Goal: Task Accomplishment & Management: Manage account settings

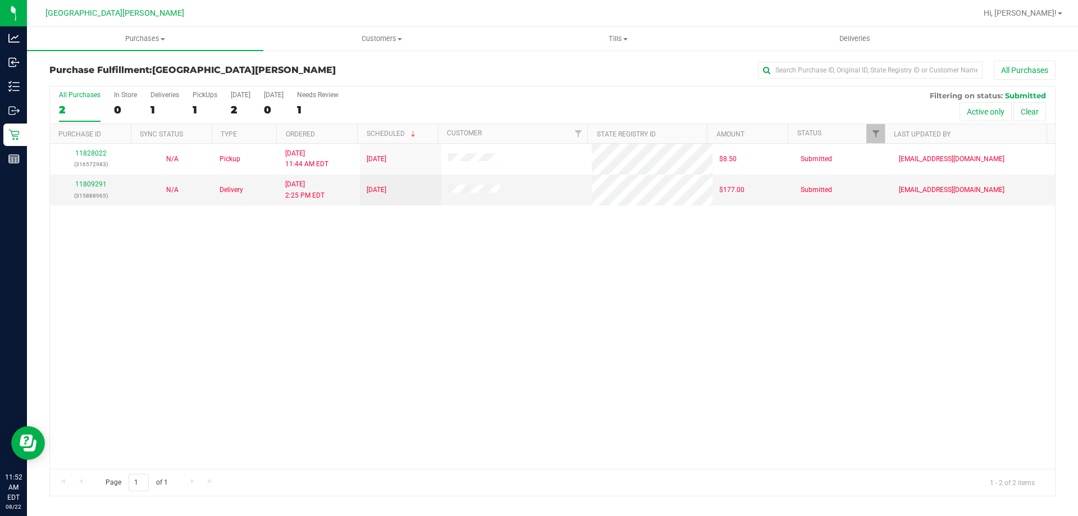
click at [186, 313] on div "11828022 (316572983) N/A Pickup [DATE] 11:44 AM EDT 8/22/2025 $8.50 Submitted […" at bounding box center [552, 306] width 1005 height 325
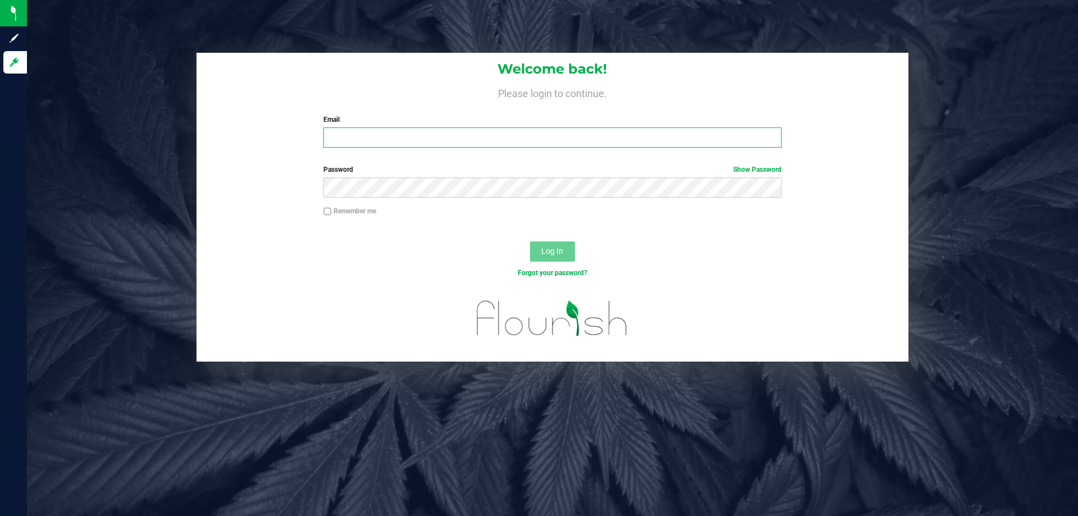
click at [354, 148] on input "Email" at bounding box center [552, 137] width 458 height 20
type input "[EMAIL_ADDRESS][DOMAIN_NAME]"
click at [530, 241] on button "Log In" at bounding box center [552, 251] width 45 height 20
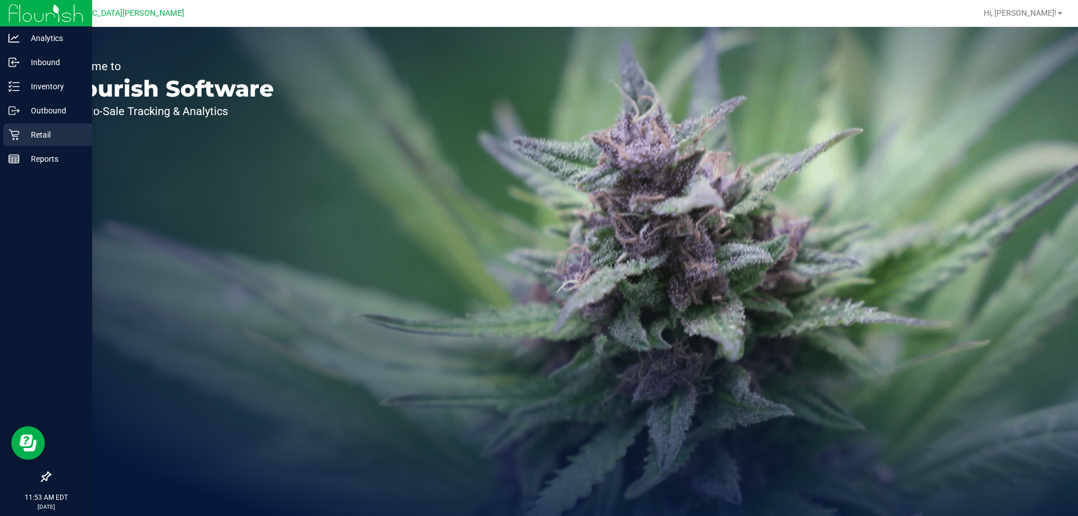
click at [20, 132] on p "Retail" at bounding box center [53, 134] width 67 height 13
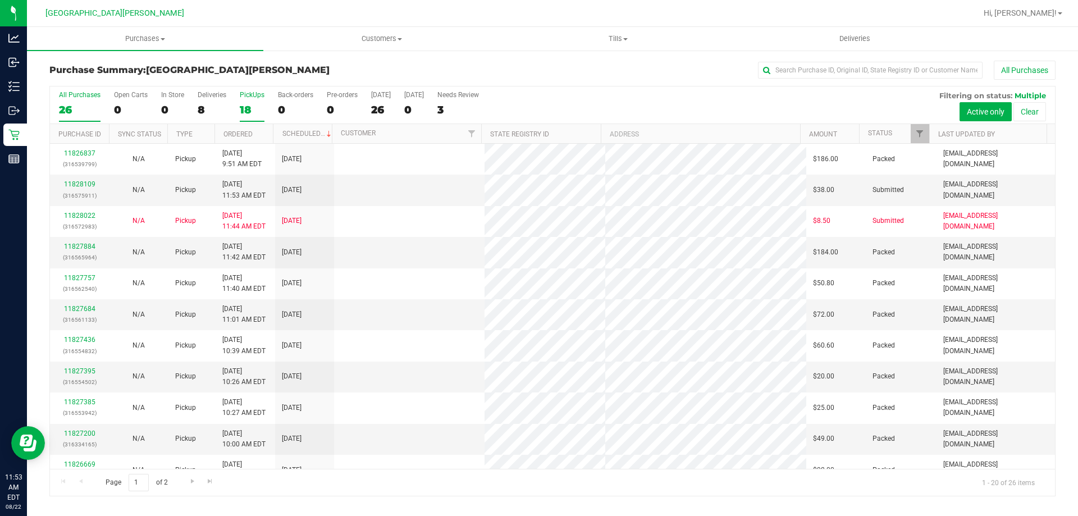
click at [248, 101] on label "PickUps 18" at bounding box center [252, 106] width 25 height 31
click at [0, 0] on input "PickUps 18" at bounding box center [0, 0] width 0 height 0
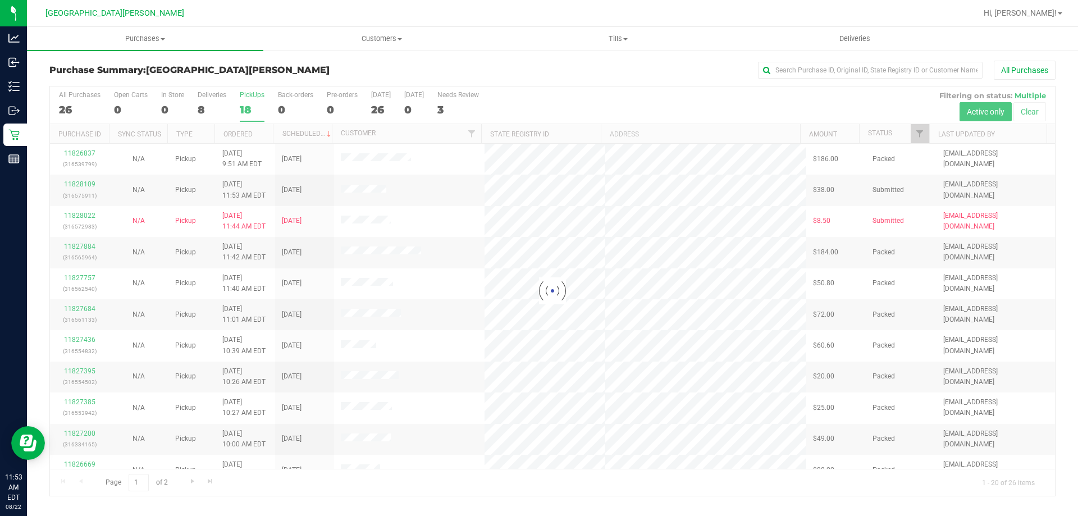
click at [248, 101] on div at bounding box center [552, 290] width 1005 height 409
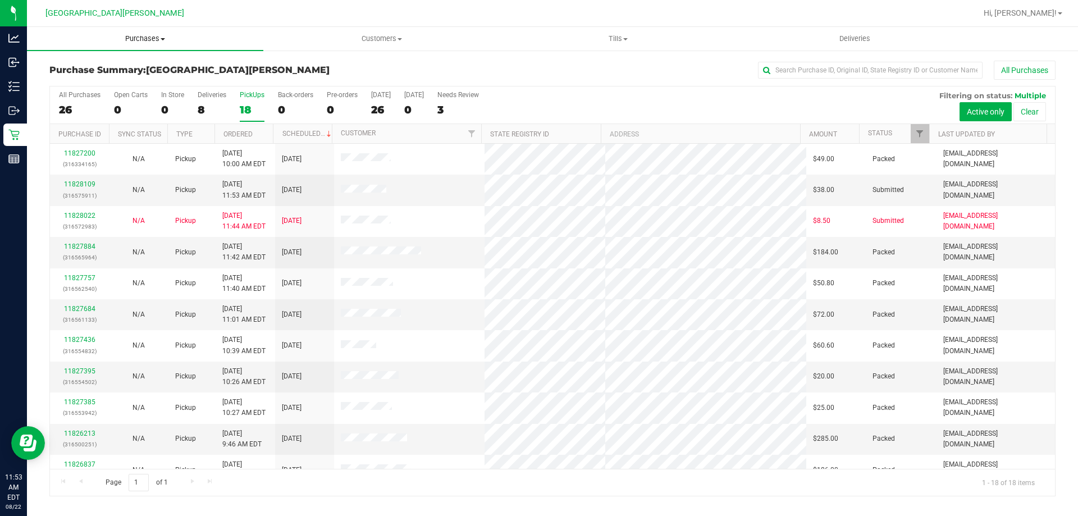
click at [162, 42] on span "Purchases" at bounding box center [145, 39] width 236 height 10
click at [115, 79] on li "Fulfillment" at bounding box center [145, 81] width 236 height 13
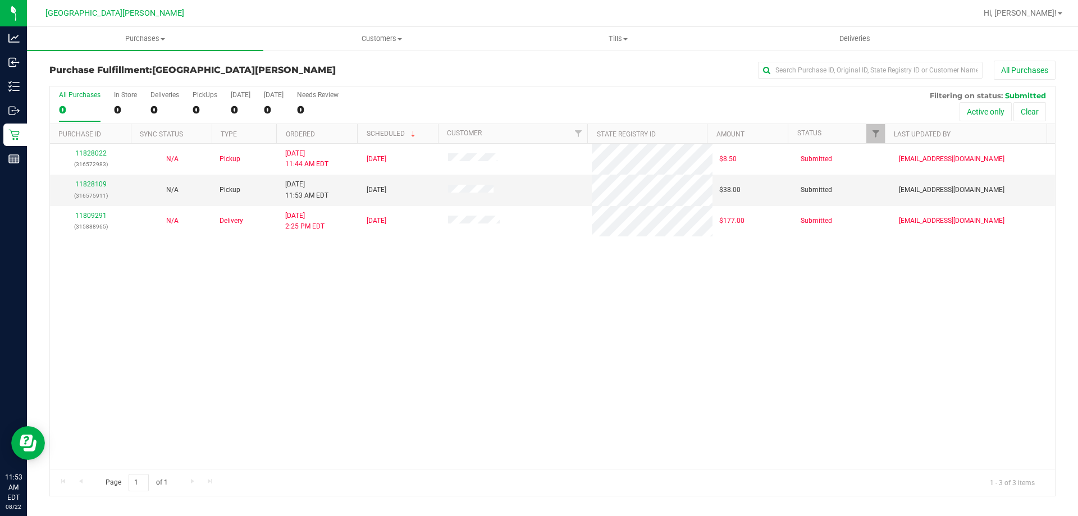
click at [404, 381] on div "11828022 (316572983) N/A Pickup [DATE] 11:44 AM EDT 8/22/2025 $8.50 Submitted […" at bounding box center [552, 306] width 1005 height 325
drag, startPoint x: 289, startPoint y: 340, endPoint x: 273, endPoint y: 284, distance: 57.9
click at [287, 320] on div "11828022 (316572983) N/A Pickup [DATE] 11:44 AM EDT 8/22/2025 $8.50 Submitted […" at bounding box center [552, 306] width 1005 height 325
click at [147, 36] on span "Purchases" at bounding box center [145, 39] width 236 height 10
click at [72, 83] on span "Fulfillment" at bounding box center [62, 81] width 70 height 10
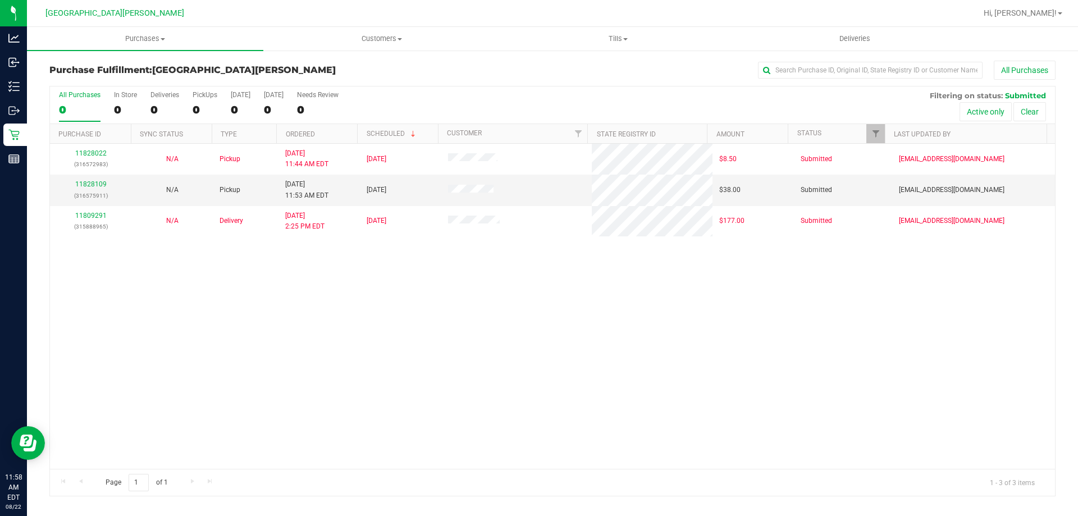
drag, startPoint x: 367, startPoint y: 296, endPoint x: 291, endPoint y: 291, distance: 76.0
click at [354, 297] on div "11828022 (316572983) N/A Pickup [DATE] 11:44 AM EDT 8/22/2025 $8.50 Submitted […" at bounding box center [552, 306] width 1005 height 325
click at [89, 181] on link "11828109" at bounding box center [90, 184] width 31 height 8
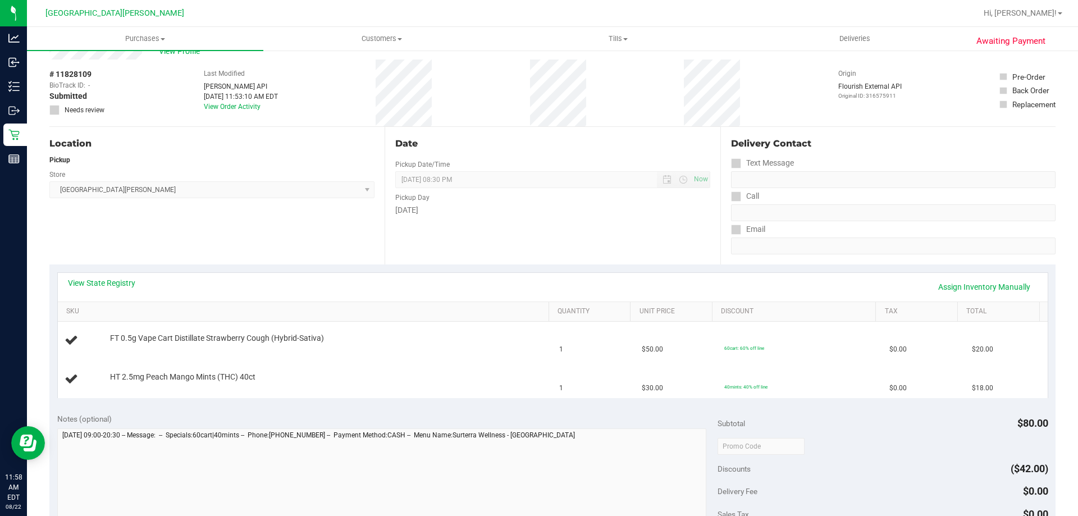
scroll to position [56, 0]
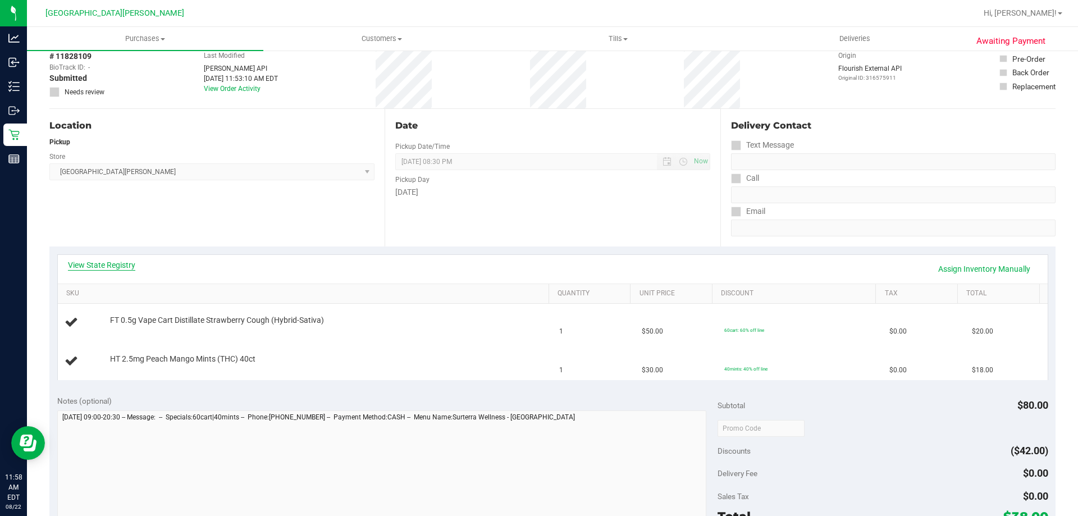
click at [112, 266] on link "View State Registry" at bounding box center [101, 264] width 67 height 11
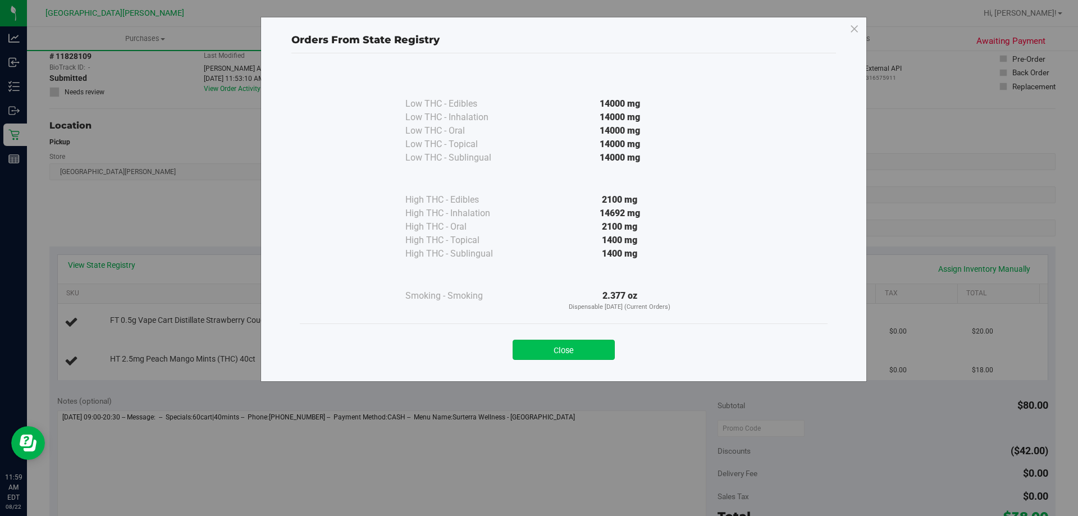
click at [587, 345] on button "Close" at bounding box center [564, 350] width 102 height 20
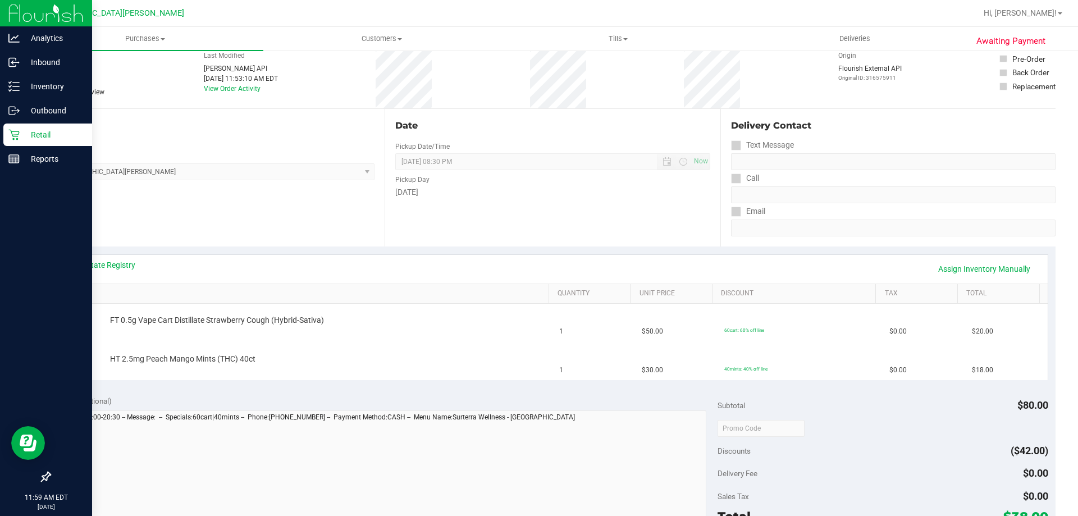
click at [26, 135] on p "Retail" at bounding box center [53, 134] width 67 height 13
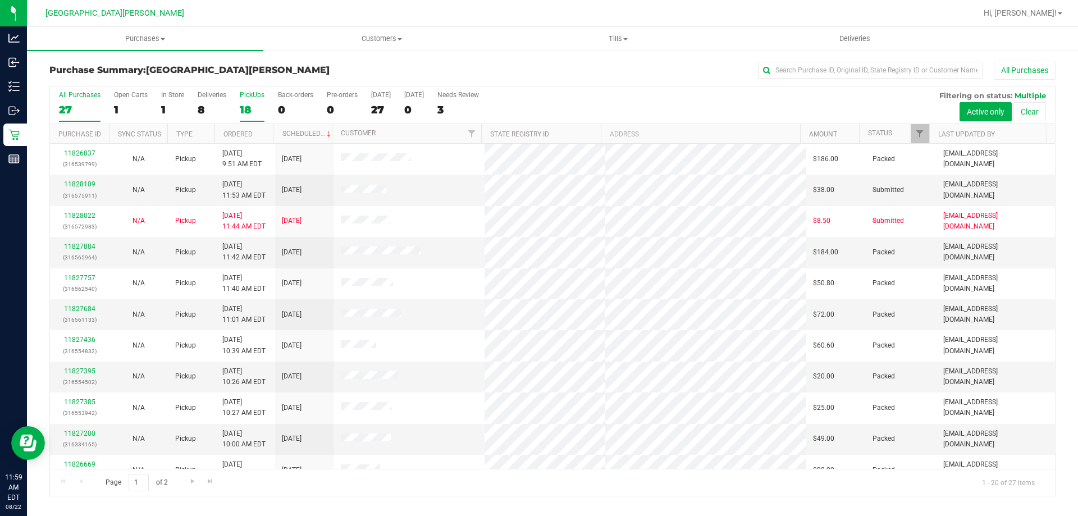
click at [255, 99] on label "PickUps 18" at bounding box center [252, 106] width 25 height 31
click at [0, 0] on input "PickUps 18" at bounding box center [0, 0] width 0 height 0
click at [149, 35] on span "Purchases" at bounding box center [145, 39] width 236 height 10
click at [99, 85] on li "Fulfillment" at bounding box center [145, 81] width 236 height 13
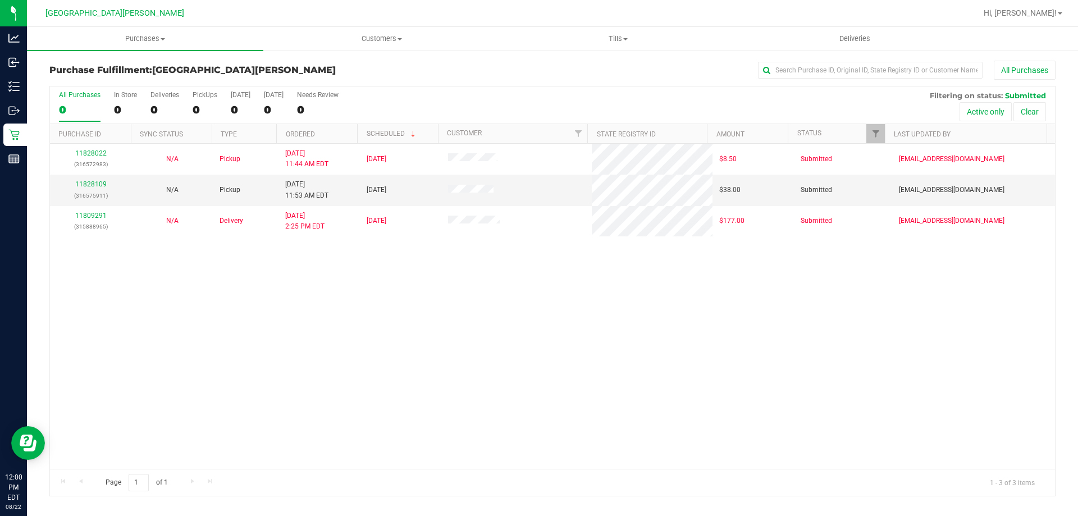
click at [287, 316] on div "11828022 (316572983) N/A Pickup [DATE] 11:44 AM EDT 8/22/2025 $8.50 Submitted […" at bounding box center [552, 306] width 1005 height 325
click at [92, 184] on link "11828109" at bounding box center [90, 184] width 31 height 8
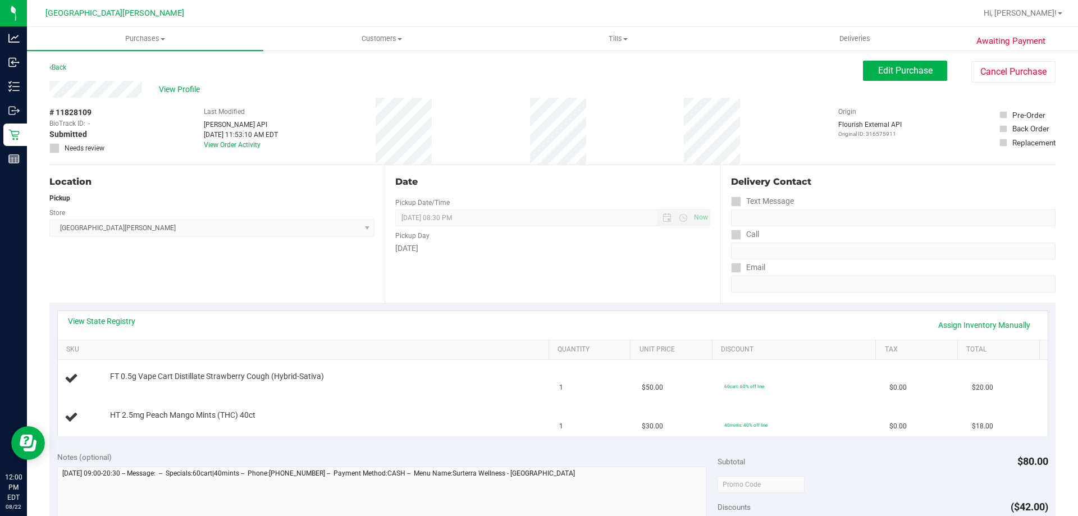
scroll to position [56, 0]
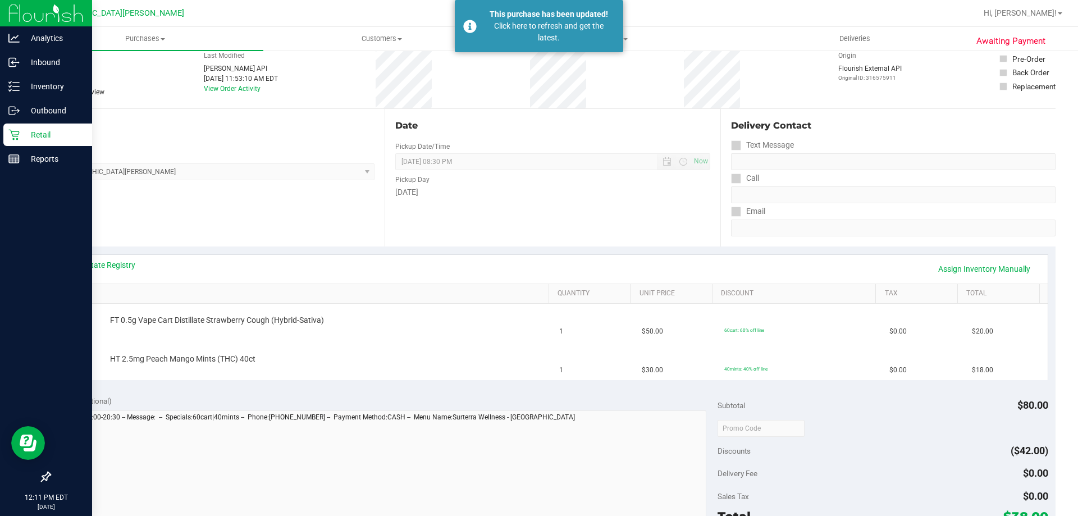
click at [12, 134] on icon at bounding box center [13, 135] width 11 height 11
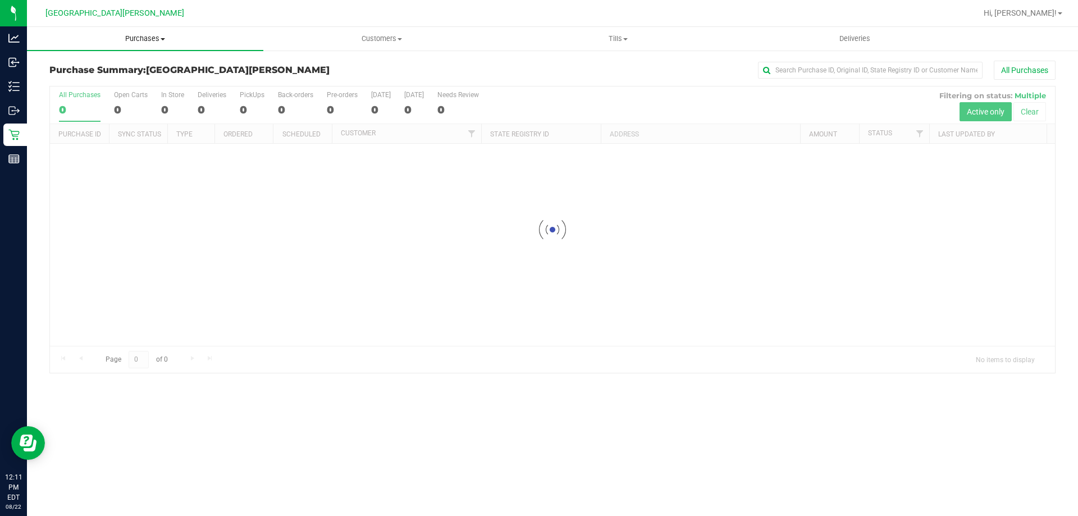
click at [154, 37] on span "Purchases" at bounding box center [145, 39] width 236 height 10
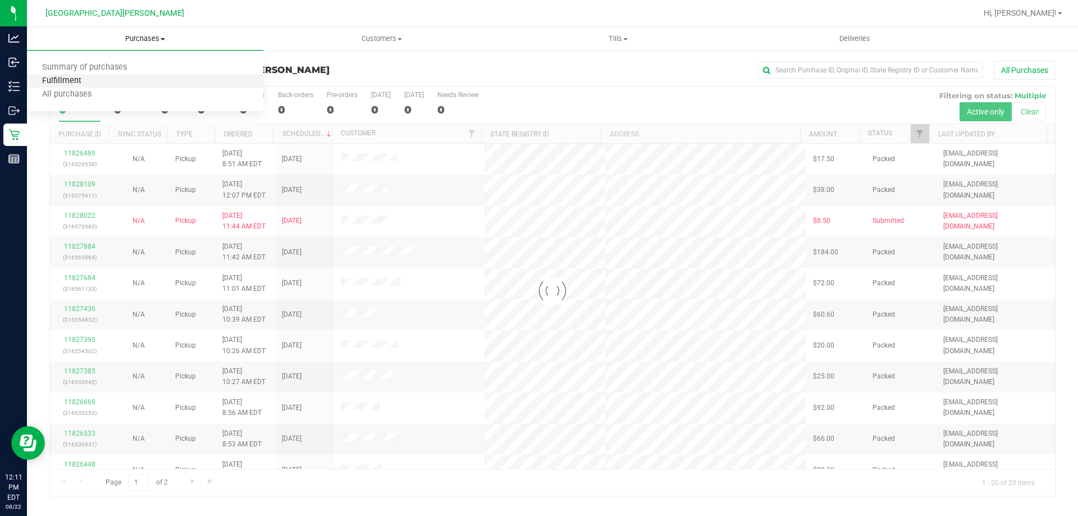
click at [84, 82] on span "Fulfillment" at bounding box center [62, 81] width 70 height 10
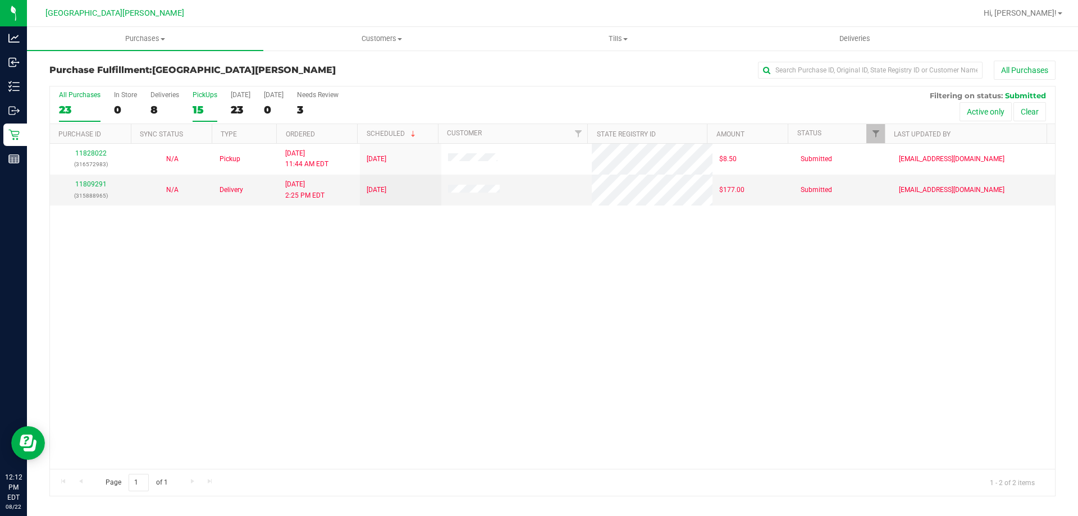
click at [194, 104] on div "15" at bounding box center [205, 109] width 25 height 13
click at [0, 0] on input "PickUps 15" at bounding box center [0, 0] width 0 height 0
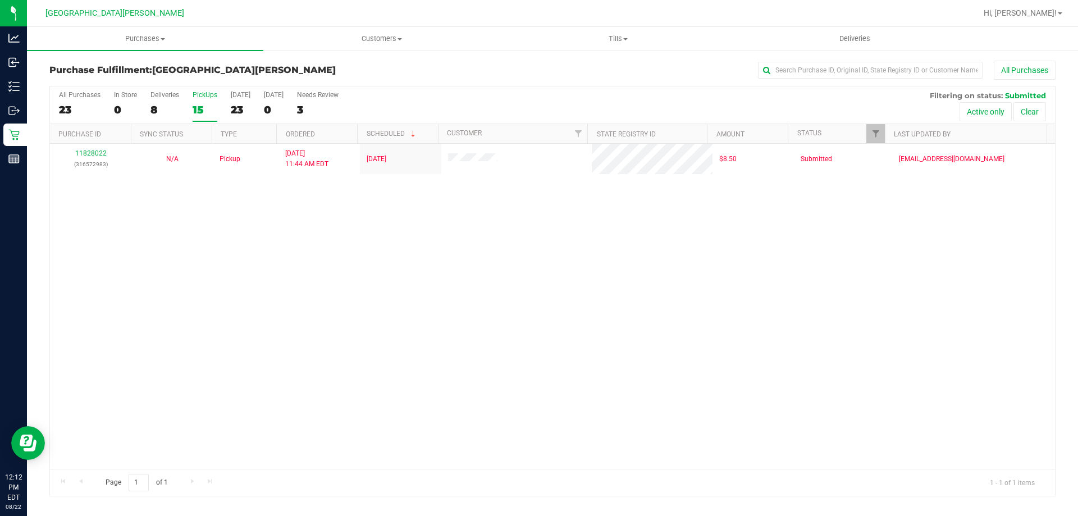
click at [203, 111] on div "15" at bounding box center [205, 109] width 25 height 13
click at [0, 0] on input "PickUps 15" at bounding box center [0, 0] width 0 height 0
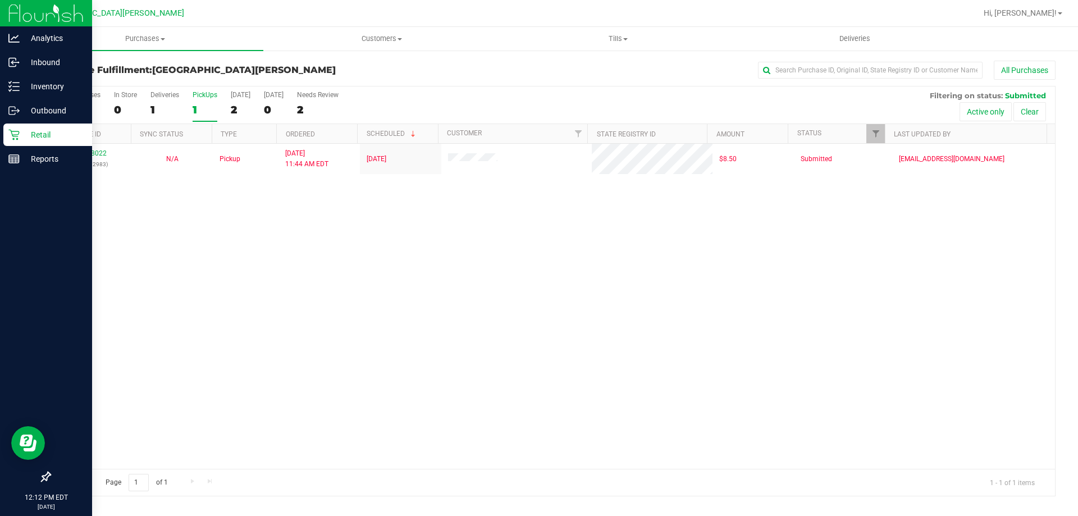
click at [27, 138] on p "Retail" at bounding box center [53, 134] width 67 height 13
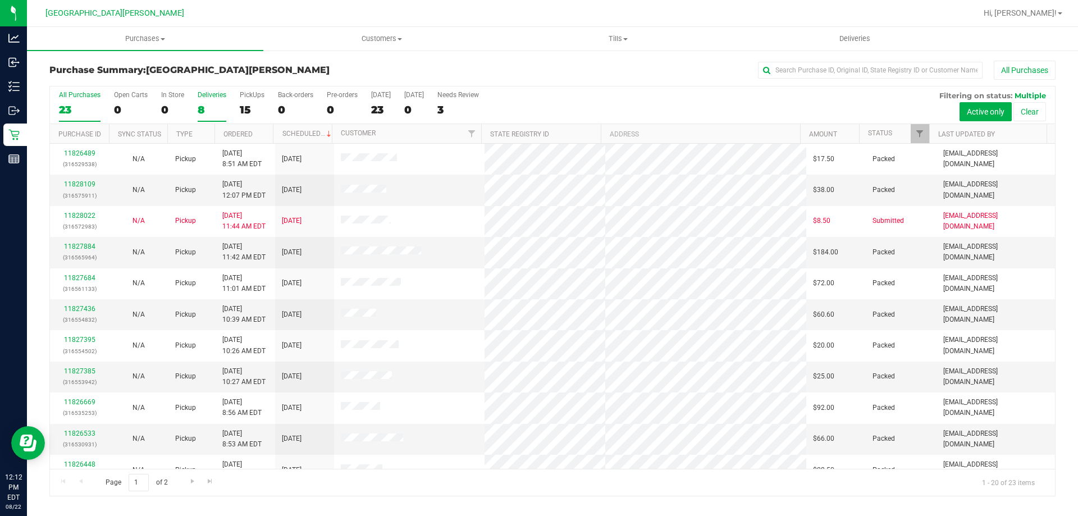
click at [212, 97] on div "Deliveries" at bounding box center [212, 95] width 29 height 8
click at [0, 0] on input "Deliveries 8" at bounding box center [0, 0] width 0 height 0
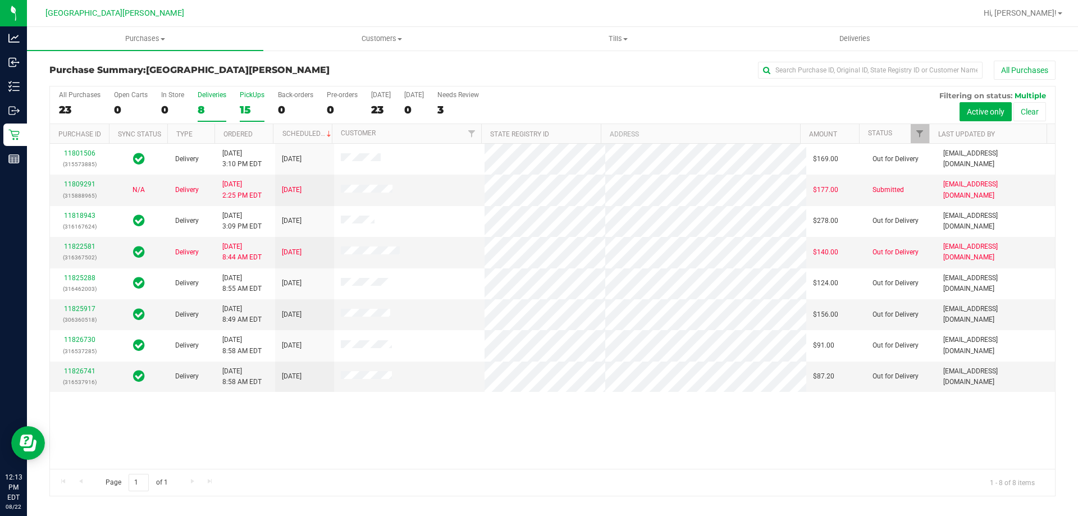
click at [247, 104] on div "15" at bounding box center [252, 109] width 25 height 13
click at [0, 0] on input "PickUps 15" at bounding box center [0, 0] width 0 height 0
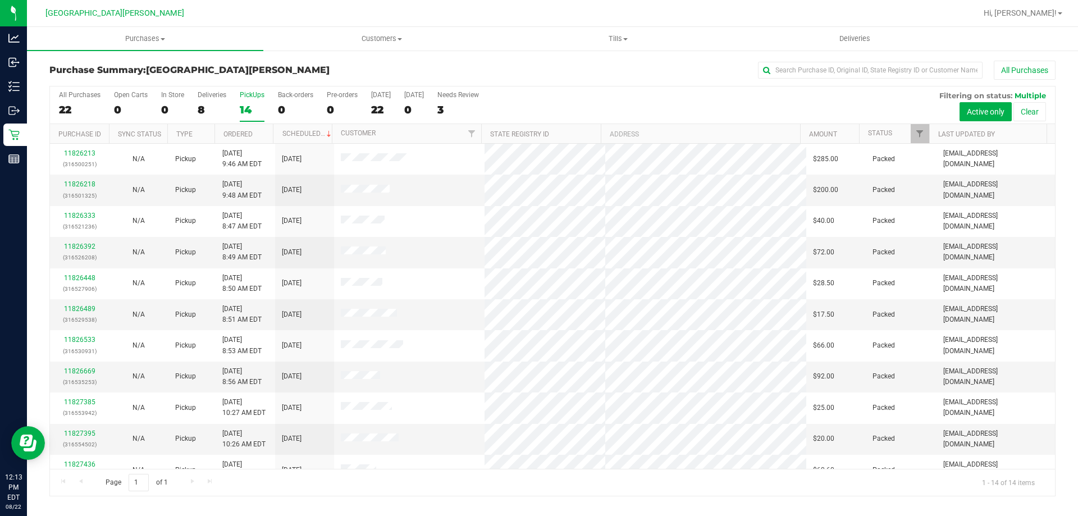
click at [249, 99] on label "PickUps 14" at bounding box center [252, 106] width 25 height 31
click at [0, 0] on input "PickUps 14" at bounding box center [0, 0] width 0 height 0
click at [253, 94] on div "PickUps" at bounding box center [252, 95] width 25 height 8
click at [0, 0] on input "PickUps 14" at bounding box center [0, 0] width 0 height 0
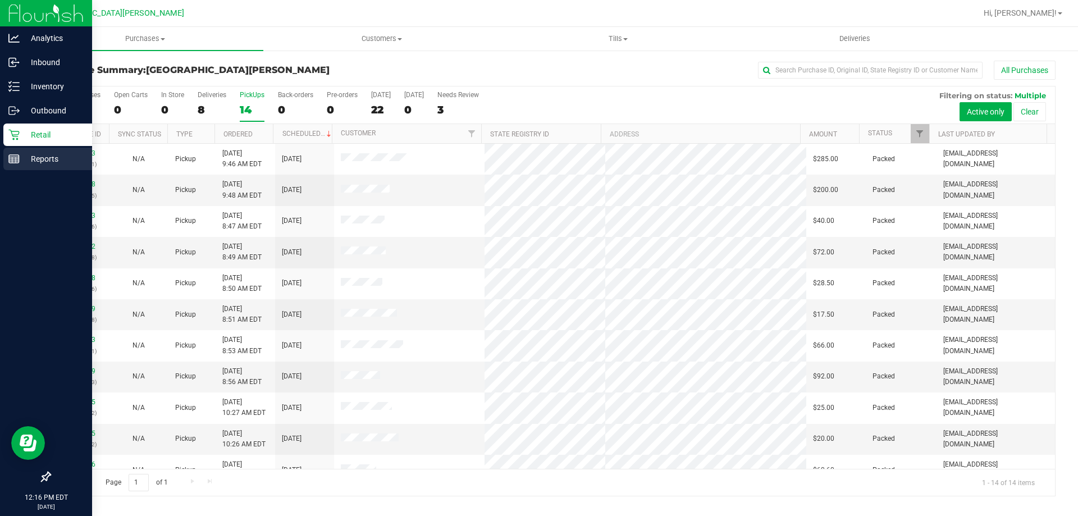
click at [12, 163] on line at bounding box center [12, 160] width 0 height 6
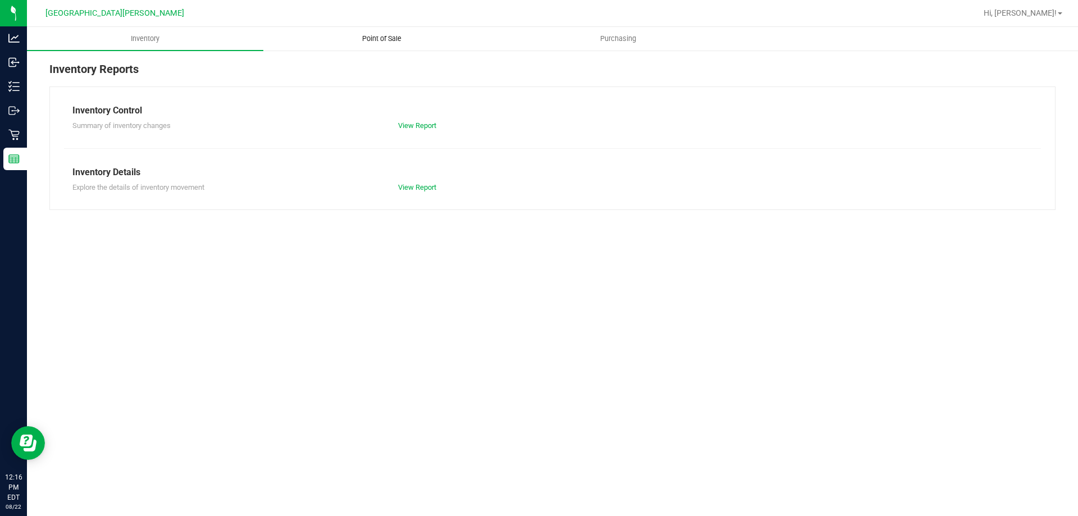
click at [384, 37] on span "Point of Sale" at bounding box center [382, 39] width 70 height 10
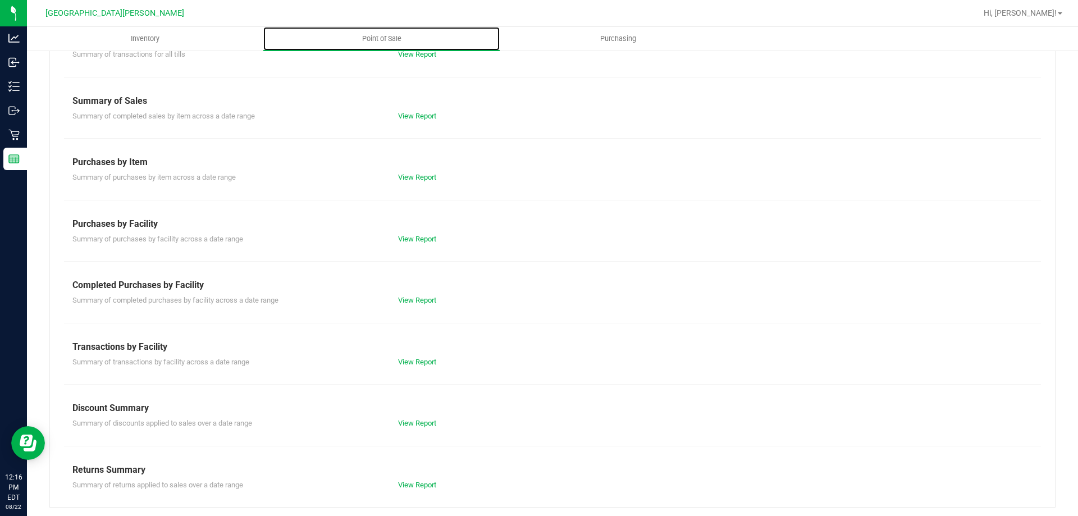
scroll to position [74, 0]
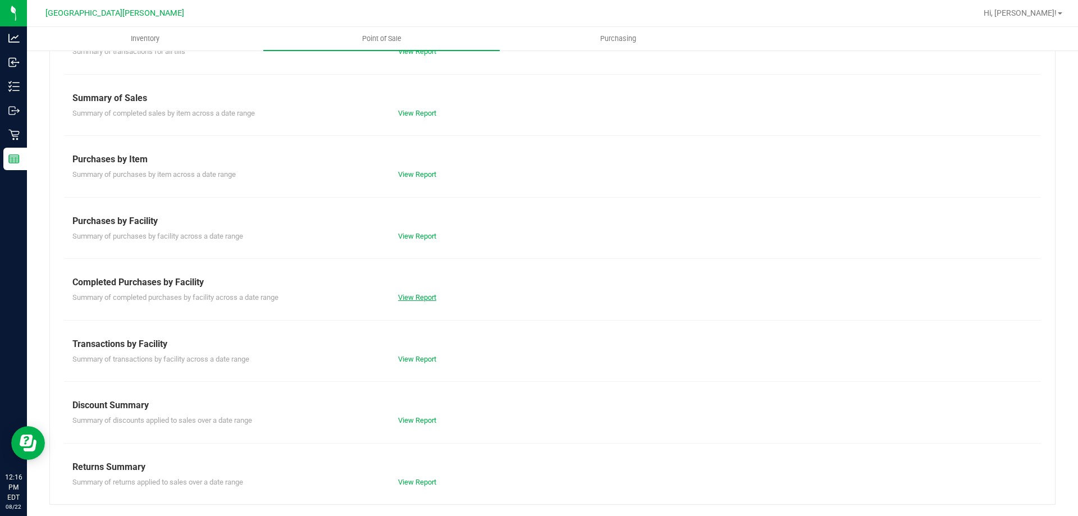
click at [416, 300] on link "View Report" at bounding box center [417, 297] width 38 height 8
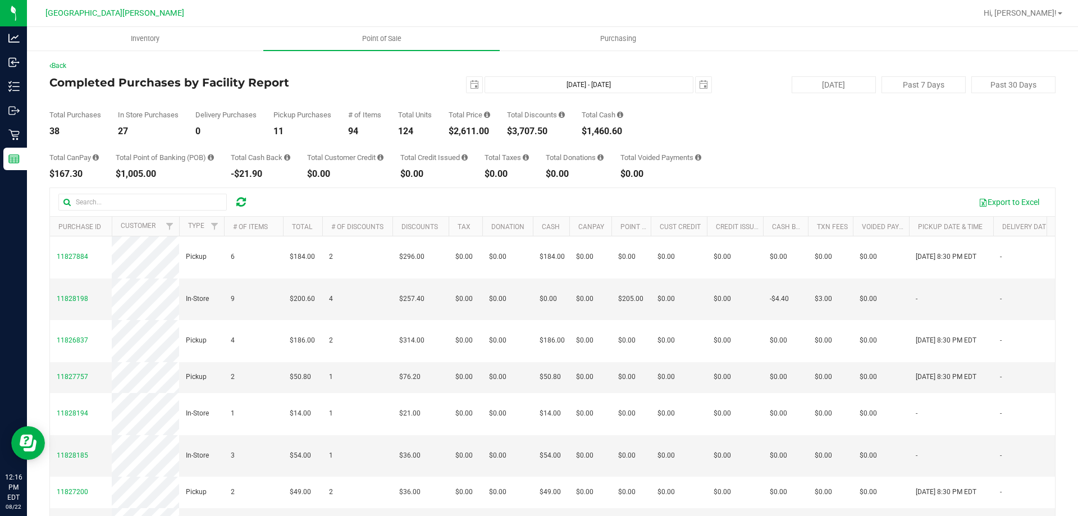
click at [480, 131] on div "$2,611.00" at bounding box center [470, 131] width 42 height 9
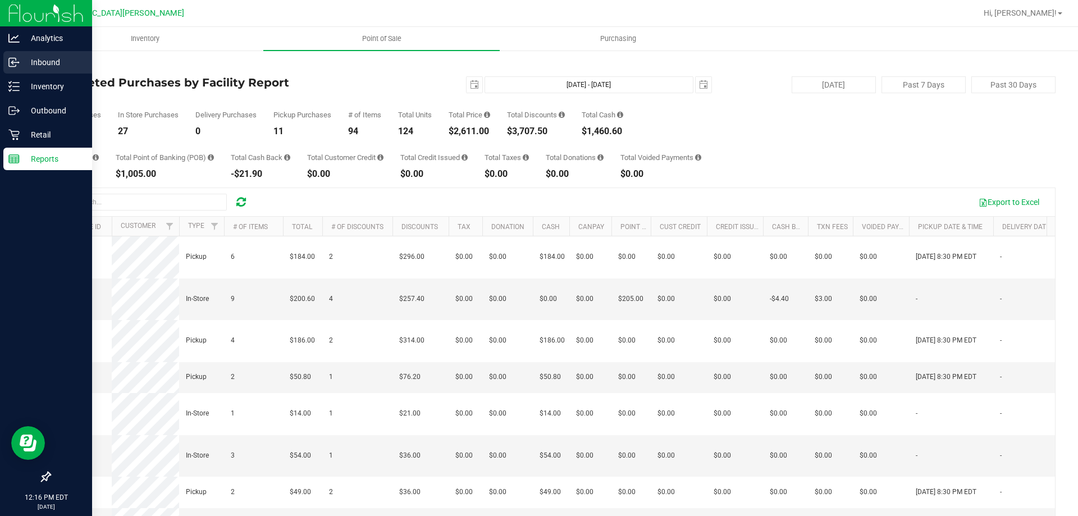
click at [38, 60] on p "Inbound" at bounding box center [53, 62] width 67 height 13
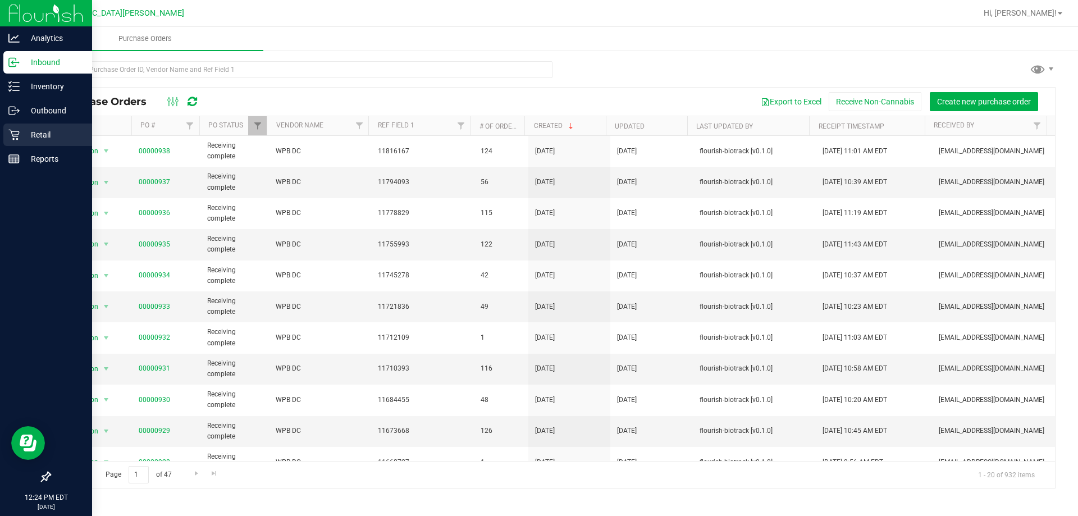
click at [4, 133] on div "Retail" at bounding box center [47, 135] width 89 height 22
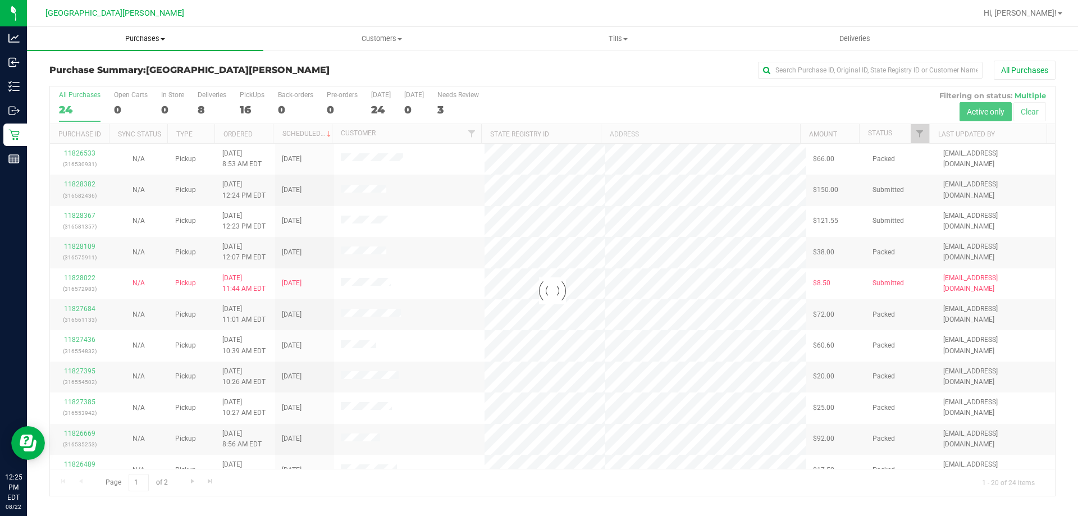
click at [147, 38] on span "Purchases" at bounding box center [145, 39] width 236 height 10
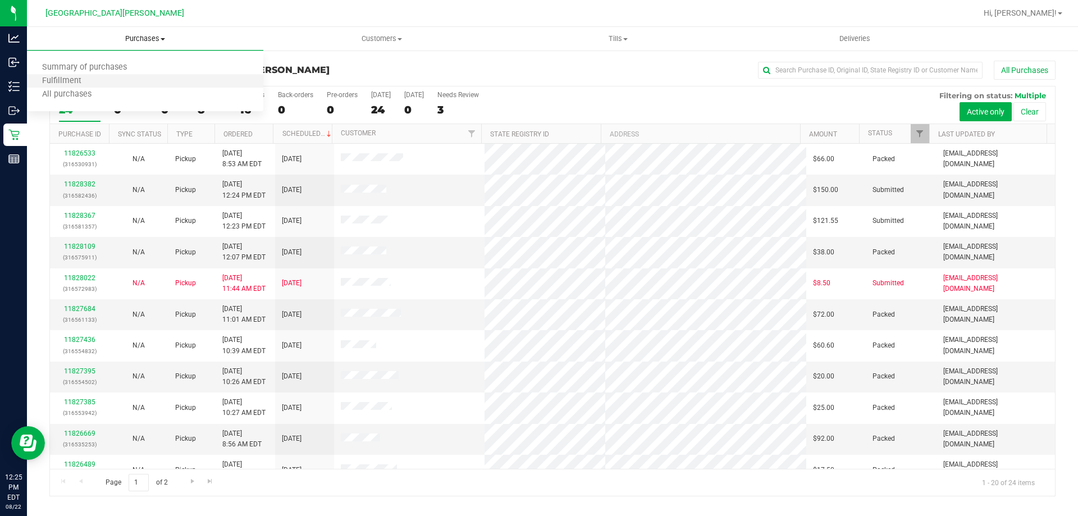
click at [115, 76] on li "Fulfillment" at bounding box center [145, 81] width 236 height 13
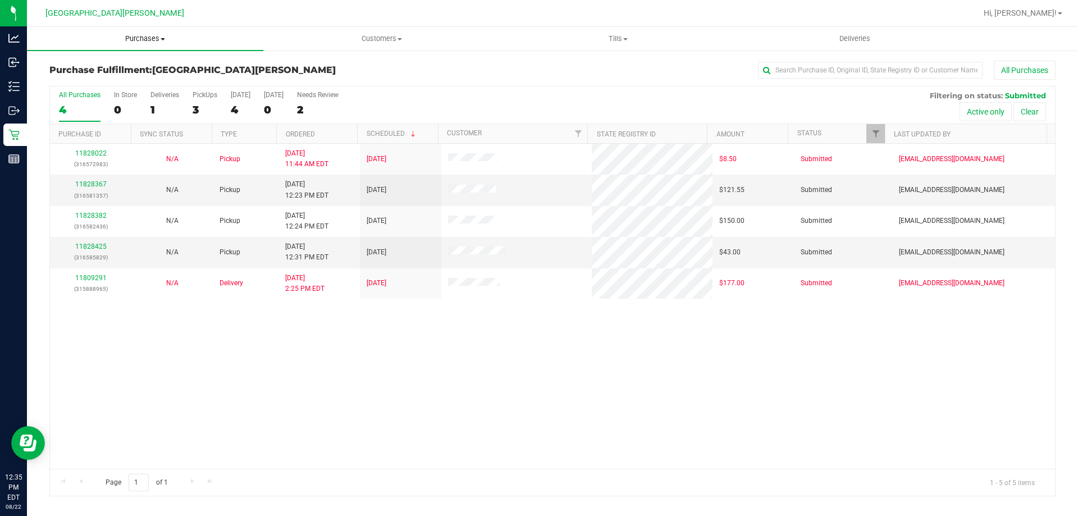
click at [141, 40] on span "Purchases" at bounding box center [145, 39] width 236 height 10
click at [106, 80] on li "Fulfillment" at bounding box center [145, 81] width 236 height 13
click at [281, 363] on div "11828022 (316572983) N/A Pickup [DATE] 11:44 AM EDT 8/22/2025 $8.50 Submitted […" at bounding box center [552, 306] width 1005 height 325
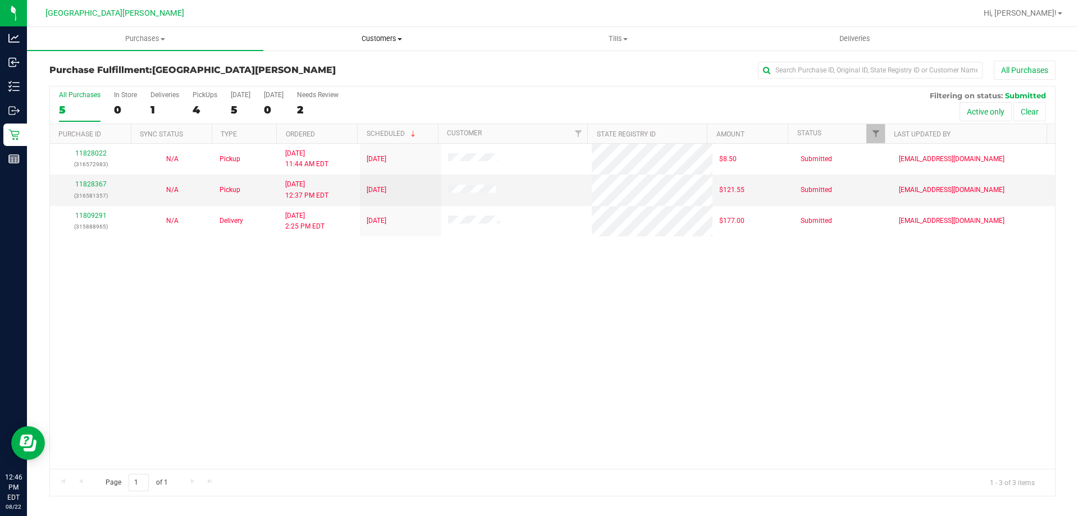
click at [379, 29] on uib-tab-heading "Customers All customers Add a new customer All physicians" at bounding box center [381, 39] width 235 height 22
click at [320, 70] on span "All customers" at bounding box center [303, 68] width 81 height 10
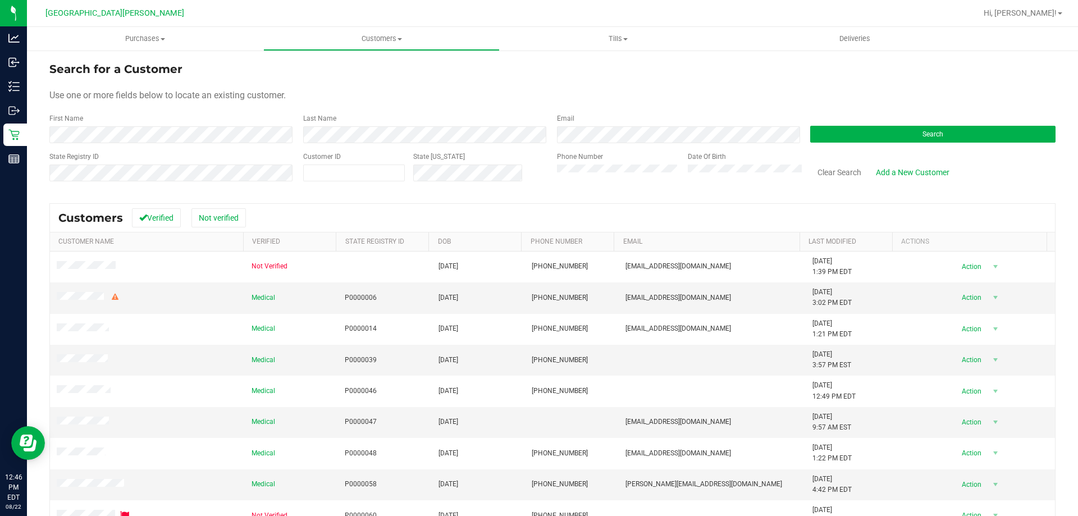
click at [327, 163] on div "Customer ID" at bounding box center [354, 172] width 102 height 40
click at [312, 185] on div "Customer ID" at bounding box center [354, 172] width 102 height 40
click at [316, 179] on span at bounding box center [354, 173] width 102 height 17
paste input "599085"
type input "599085"
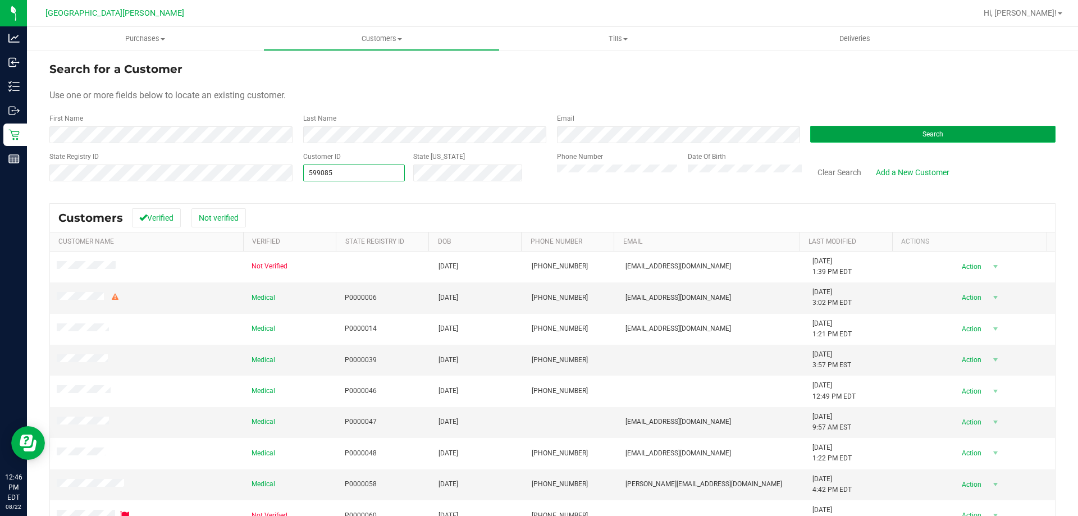
type input "599085"
click at [854, 132] on button "Search" at bounding box center [932, 134] width 245 height 17
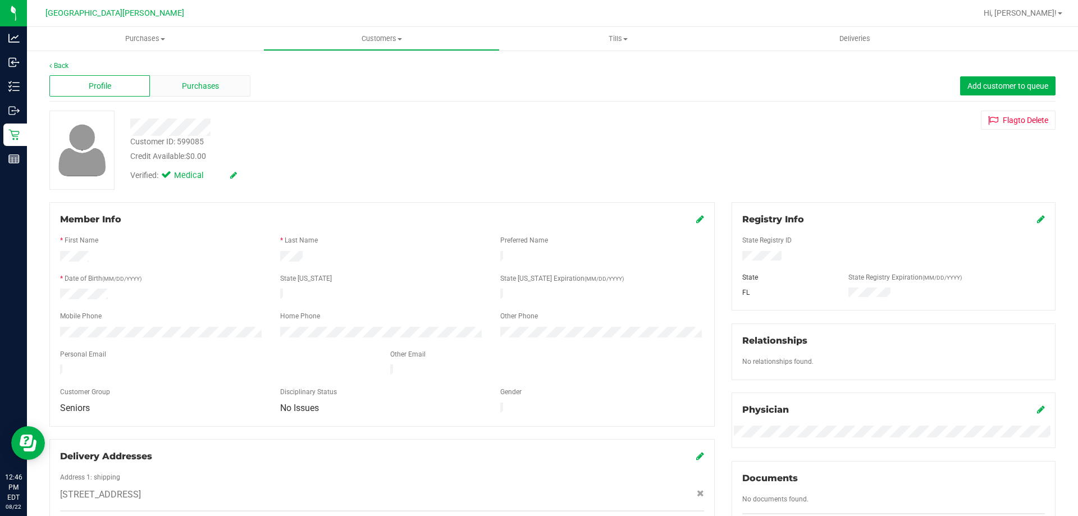
click at [203, 86] on span "Purchases" at bounding box center [200, 86] width 37 height 12
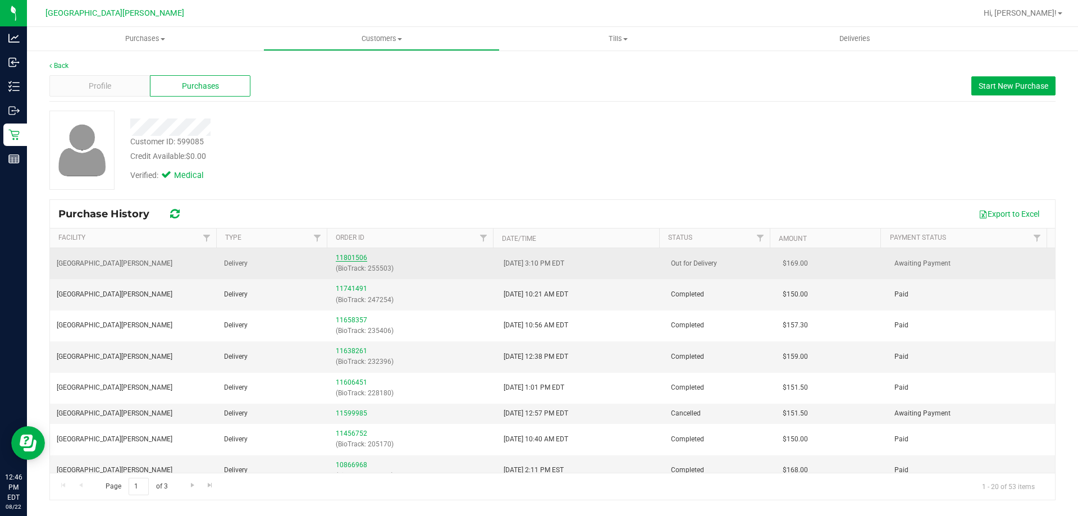
click at [353, 257] on link "11801506" at bounding box center [351, 258] width 31 height 8
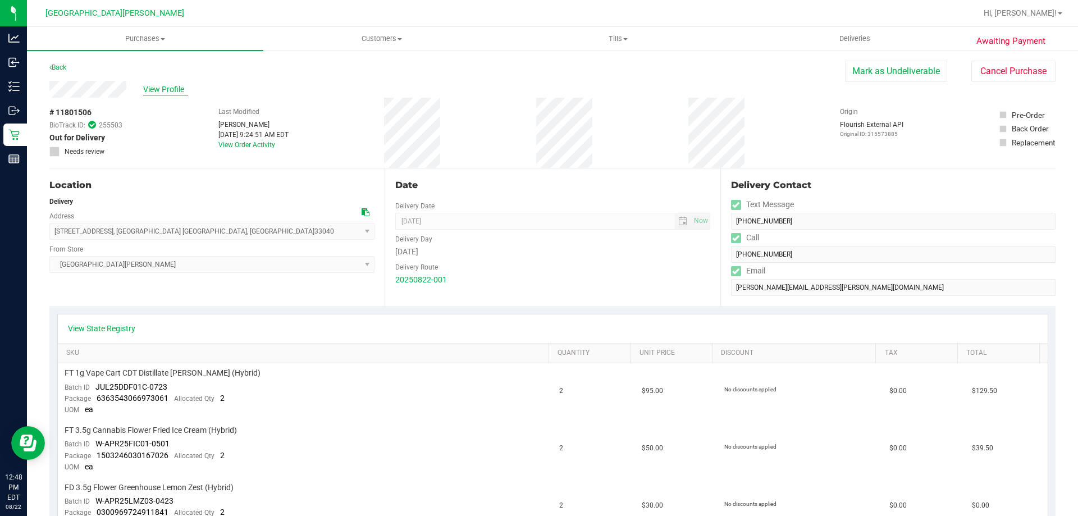
click at [170, 89] on span "View Profile" at bounding box center [165, 90] width 45 height 12
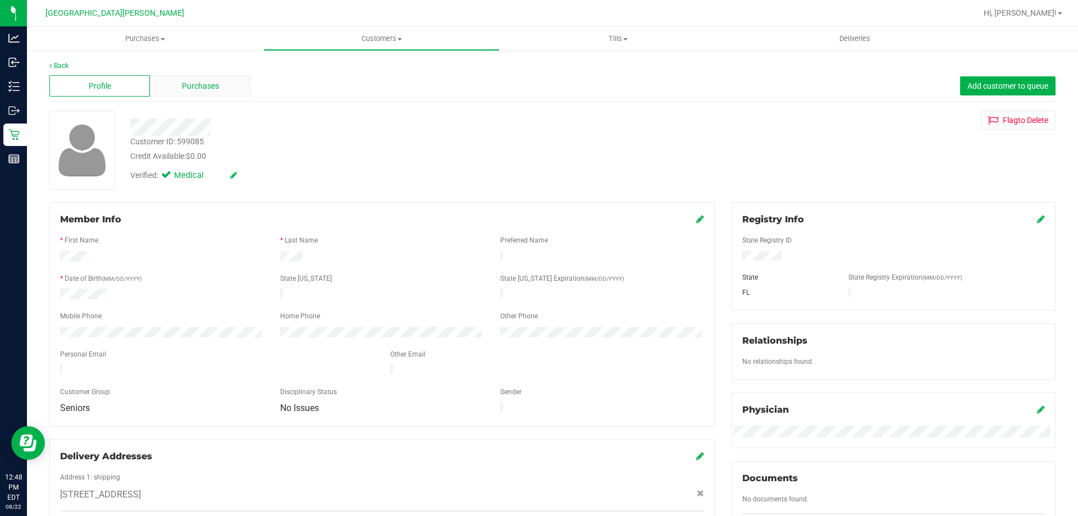
click at [190, 86] on span "Purchases" at bounding box center [200, 86] width 37 height 12
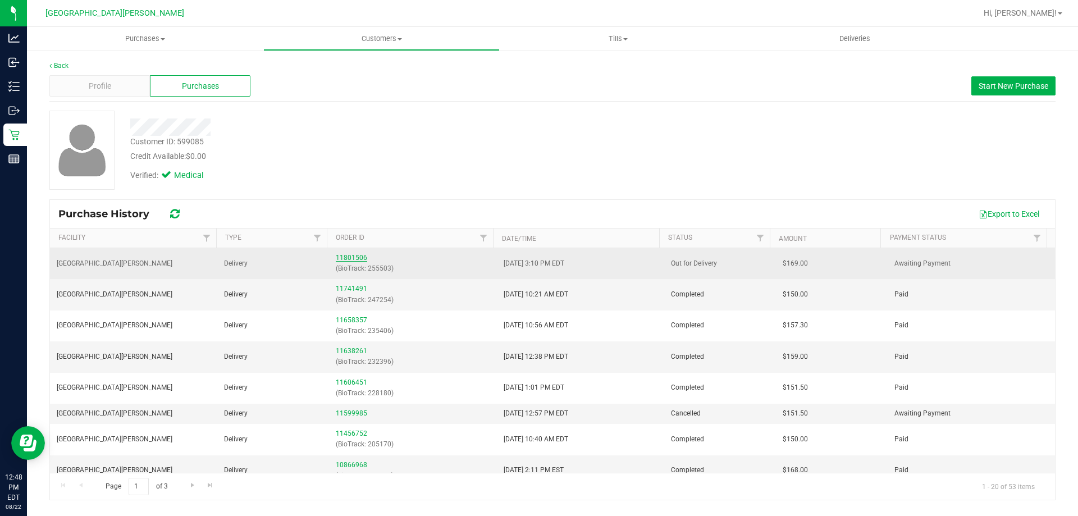
click at [348, 257] on link "11801506" at bounding box center [351, 258] width 31 height 8
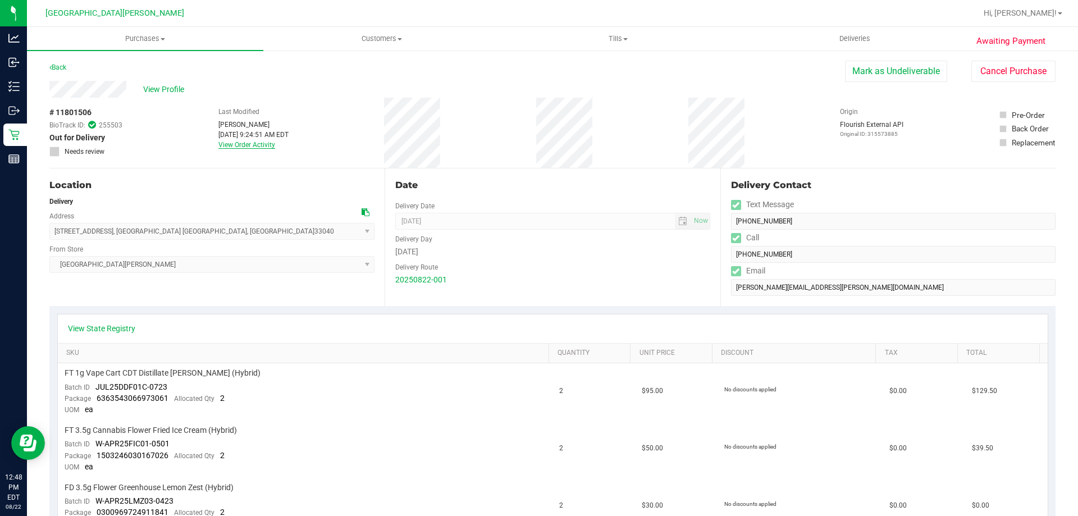
click at [251, 147] on link "View Order Activity" at bounding box center [246, 145] width 57 height 8
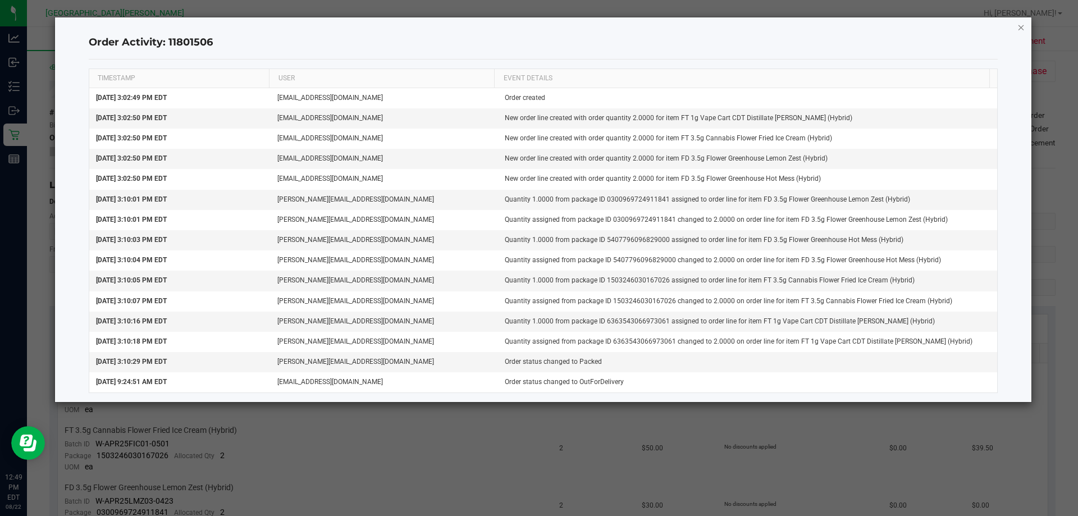
click at [1019, 28] on icon "button" at bounding box center [1022, 26] width 8 height 13
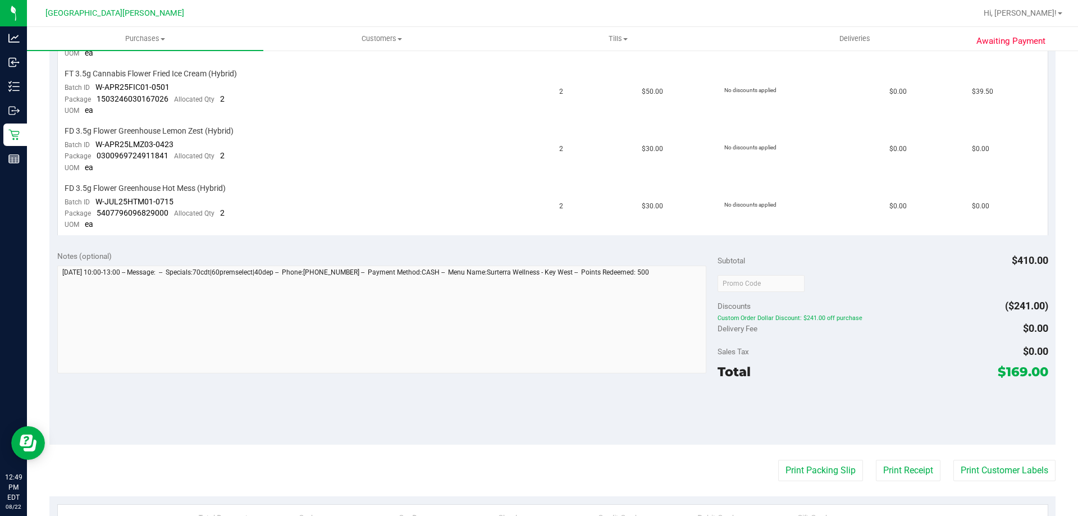
scroll to position [337, 0]
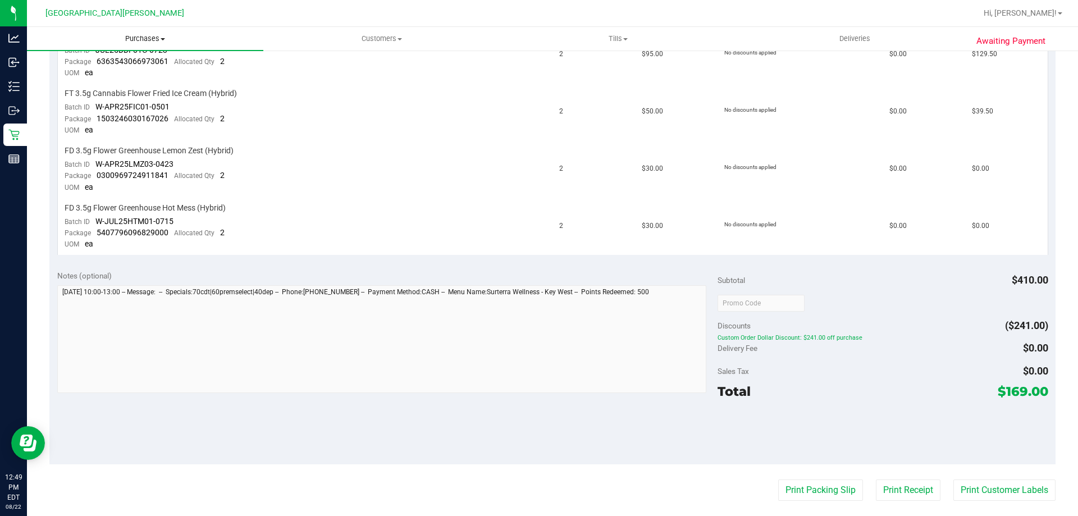
click at [130, 42] on span "Purchases" at bounding box center [145, 39] width 236 height 10
click at [88, 84] on span "Fulfillment" at bounding box center [62, 81] width 70 height 10
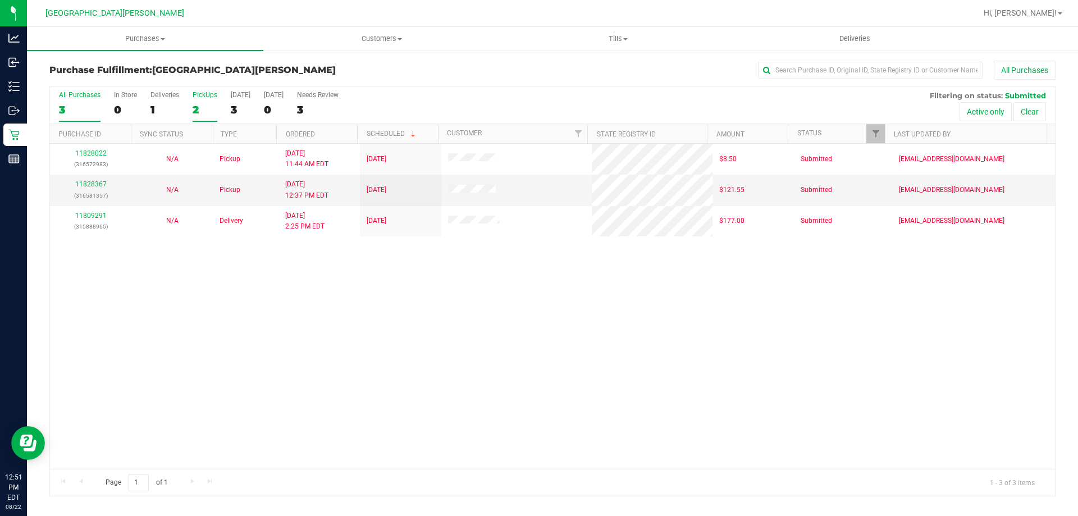
click at [203, 100] on label "PickUps 2" at bounding box center [205, 106] width 25 height 31
click at [0, 0] on input "PickUps 2" at bounding box center [0, 0] width 0 height 0
click at [203, 100] on label "PickUps 2" at bounding box center [205, 106] width 25 height 31
click at [0, 0] on input "PickUps 2" at bounding box center [0, 0] width 0 height 0
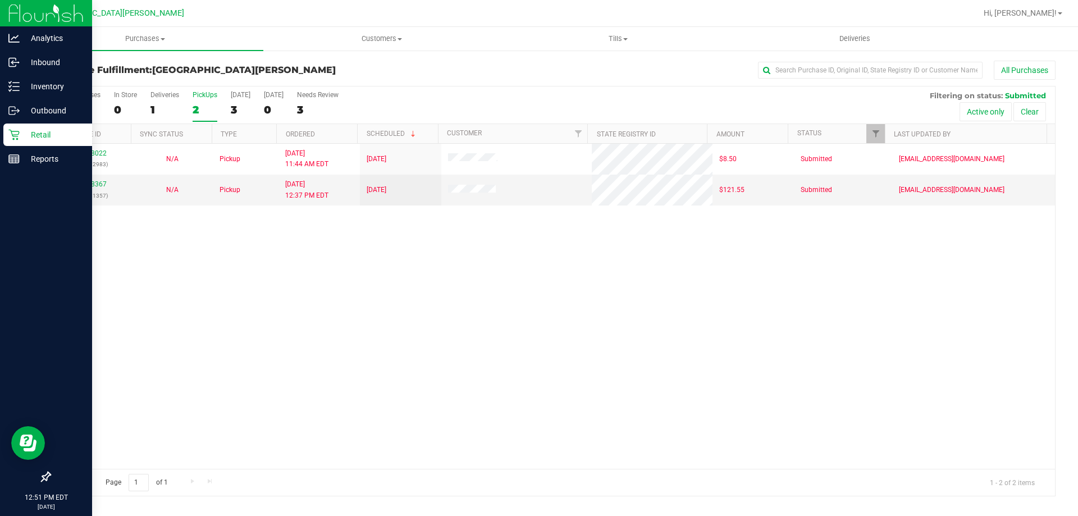
click at [16, 137] on icon at bounding box center [13, 134] width 11 height 11
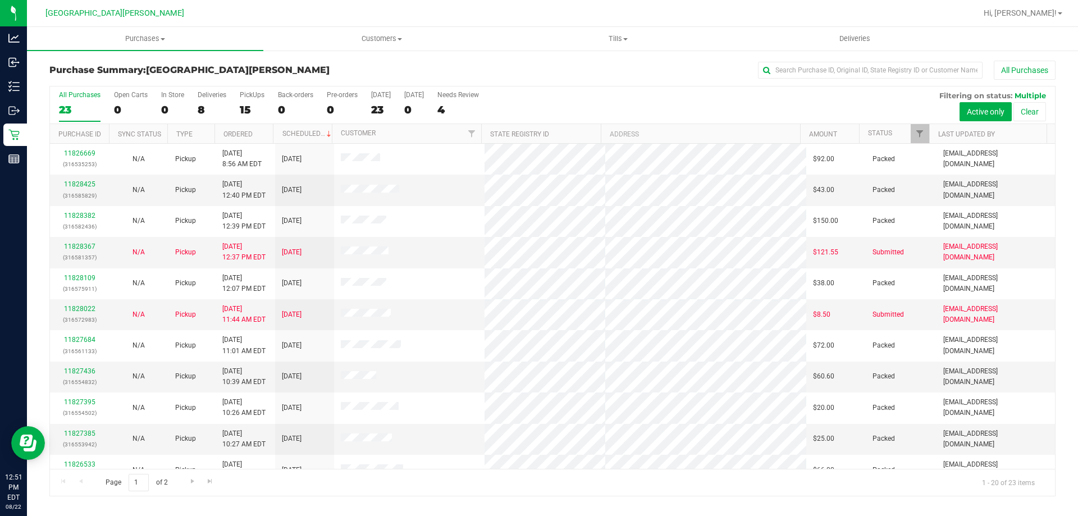
click at [208, 97] on div "Deliveries" at bounding box center [212, 95] width 29 height 8
click at [0, 0] on input "Deliveries 8" at bounding box center [0, 0] width 0 height 0
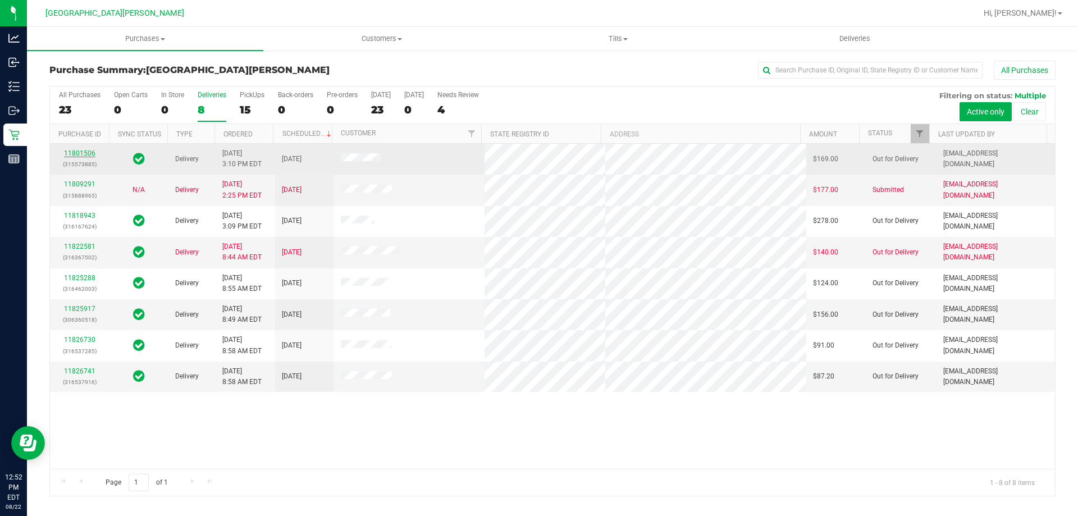
click at [86, 151] on link "11801506" at bounding box center [79, 153] width 31 height 8
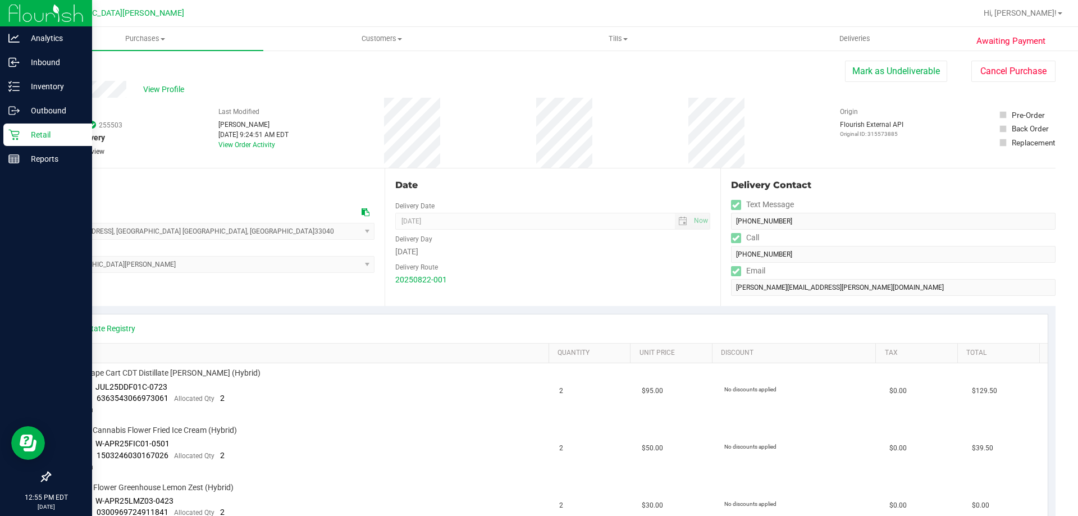
click at [0, 130] on link "Retail" at bounding box center [46, 136] width 92 height 24
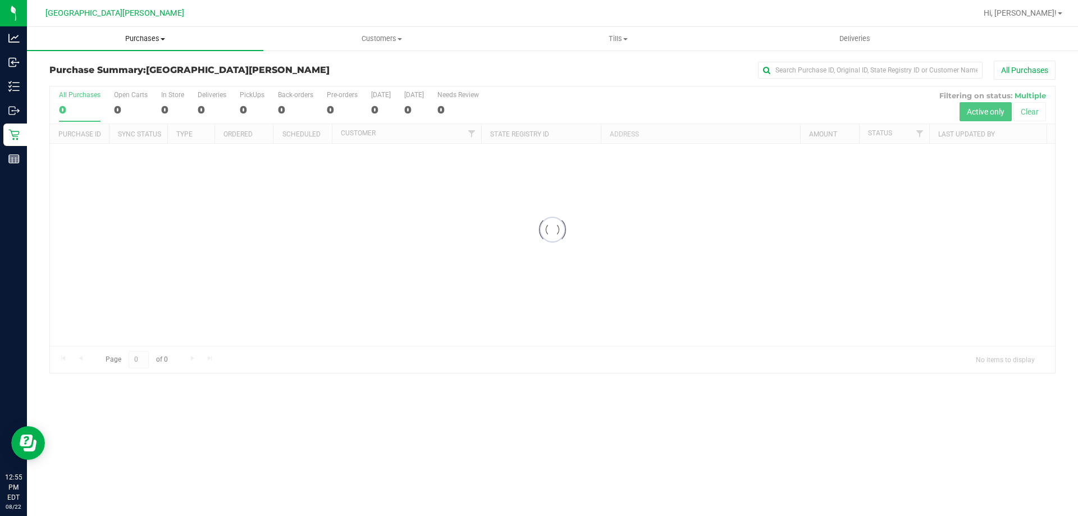
click at [152, 41] on span "Purchases" at bounding box center [145, 39] width 236 height 10
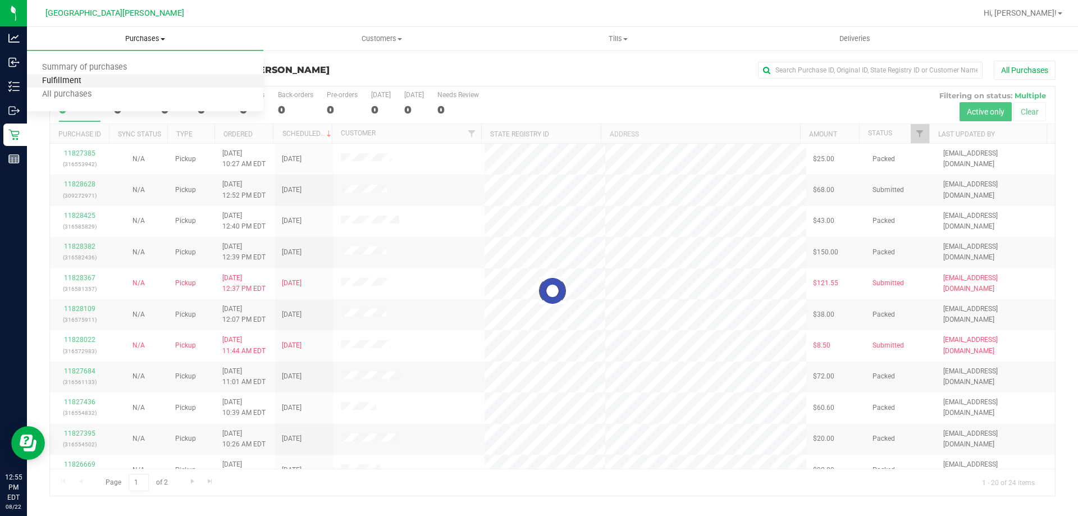
click at [72, 84] on span "Fulfillment" at bounding box center [62, 81] width 70 height 10
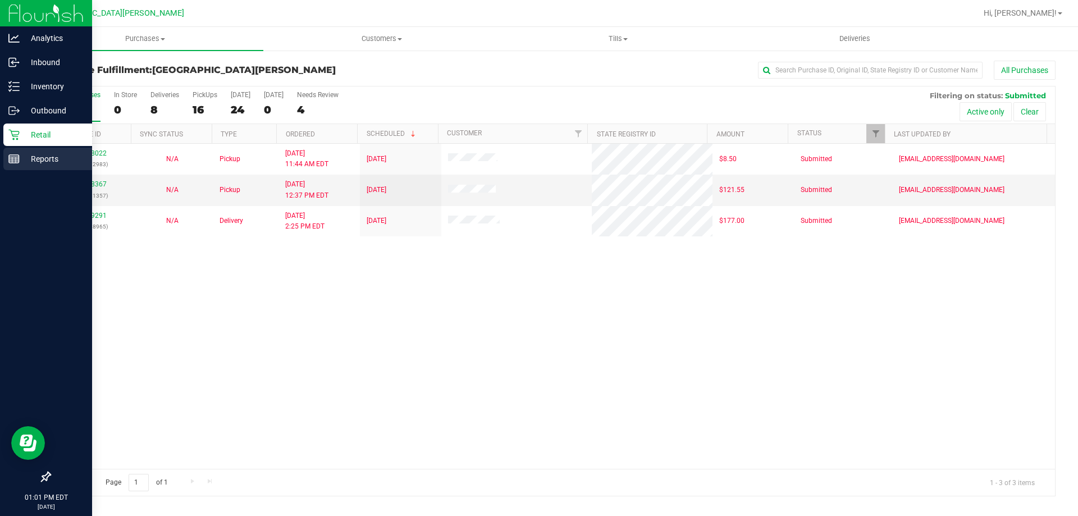
click at [22, 163] on p "Reports" at bounding box center [53, 158] width 67 height 13
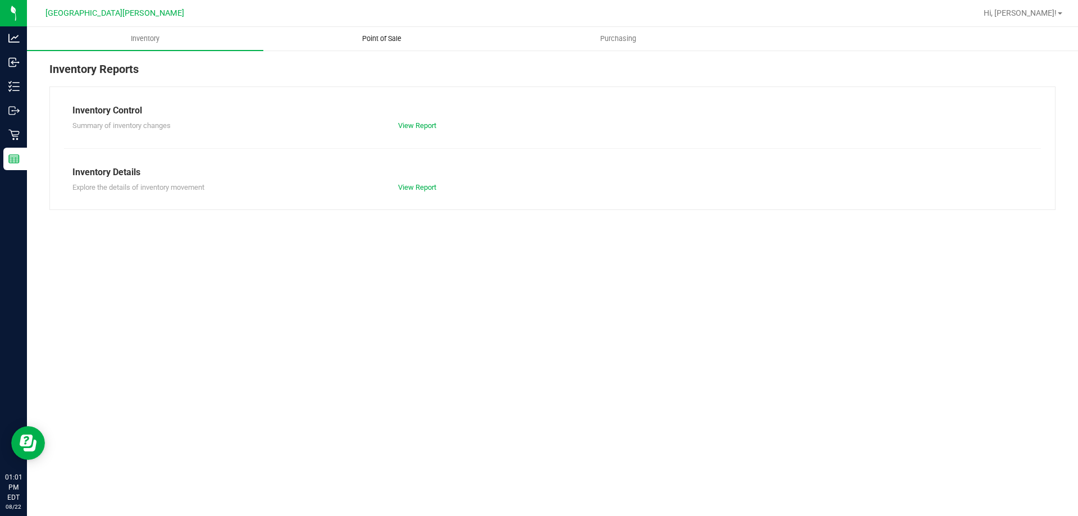
click at [373, 35] on span "Point of Sale" at bounding box center [382, 39] width 70 height 10
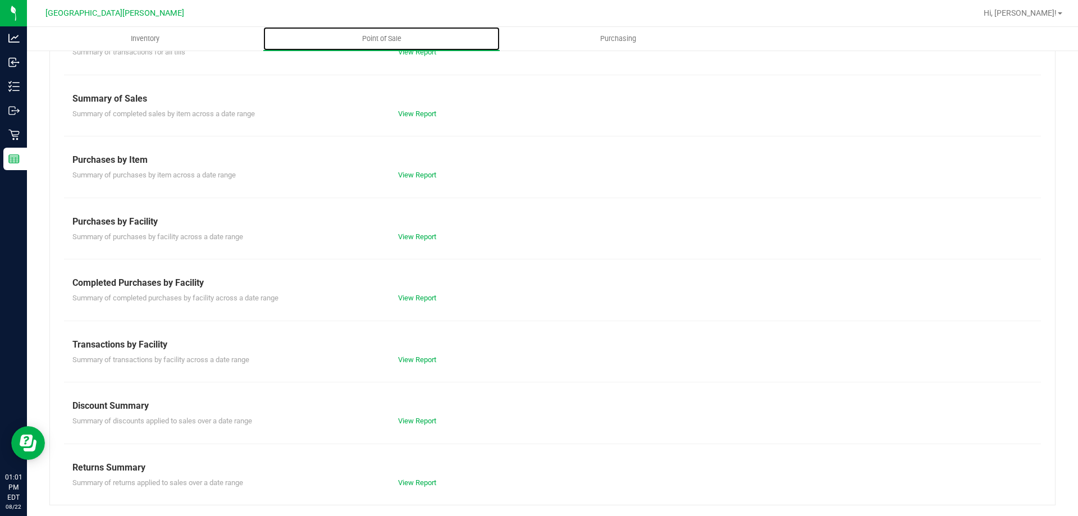
scroll to position [74, 0]
click at [412, 302] on div "View Report" at bounding box center [471, 297] width 163 height 11
click at [413, 301] on link "View Report" at bounding box center [417, 297] width 38 height 8
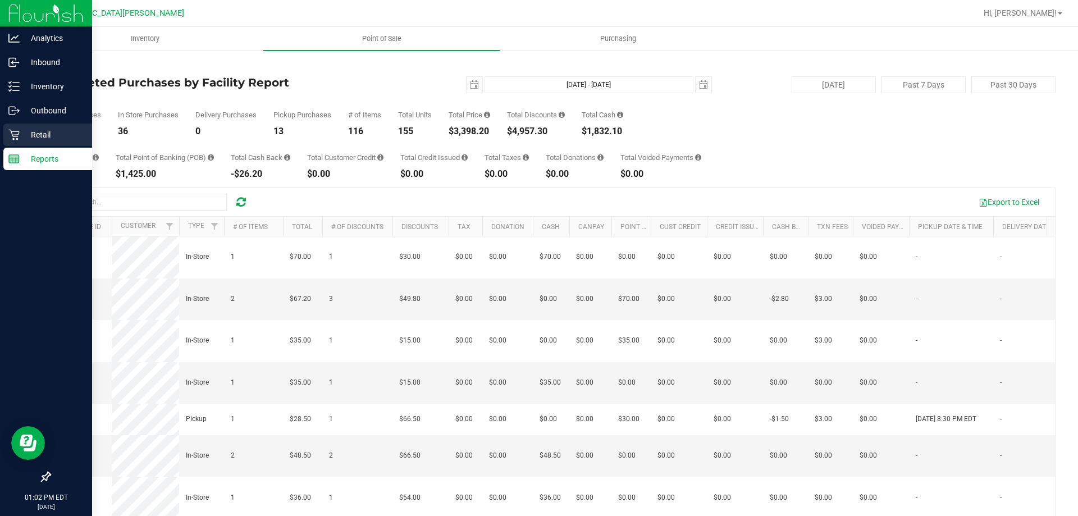
click at [0, 139] on link "Retail" at bounding box center [46, 136] width 92 height 24
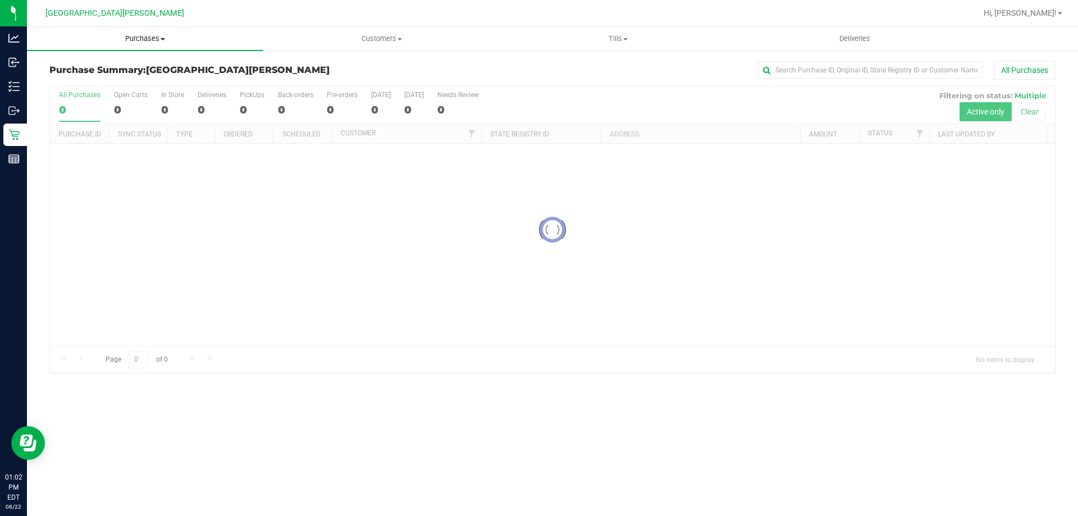
click at [154, 37] on span "Purchases" at bounding box center [145, 39] width 236 height 10
click at [92, 77] on span "Fulfillment" at bounding box center [62, 81] width 70 height 10
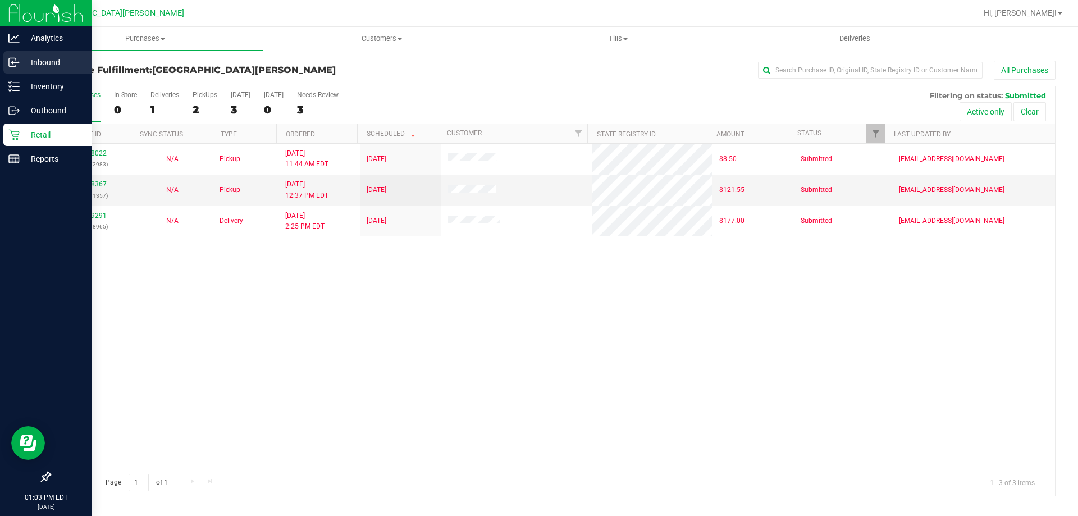
click at [67, 66] on p "Inbound" at bounding box center [53, 62] width 67 height 13
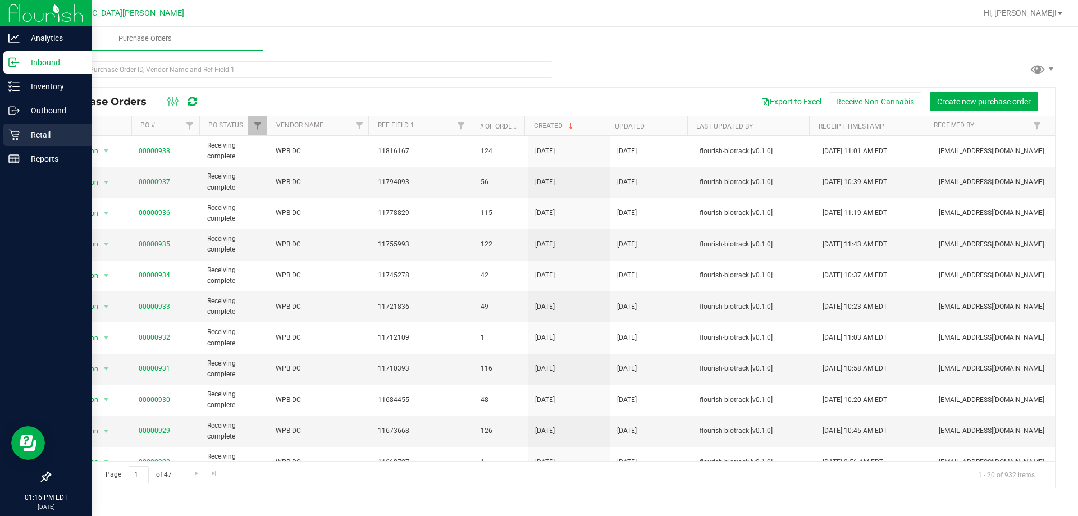
click at [21, 126] on div "Retail" at bounding box center [47, 135] width 89 height 22
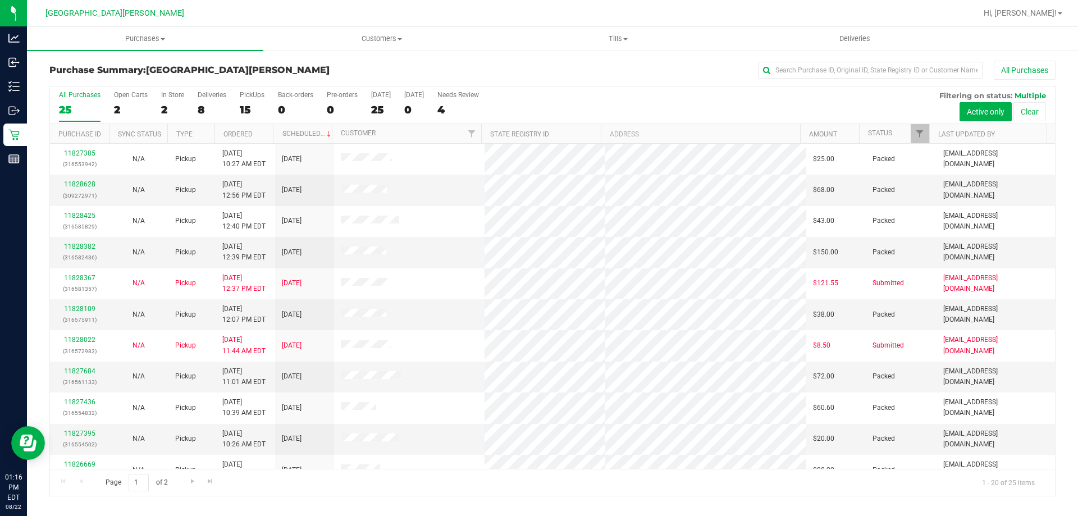
click at [253, 100] on label "PickUps 15" at bounding box center [252, 106] width 25 height 31
click at [0, 0] on input "PickUps 15" at bounding box center [0, 0] width 0 height 0
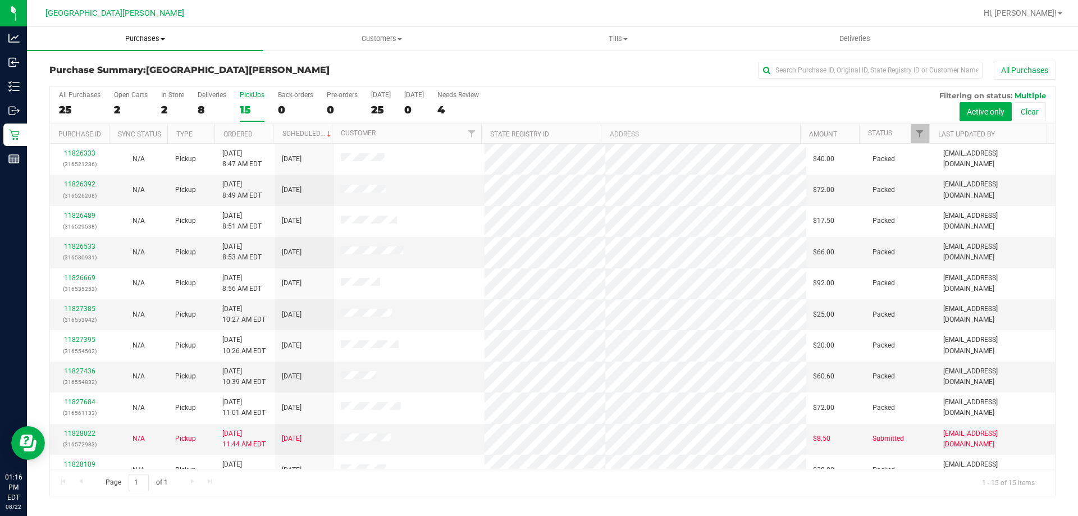
click at [146, 36] on span "Purchases" at bounding box center [145, 39] width 236 height 10
click at [83, 81] on span "Fulfillment" at bounding box center [62, 81] width 70 height 10
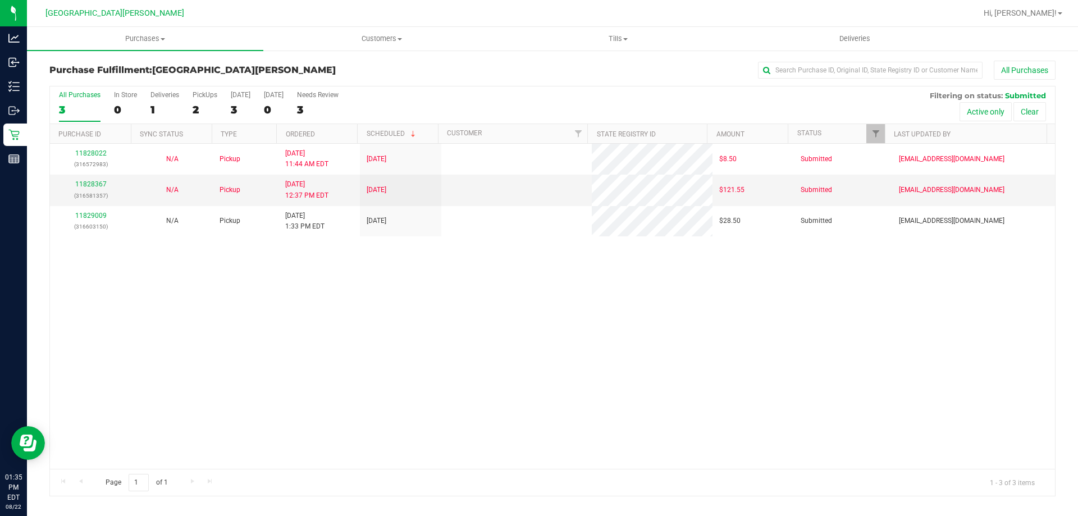
drag, startPoint x: 174, startPoint y: 352, endPoint x: 180, endPoint y: 327, distance: 25.5
click at [179, 347] on div "11828022 (316572983) N/A Pickup [DATE] 11:44 AM EDT 8/22/2025 $8.50 Submitted […" at bounding box center [552, 306] width 1005 height 325
click at [144, 38] on span "Purchases" at bounding box center [145, 39] width 236 height 10
click at [111, 86] on li "Fulfillment" at bounding box center [145, 81] width 236 height 13
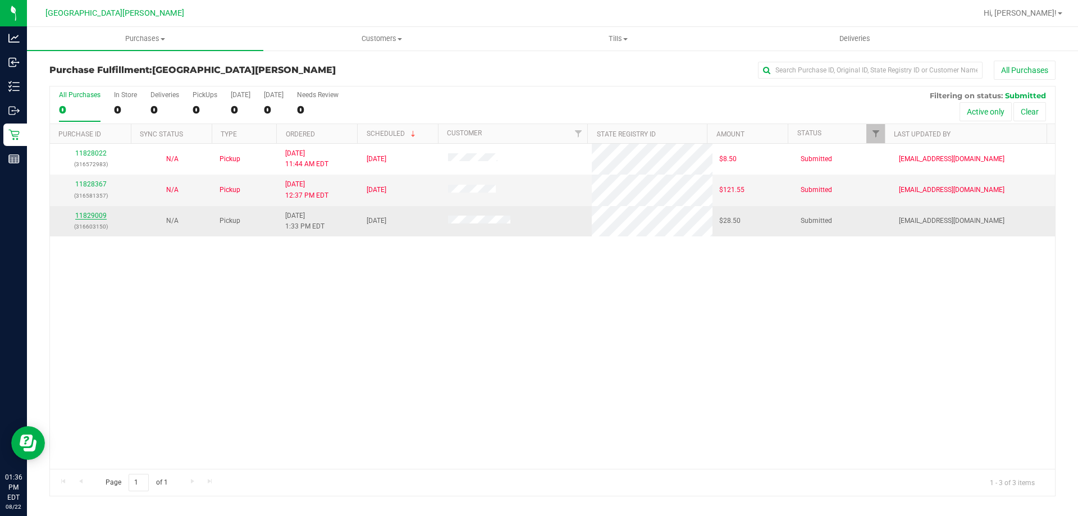
click at [90, 214] on link "11829009" at bounding box center [90, 216] width 31 height 8
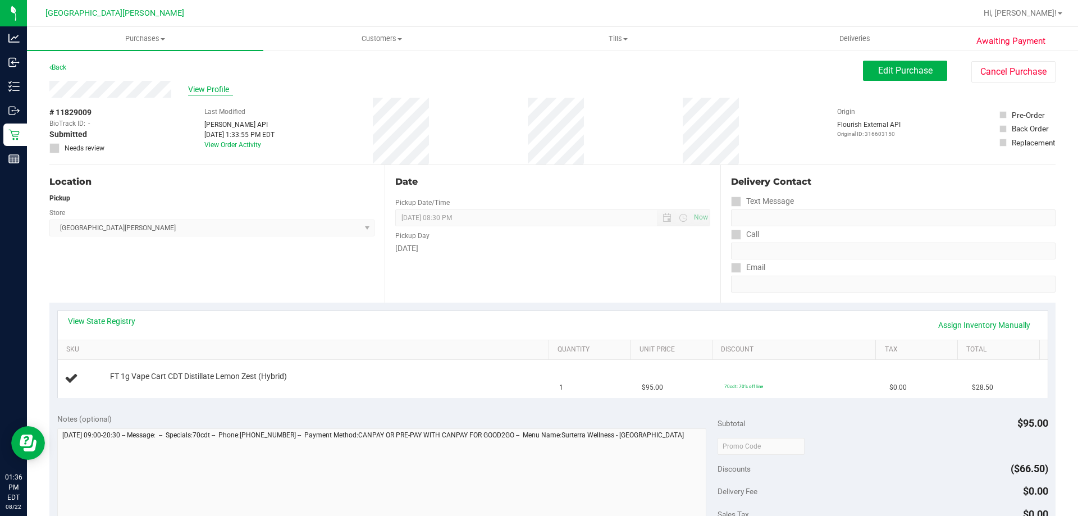
click at [218, 88] on span "View Profile" at bounding box center [210, 90] width 45 height 12
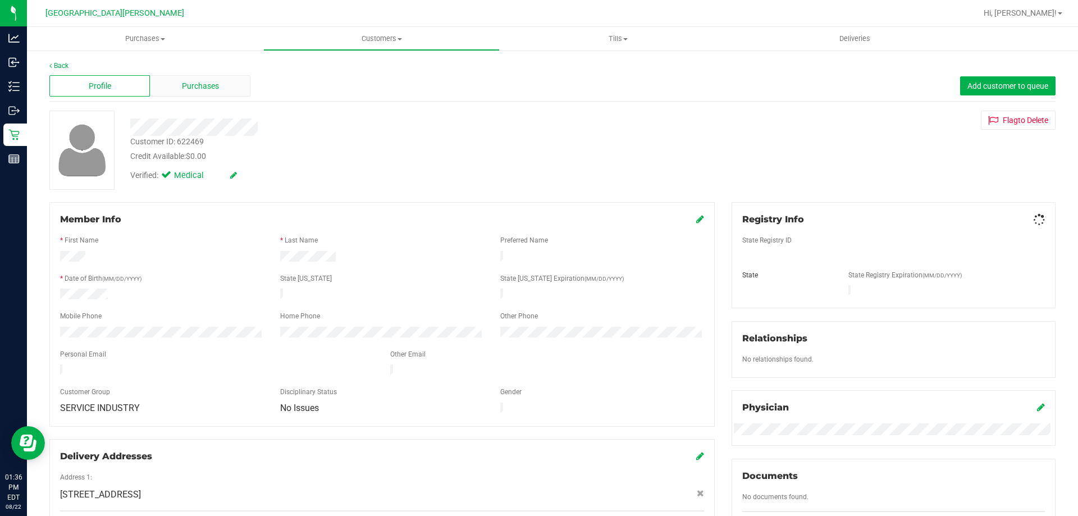
click at [213, 78] on div "Purchases" at bounding box center [200, 85] width 101 height 21
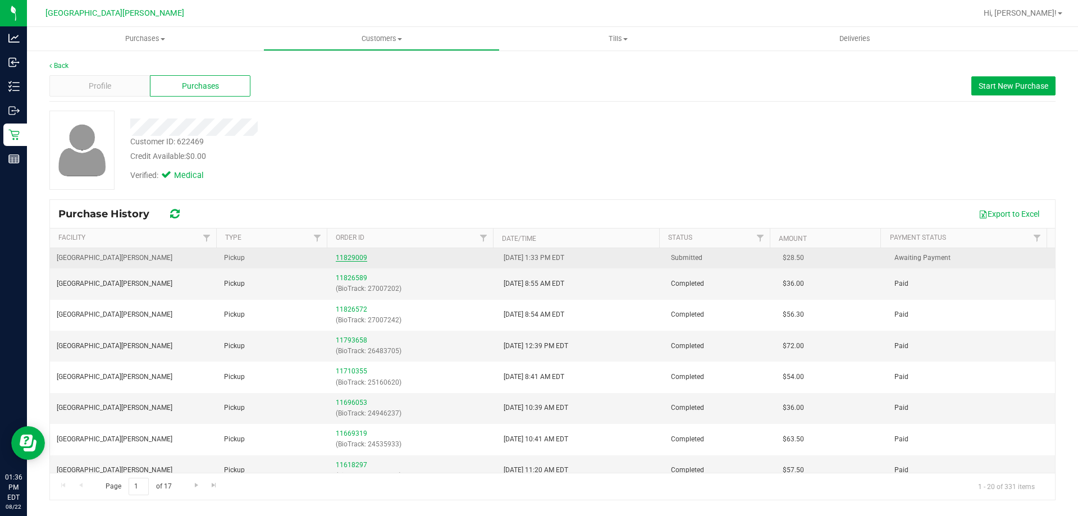
click at [347, 257] on link "11829009" at bounding box center [351, 258] width 31 height 8
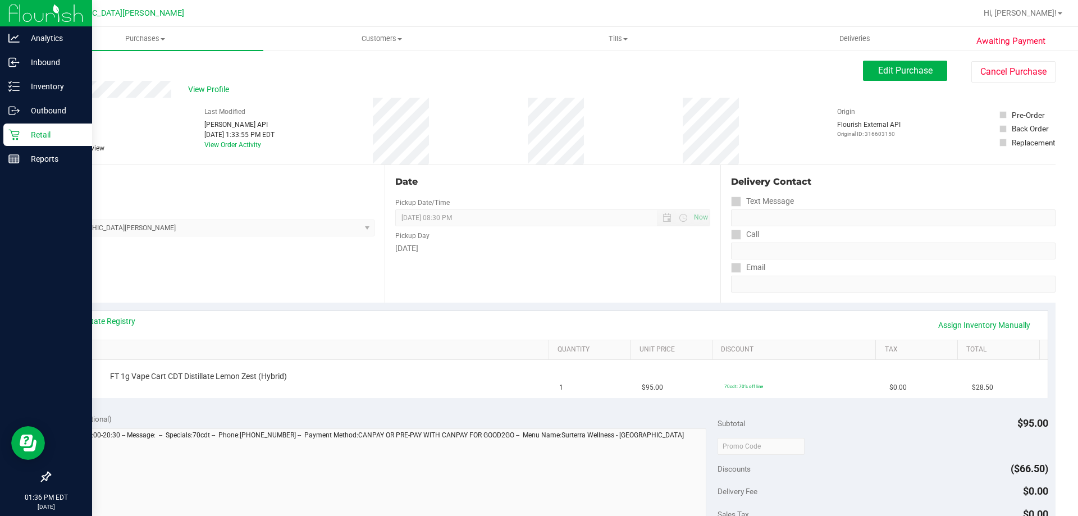
click at [20, 139] on p "Retail" at bounding box center [53, 134] width 67 height 13
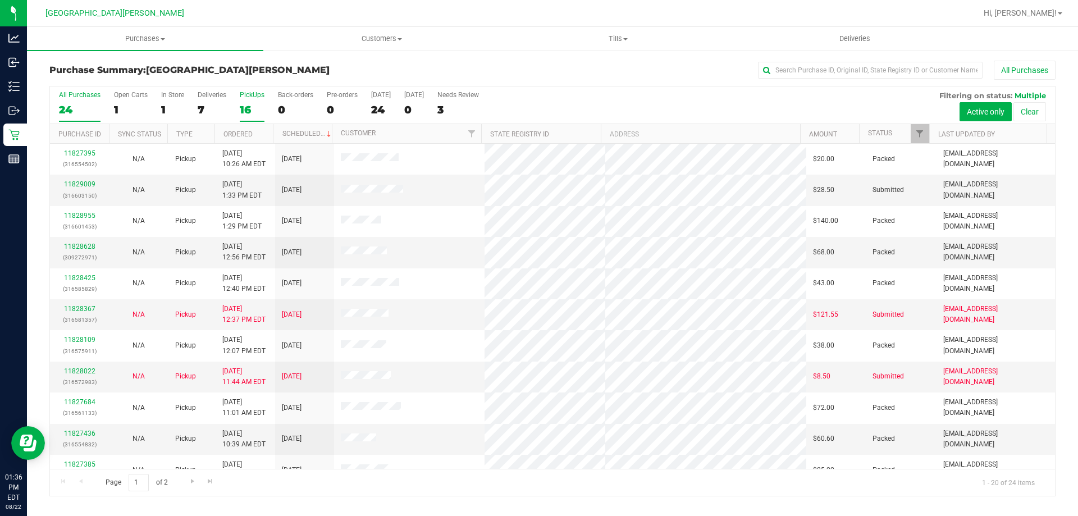
drag, startPoint x: 239, startPoint y: 110, endPoint x: 263, endPoint y: 100, distance: 26.2
click at [240, 110] on div "All Purchases 24 Open Carts 1 In Store 1 Deliveries 7 PickUps 16 Back-orders 0 …" at bounding box center [552, 105] width 1005 height 38
click at [255, 104] on div "16" at bounding box center [252, 109] width 25 height 13
click at [0, 0] on input "PickUps 16" at bounding box center [0, 0] width 0 height 0
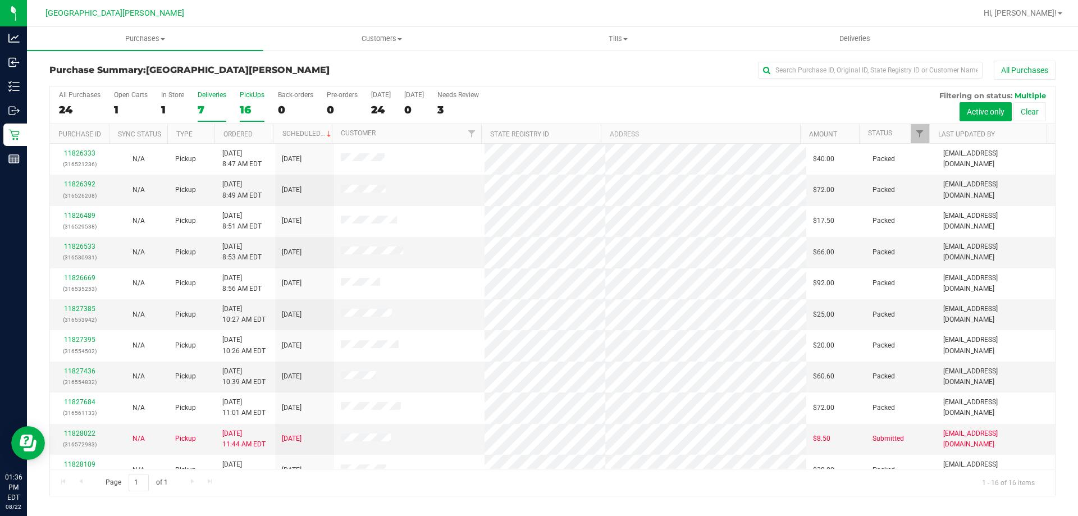
click at [218, 103] on div "7" at bounding box center [212, 109] width 29 height 13
click at [0, 0] on input "Deliveries 7" at bounding box center [0, 0] width 0 height 0
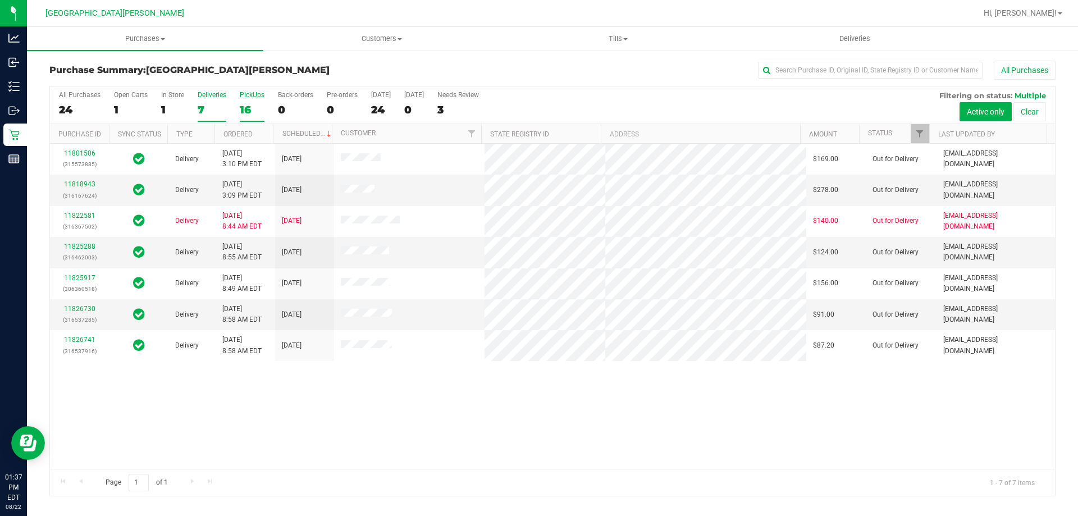
click at [252, 115] on div "16" at bounding box center [252, 109] width 25 height 13
click at [0, 0] on input "PickUps 16" at bounding box center [0, 0] width 0 height 0
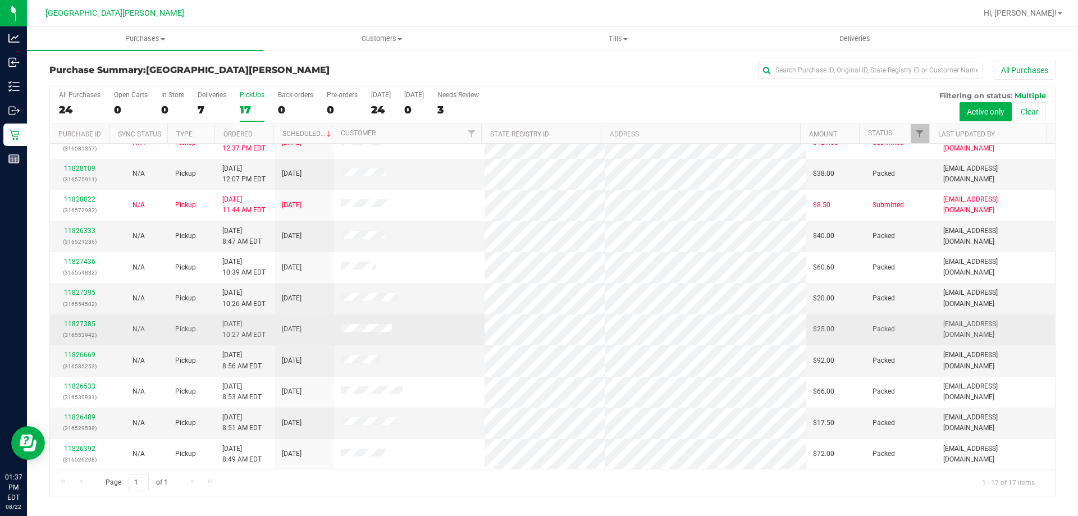
scroll to position [203, 0]
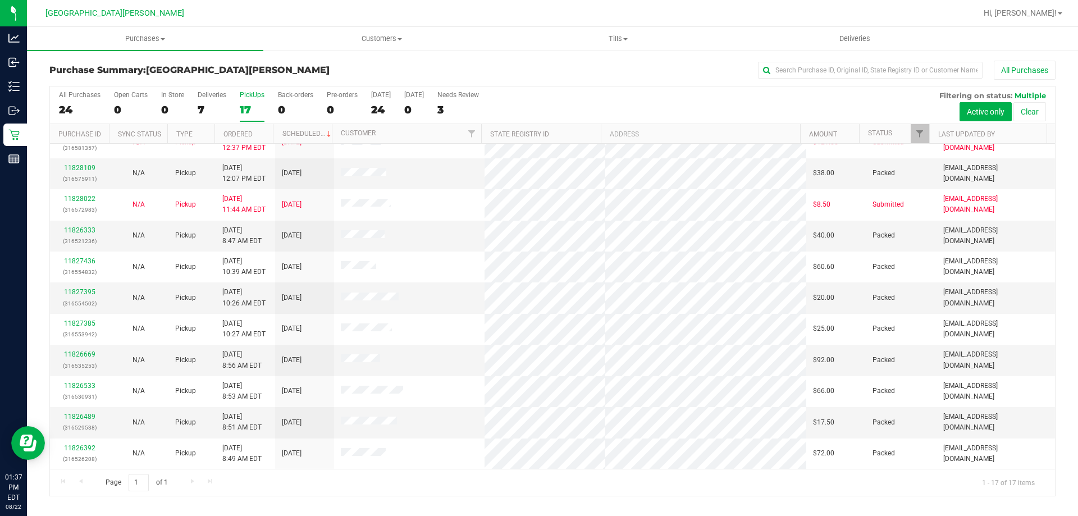
click at [240, 94] on div "PickUps" at bounding box center [252, 95] width 25 height 8
click at [0, 0] on input "PickUps 17" at bounding box center [0, 0] width 0 height 0
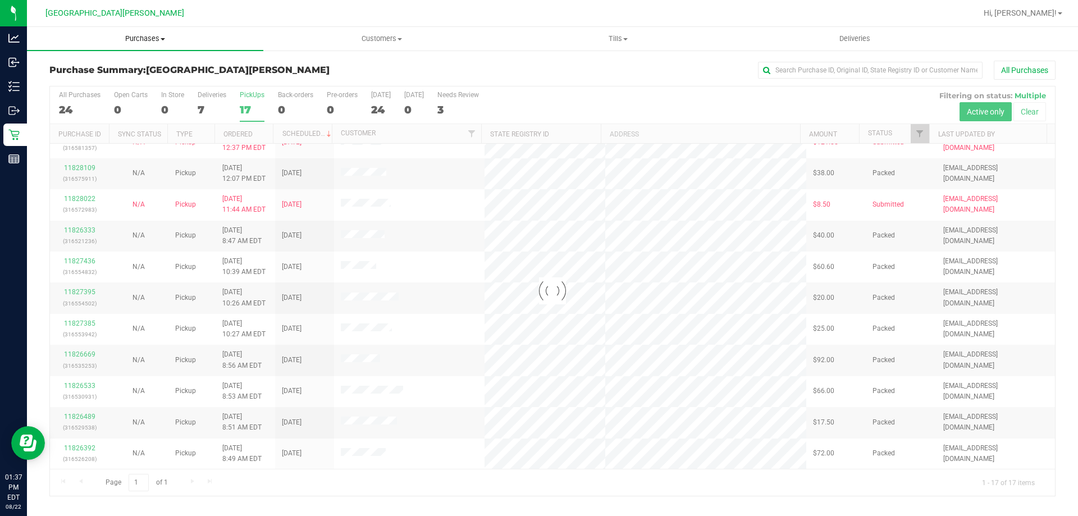
click at [145, 40] on span "Purchases" at bounding box center [145, 39] width 236 height 10
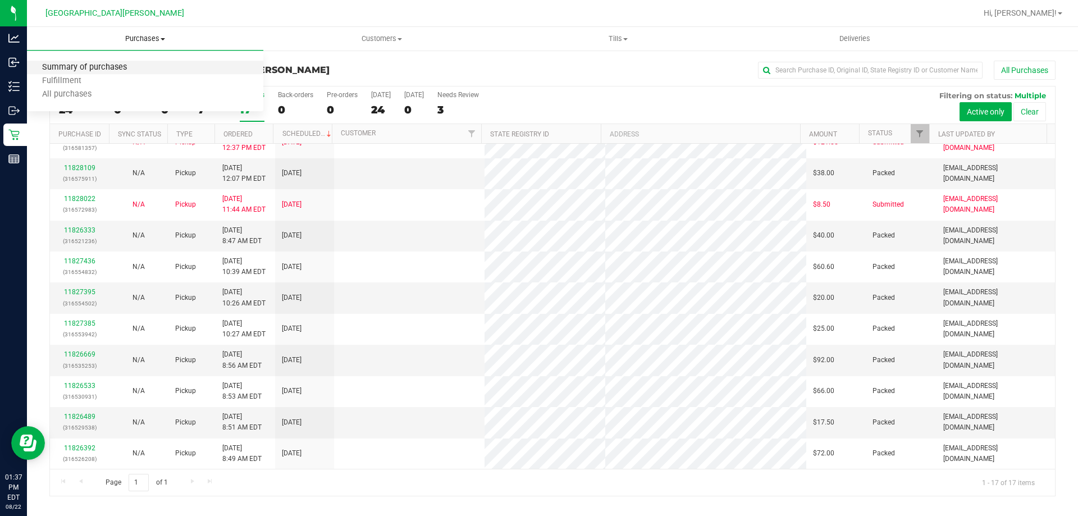
scroll to position [0, 0]
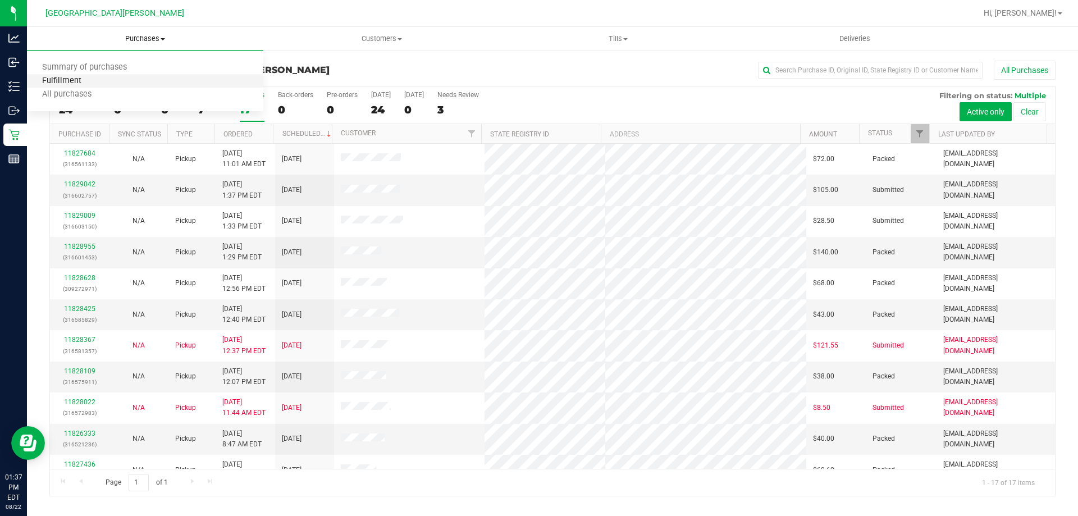
click at [90, 81] on span "Fulfillment" at bounding box center [62, 81] width 70 height 10
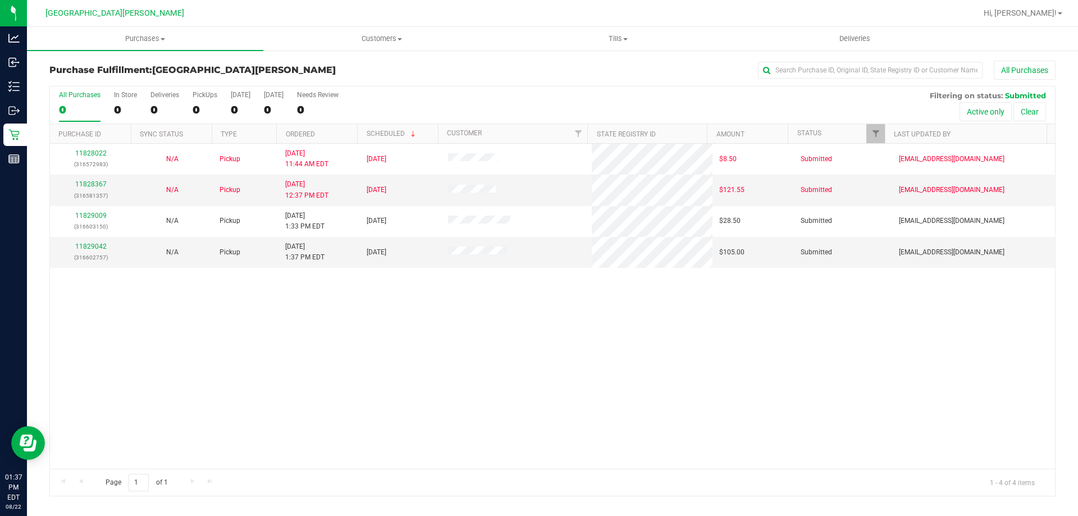
click at [436, 365] on div "11828022 (316572983) N/A Pickup [DATE] 11:44 AM EDT 8/22/2025 $8.50 Submitted […" at bounding box center [552, 306] width 1005 height 325
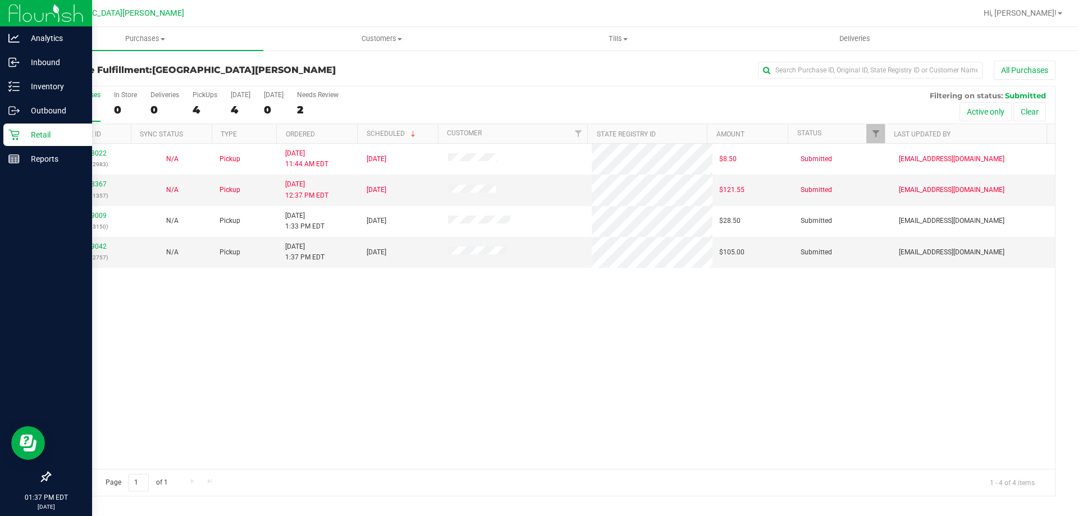
click at [18, 133] on icon at bounding box center [13, 134] width 11 height 11
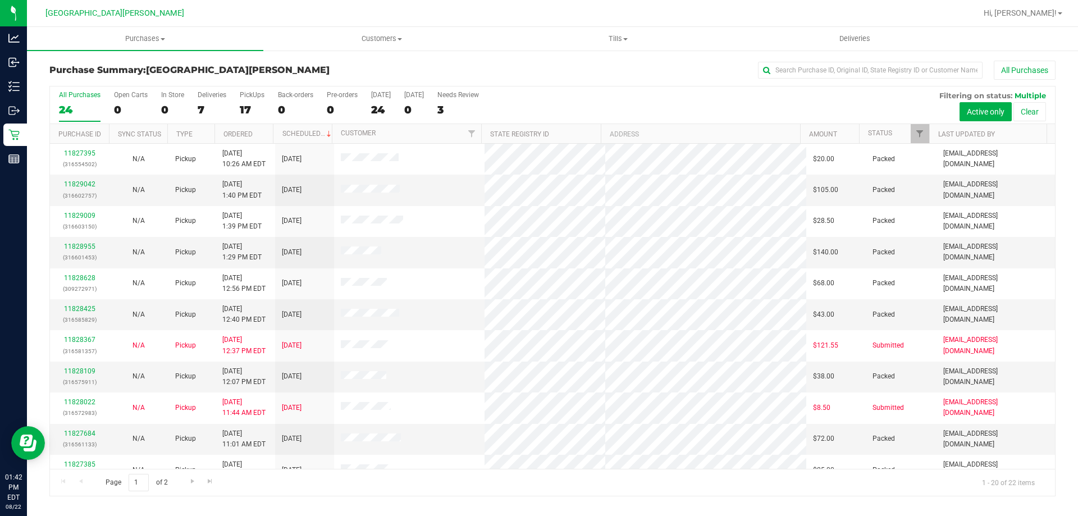
click at [257, 89] on div "All Purchases 24 Open Carts 0 In Store 0 Deliveries 7 PickUps 17 Back-orders 0 …" at bounding box center [552, 90] width 1005 height 9
click at [254, 96] on div "PickUps" at bounding box center [252, 95] width 25 height 8
click at [0, 0] on input "PickUps 17" at bounding box center [0, 0] width 0 height 0
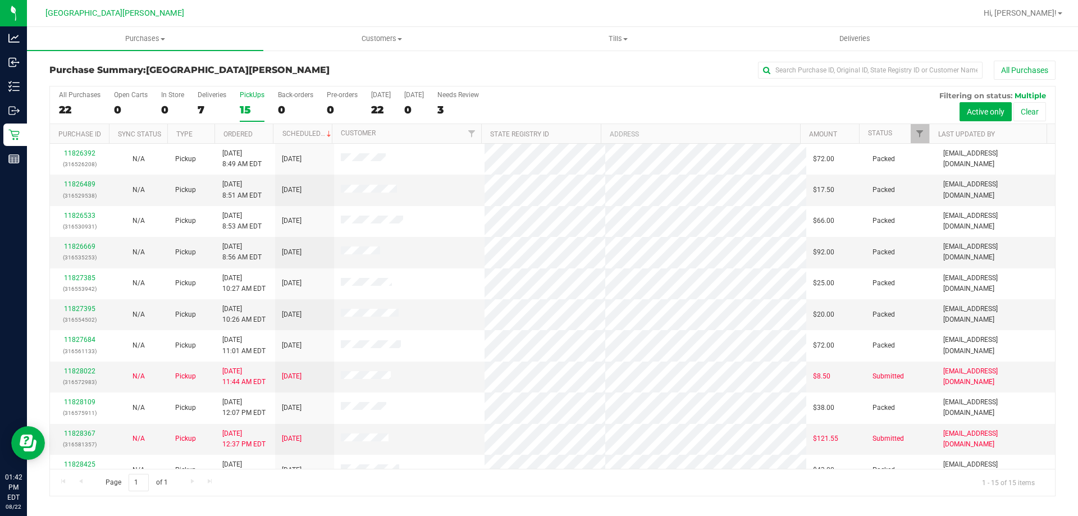
click at [244, 103] on label "PickUps 15" at bounding box center [252, 106] width 25 height 31
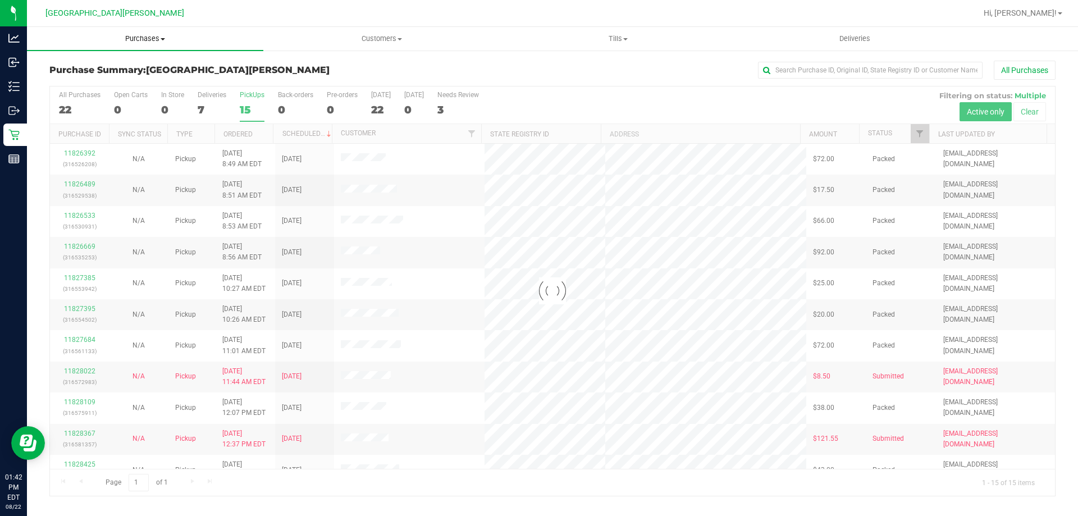
click at [147, 38] on span "Purchases" at bounding box center [145, 39] width 236 height 10
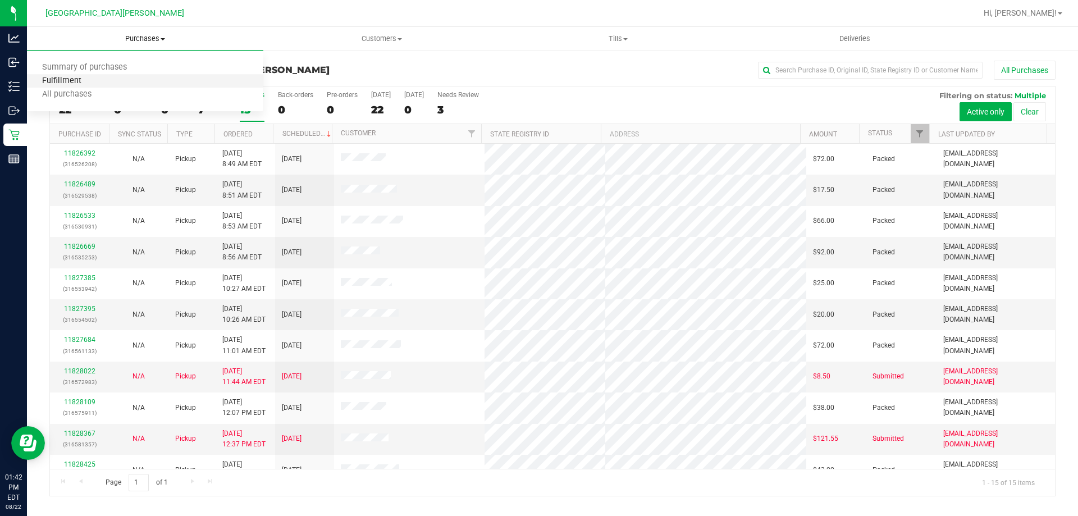
click at [82, 85] on span "Fulfillment" at bounding box center [62, 81] width 70 height 10
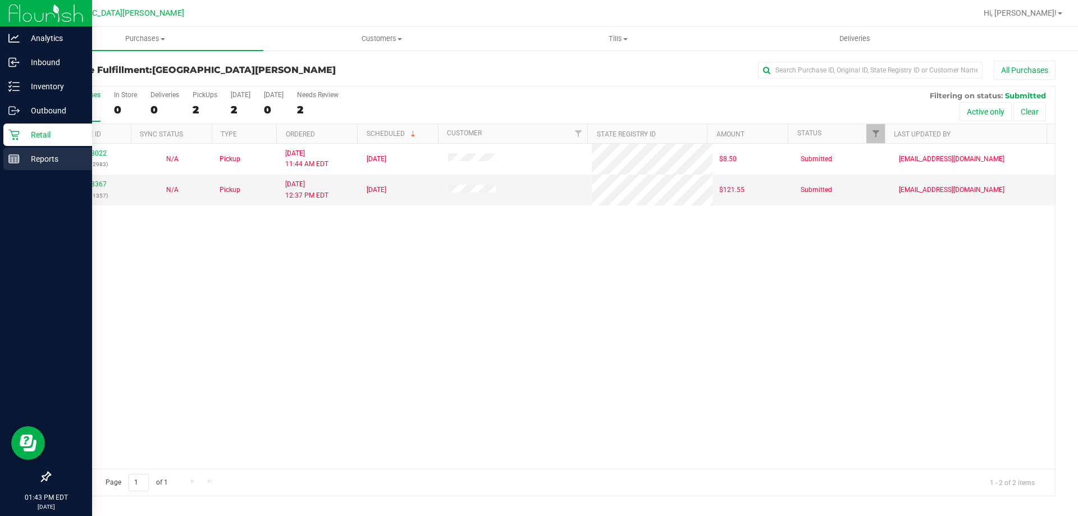
click at [13, 159] on icon at bounding box center [13, 158] width 11 height 11
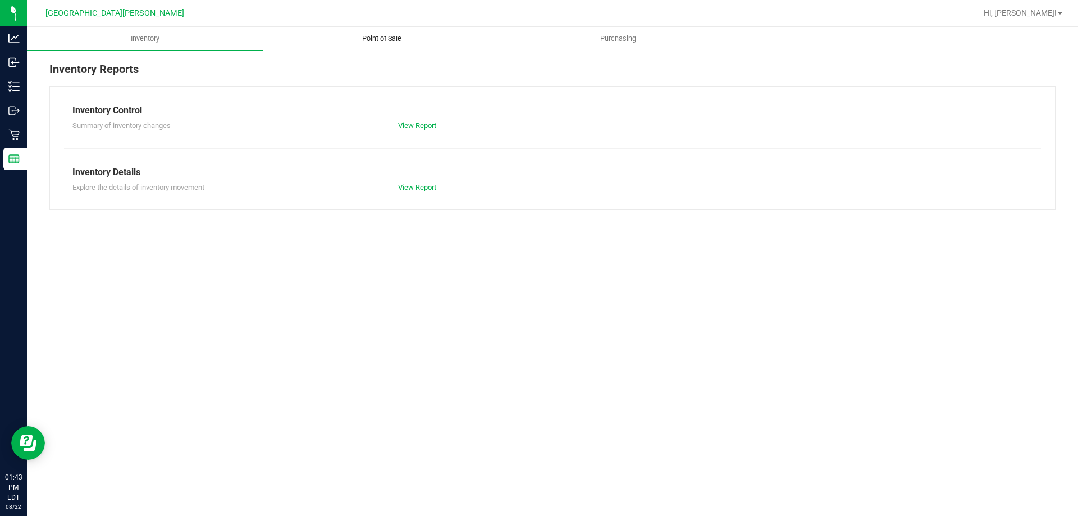
click at [396, 35] on span "Point of Sale" at bounding box center [382, 39] width 70 height 10
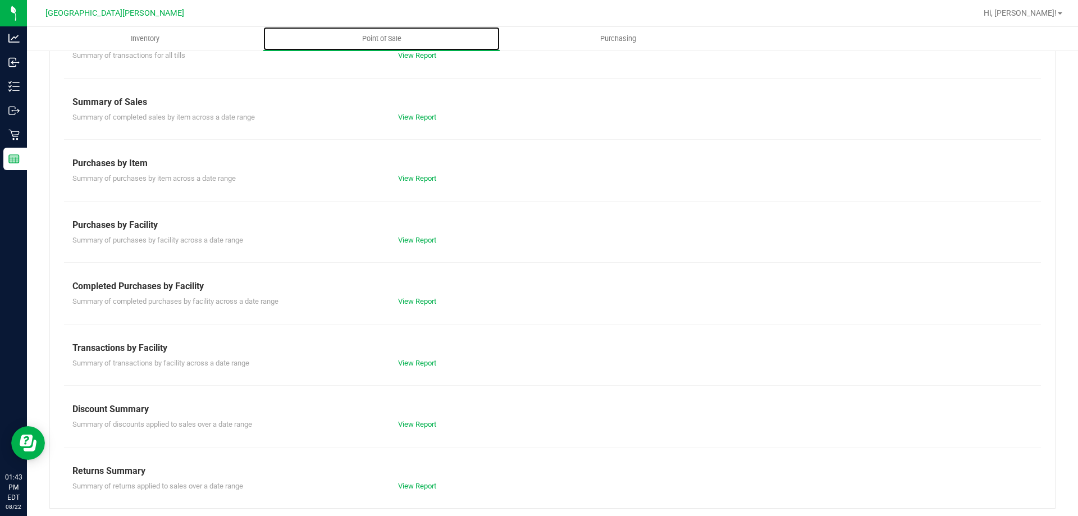
scroll to position [74, 0]
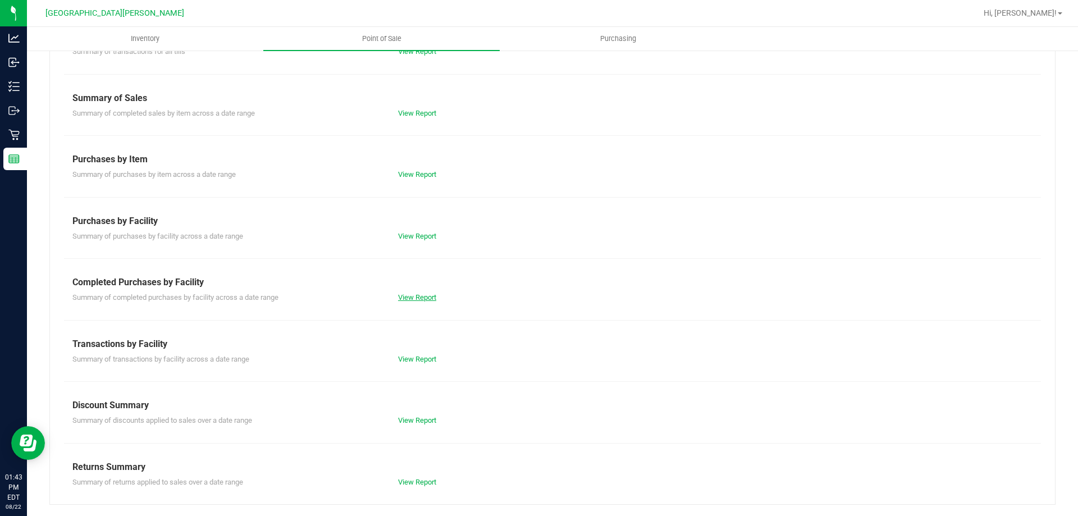
click at [410, 296] on link "View Report" at bounding box center [417, 297] width 38 height 8
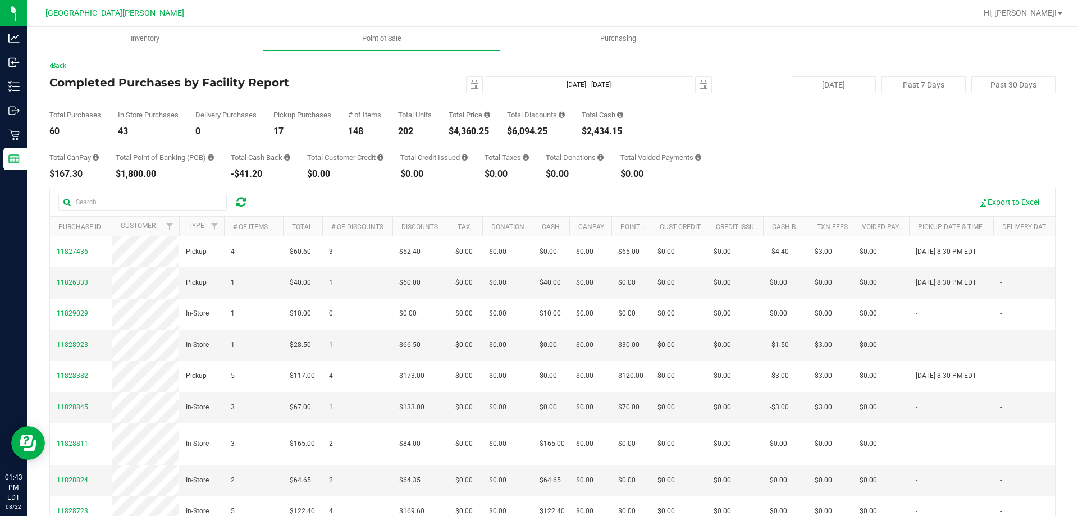
click at [468, 133] on div "$4,360.25" at bounding box center [470, 131] width 42 height 9
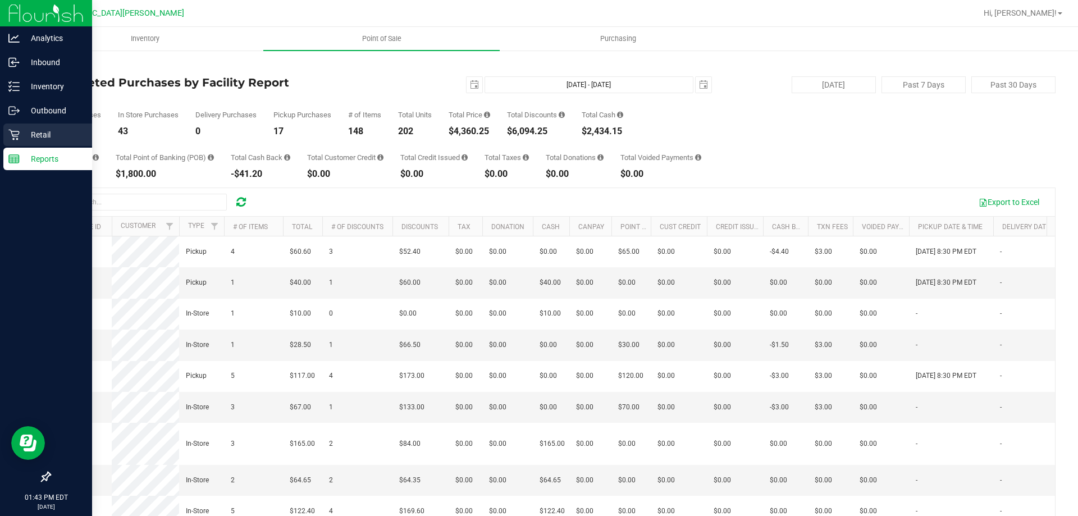
click at [4, 139] on div "Retail" at bounding box center [47, 135] width 89 height 22
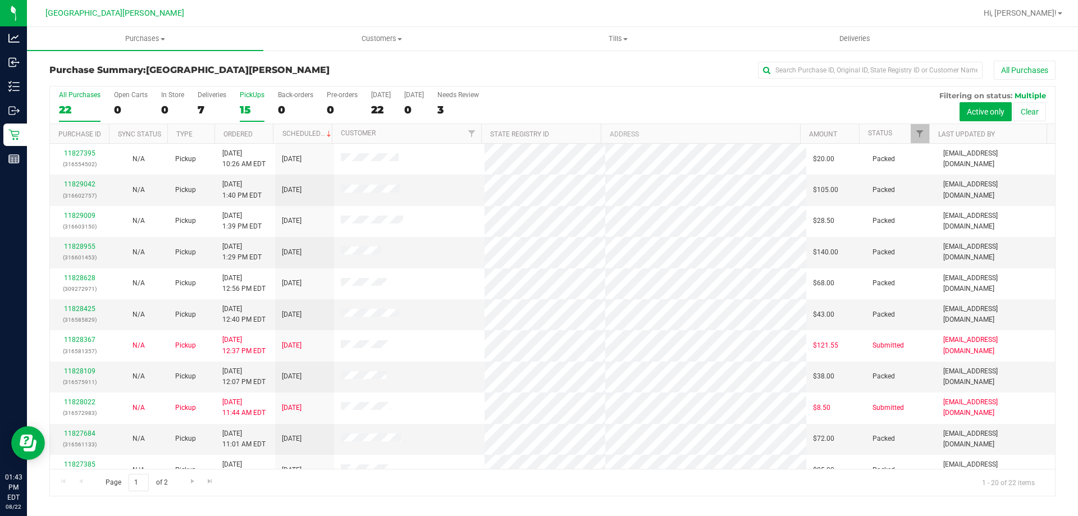
click at [253, 109] on div "15" at bounding box center [252, 109] width 25 height 13
click at [0, 0] on input "PickUps 15" at bounding box center [0, 0] width 0 height 0
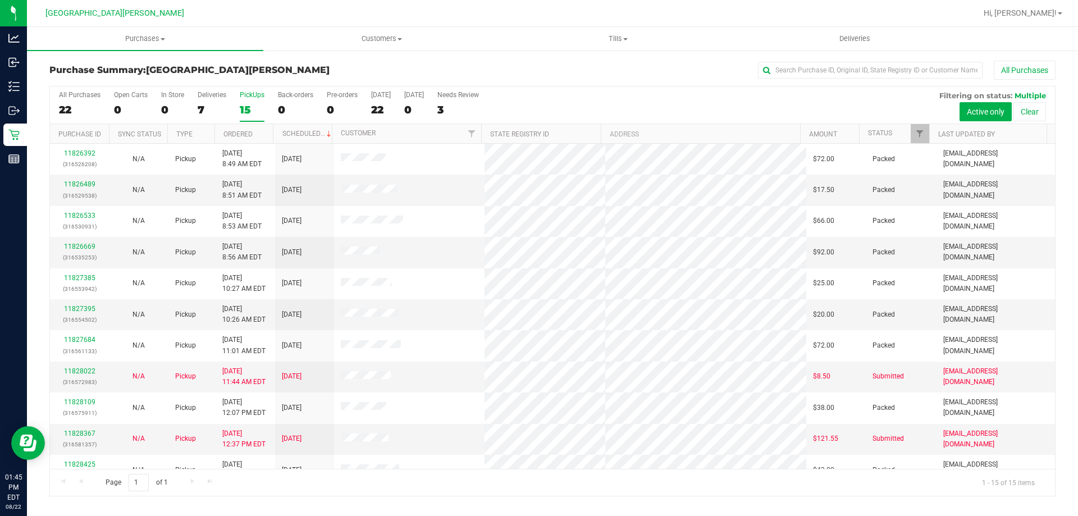
click at [243, 115] on div "15" at bounding box center [252, 109] width 25 height 13
click at [0, 0] on input "PickUps 15" at bounding box center [0, 0] width 0 height 0
click at [256, 99] on label "PickUps 15" at bounding box center [252, 106] width 25 height 31
click at [0, 0] on input "PickUps 15" at bounding box center [0, 0] width 0 height 0
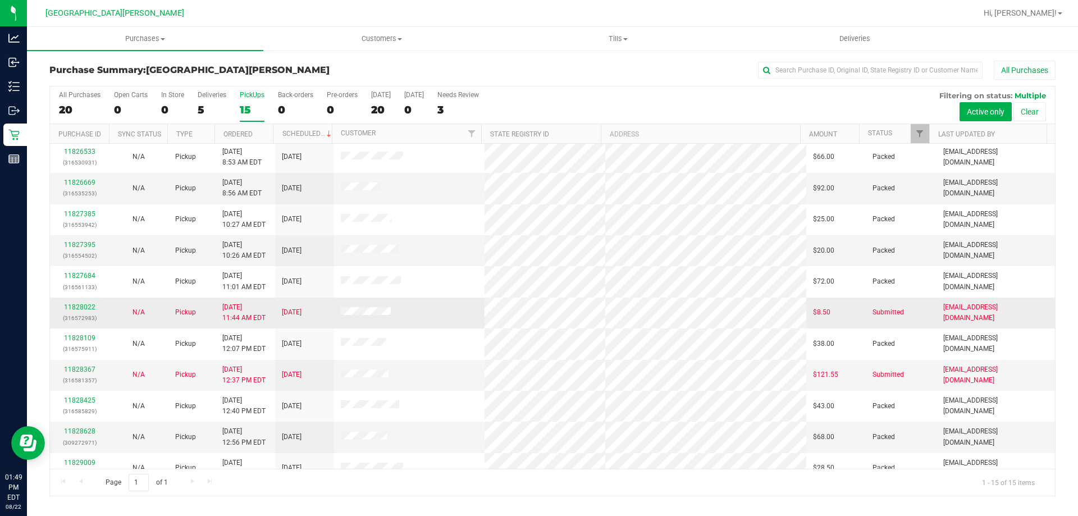
scroll to position [141, 0]
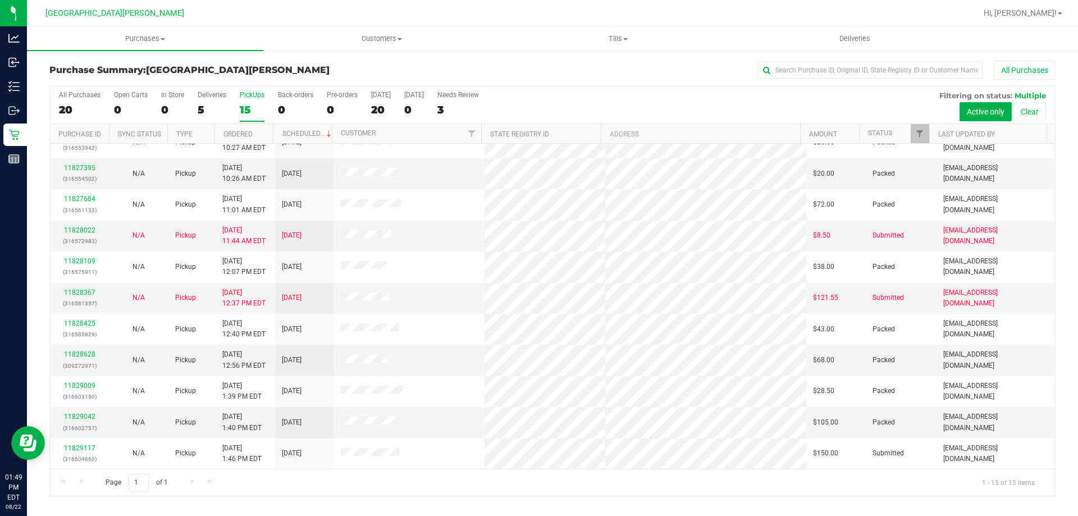
click at [251, 105] on div "15" at bounding box center [252, 109] width 25 height 13
click at [0, 0] on input "PickUps 15" at bounding box center [0, 0] width 0 height 0
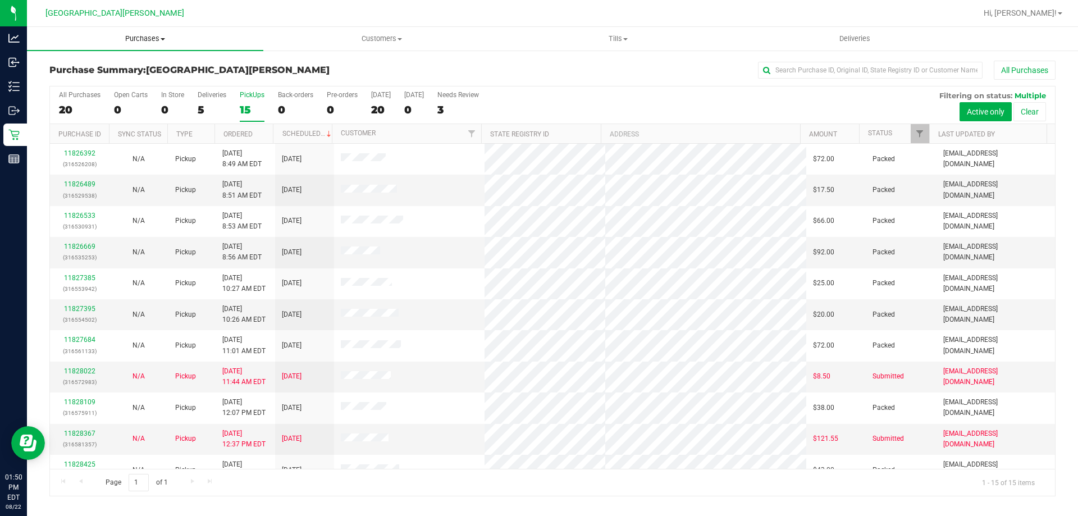
click at [156, 43] on span "Purchases" at bounding box center [145, 39] width 236 height 10
click at [106, 82] on li "Fulfillment" at bounding box center [145, 81] width 236 height 13
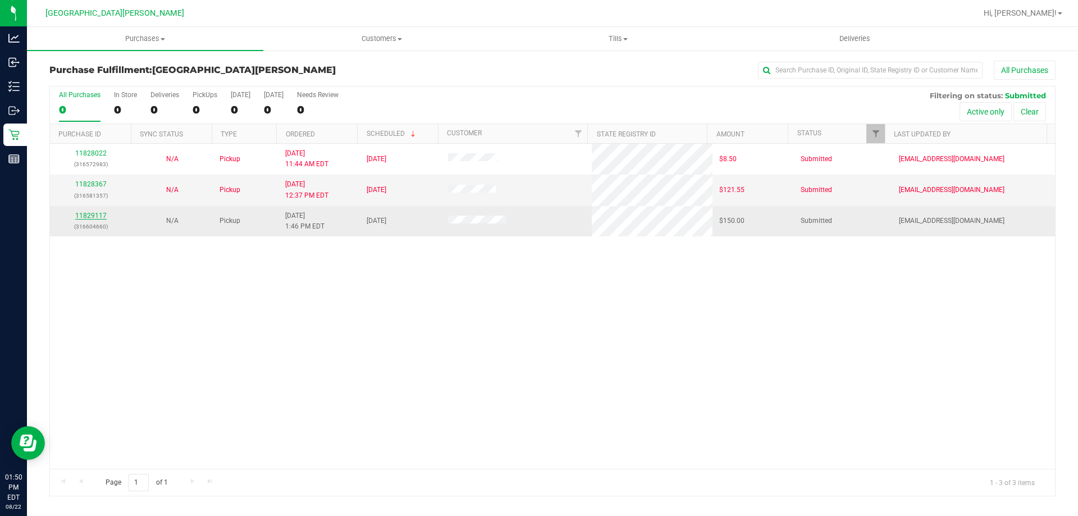
click at [81, 219] on link "11829117" at bounding box center [90, 216] width 31 height 8
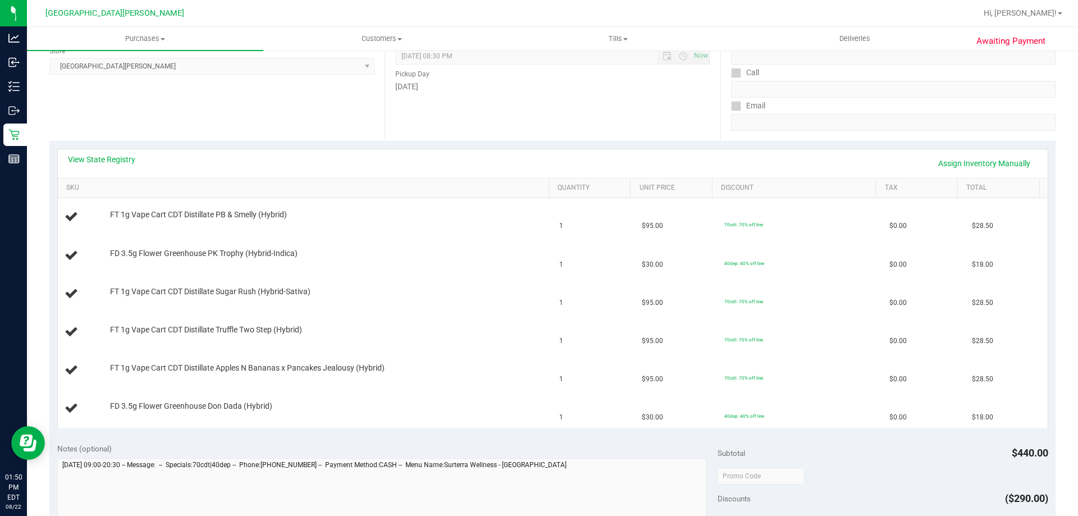
scroll to position [168, 0]
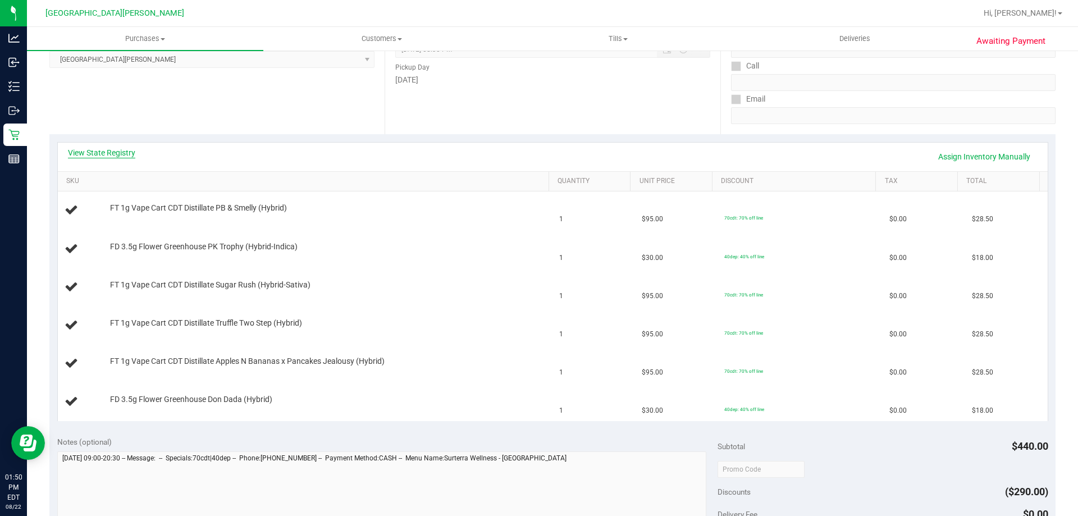
click at [116, 153] on link "View State Registry" at bounding box center [101, 152] width 67 height 11
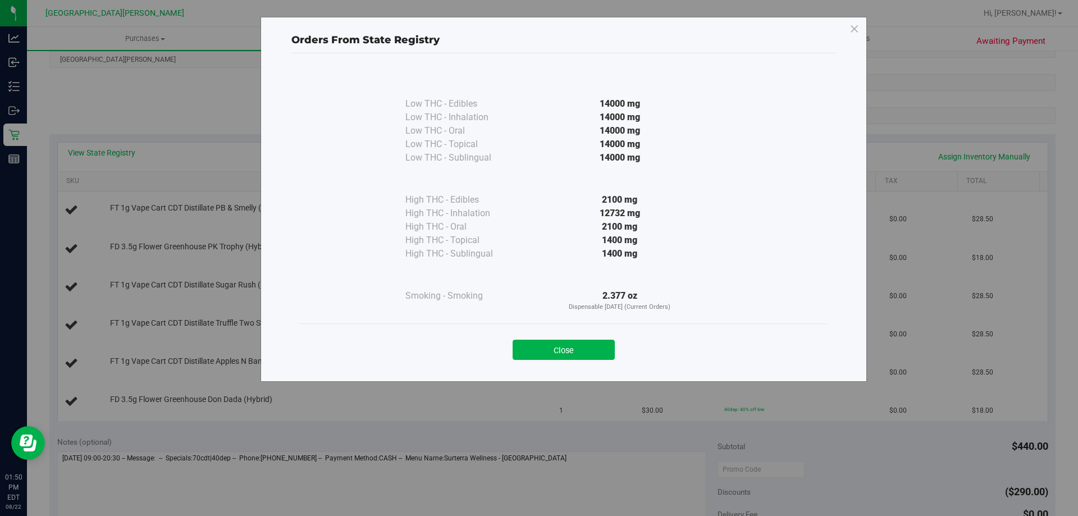
click at [613, 200] on div "2100 mg" at bounding box center [620, 199] width 204 height 13
click at [659, 30] on div "Orders From State Registry" at bounding box center [563, 37] width 545 height 31
click at [564, 354] on button "Close" at bounding box center [564, 350] width 102 height 20
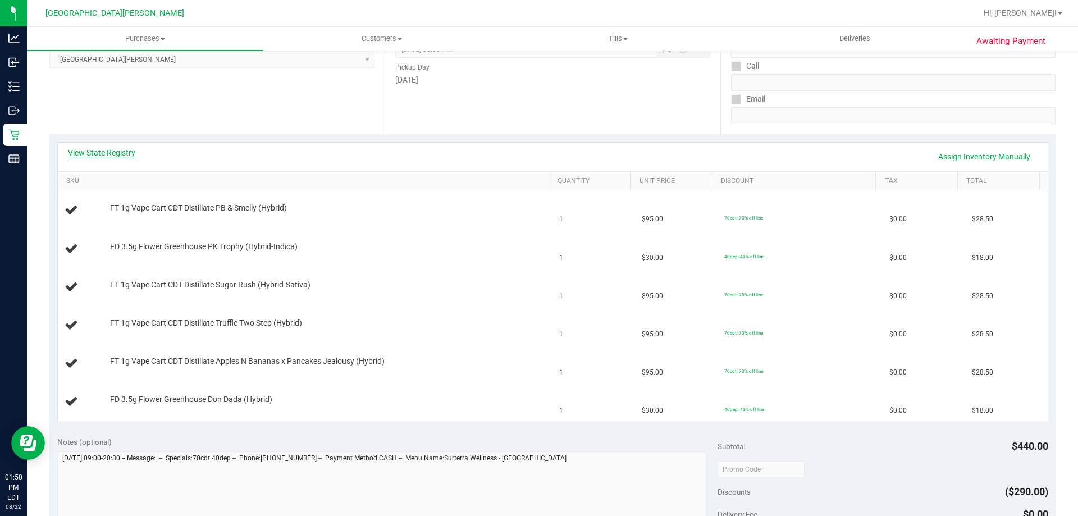
click at [126, 154] on link "View State Registry" at bounding box center [101, 152] width 67 height 11
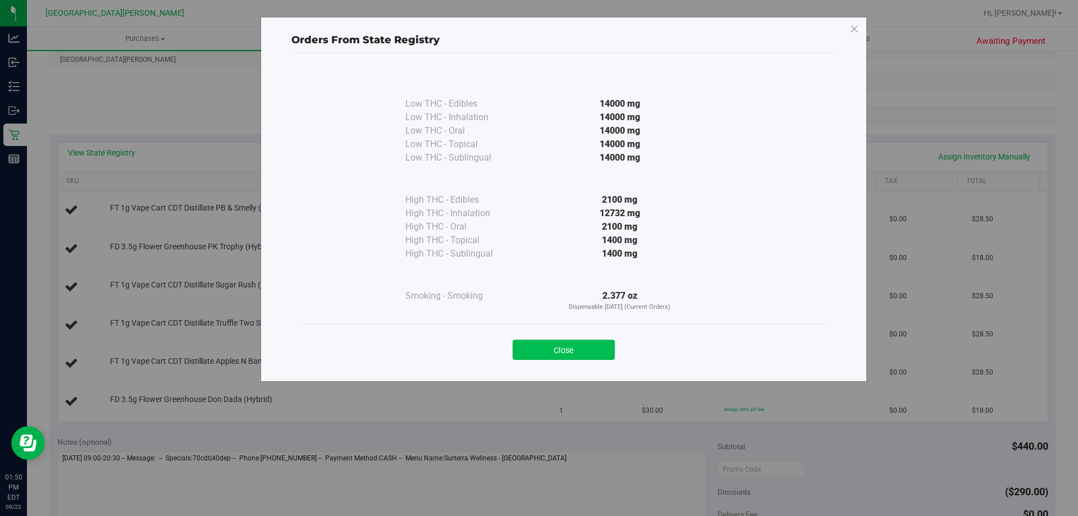
click at [582, 346] on button "Close" at bounding box center [564, 350] width 102 height 20
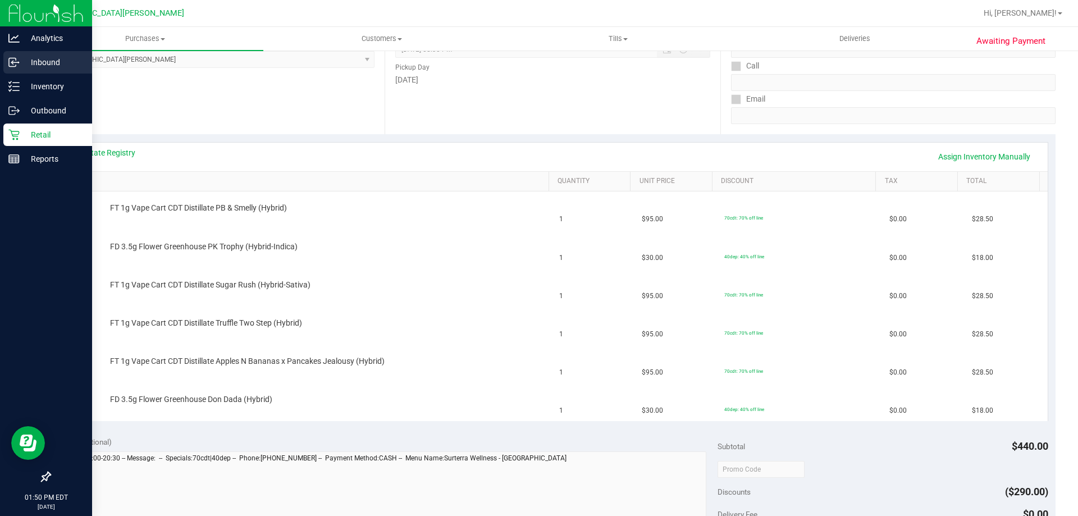
click at [48, 67] on p "Inbound" at bounding box center [53, 62] width 67 height 13
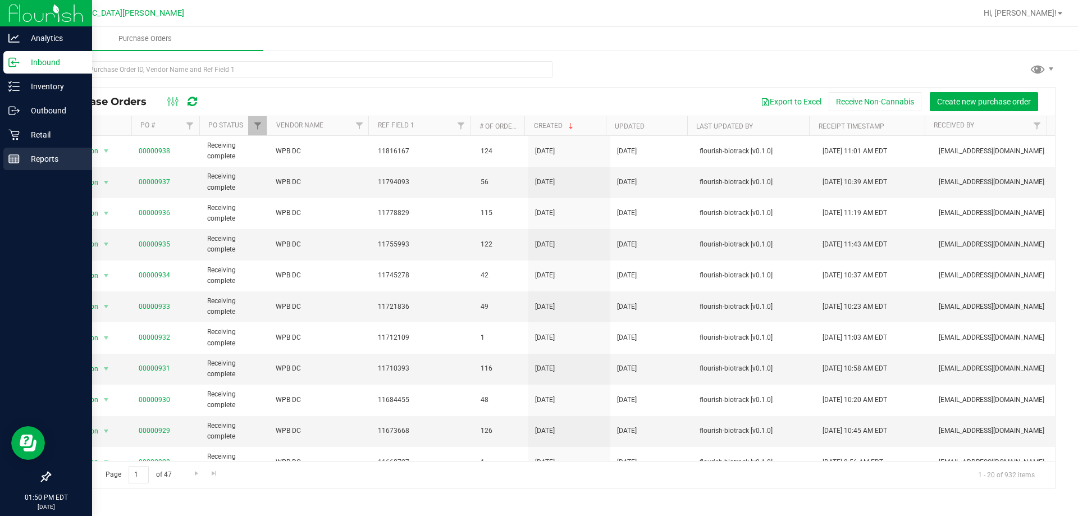
click at [19, 161] on rect at bounding box center [14, 159] width 10 height 8
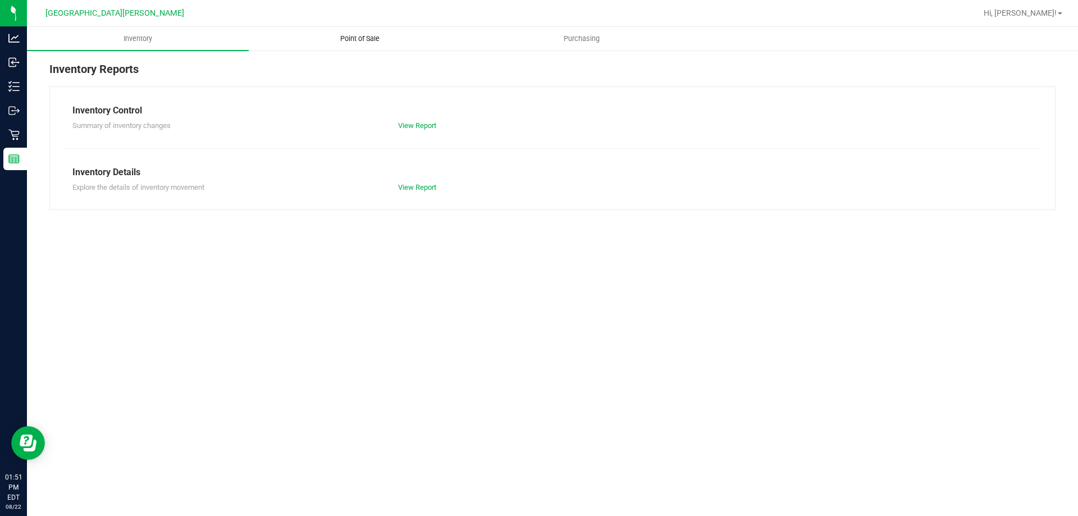
click at [352, 29] on uib-tab-heading "Point of Sale" at bounding box center [359, 39] width 221 height 22
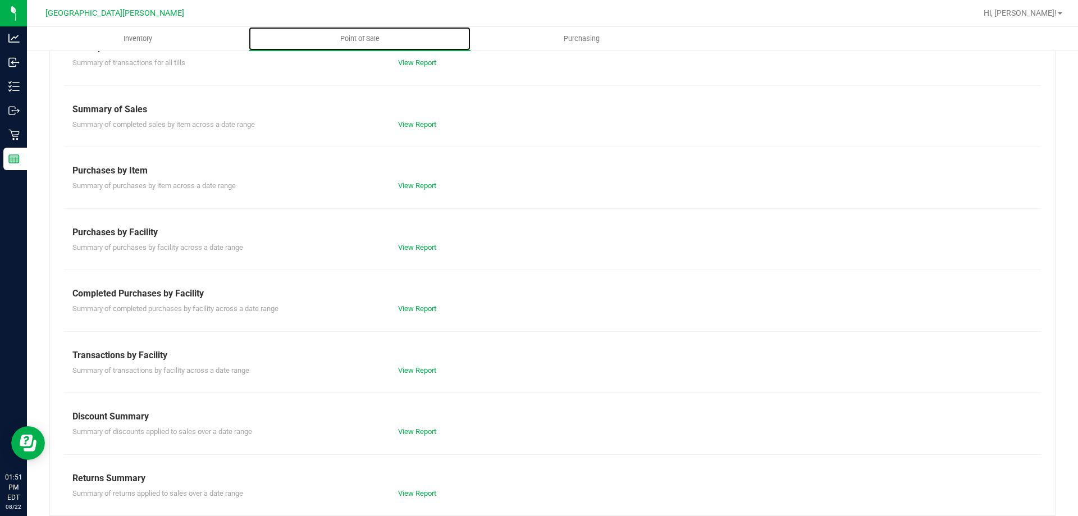
scroll to position [74, 0]
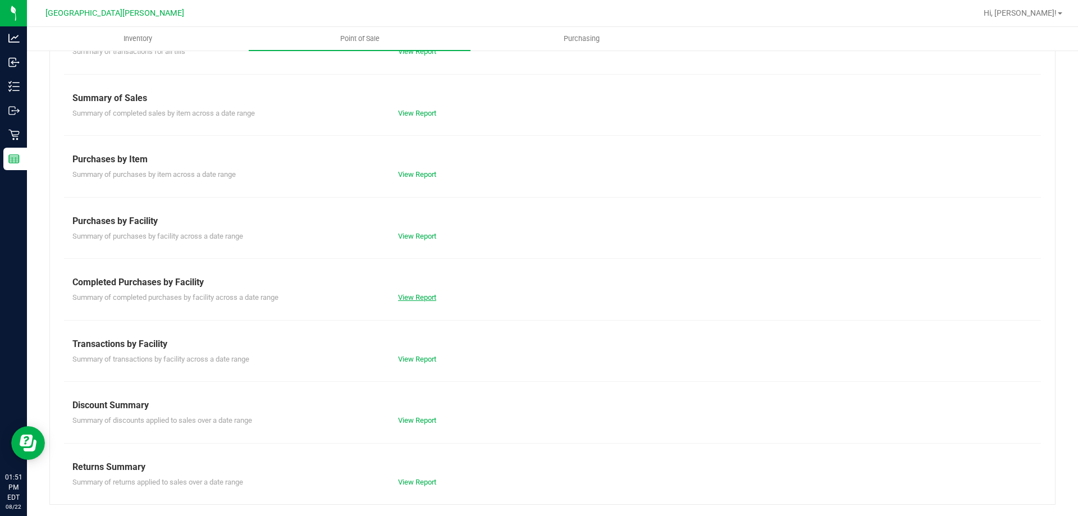
click at [416, 297] on link "View Report" at bounding box center [417, 297] width 38 height 8
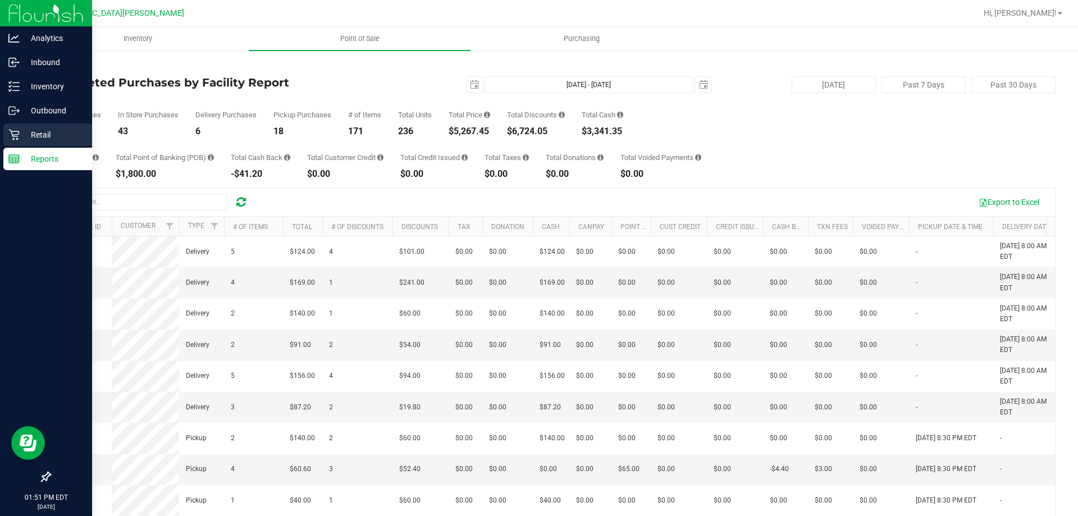
click at [13, 139] on icon at bounding box center [13, 135] width 11 height 11
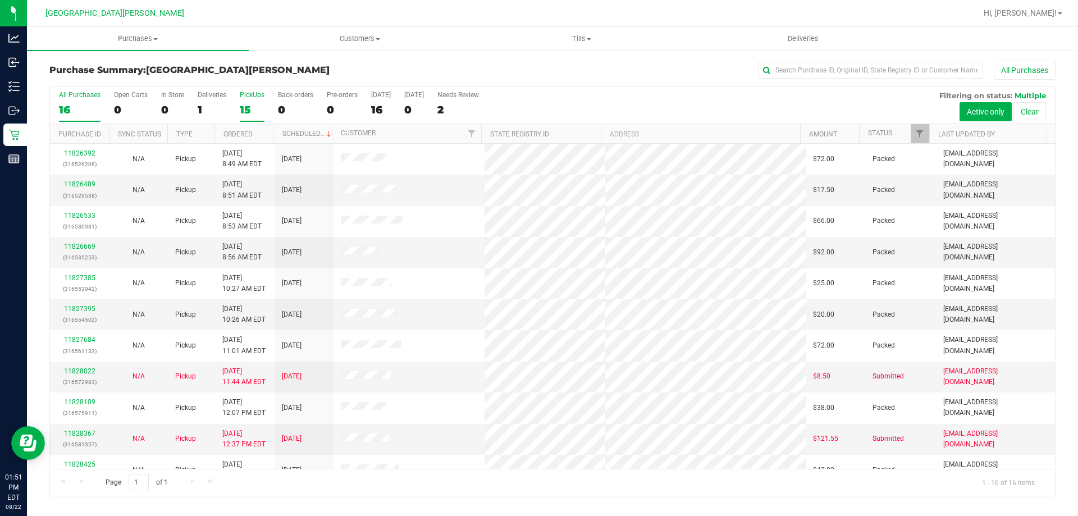
click at [259, 98] on div "PickUps" at bounding box center [252, 95] width 25 height 8
click at [0, 0] on input "PickUps 15" at bounding box center [0, 0] width 0 height 0
click at [212, 106] on div "1" at bounding box center [212, 109] width 29 height 13
click at [0, 0] on input "Deliveries 1" at bounding box center [0, 0] width 0 height 0
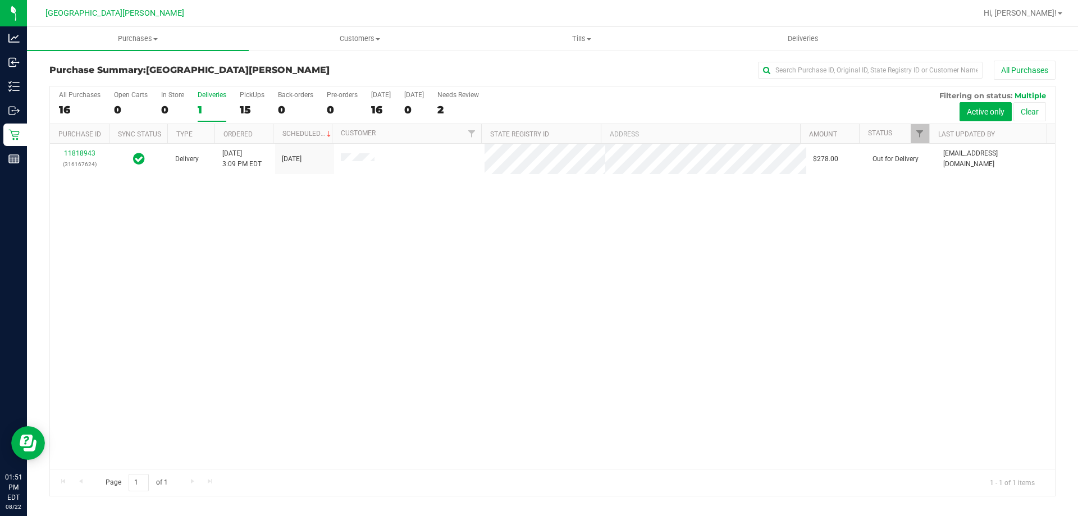
click at [229, 288] on div "11818943 (316167624) Delivery [DATE] 3:09 PM EDT 8/22/2025 $278.00 Out for Deli…" at bounding box center [552, 306] width 1005 height 325
click at [256, 100] on label "PickUps 15" at bounding box center [252, 106] width 25 height 31
click at [0, 0] on input "PickUps 15" at bounding box center [0, 0] width 0 height 0
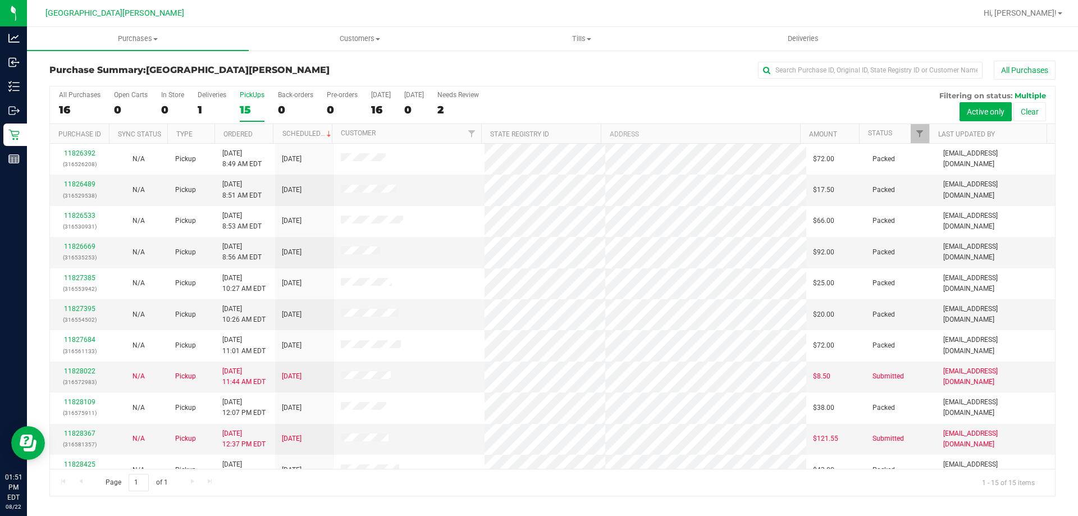
click at [256, 100] on label "PickUps 15" at bounding box center [252, 106] width 25 height 31
click at [0, 0] on input "PickUps 15" at bounding box center [0, 0] width 0 height 0
click at [213, 100] on label "Deliveries 1" at bounding box center [212, 106] width 29 height 31
click at [0, 0] on input "Deliveries 1" at bounding box center [0, 0] width 0 height 0
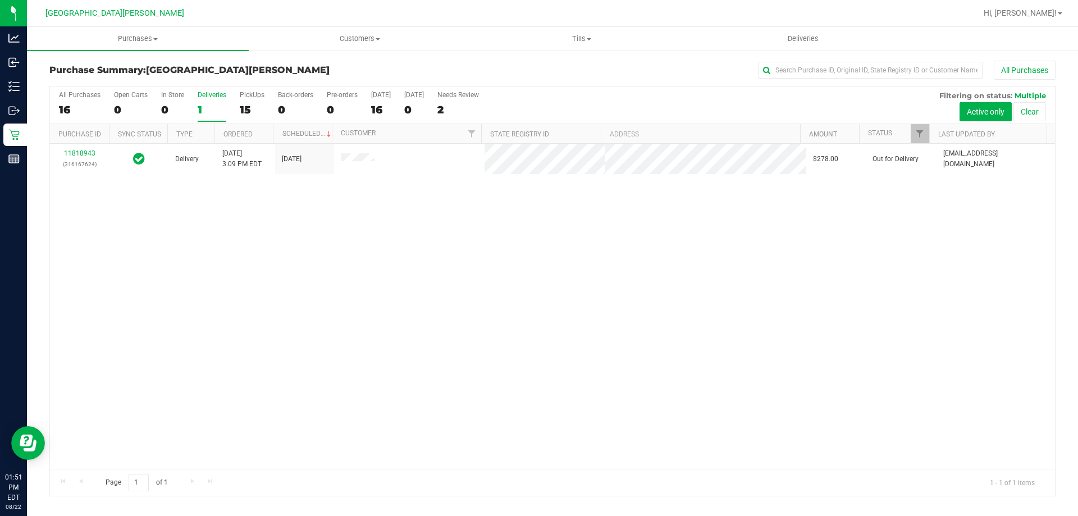
click at [217, 102] on label "Deliveries 1" at bounding box center [212, 106] width 29 height 31
click at [0, 0] on input "Deliveries 1" at bounding box center [0, 0] width 0 height 0
click at [255, 99] on label "PickUps 15" at bounding box center [252, 106] width 25 height 31
click at [0, 0] on input "PickUps 15" at bounding box center [0, 0] width 0 height 0
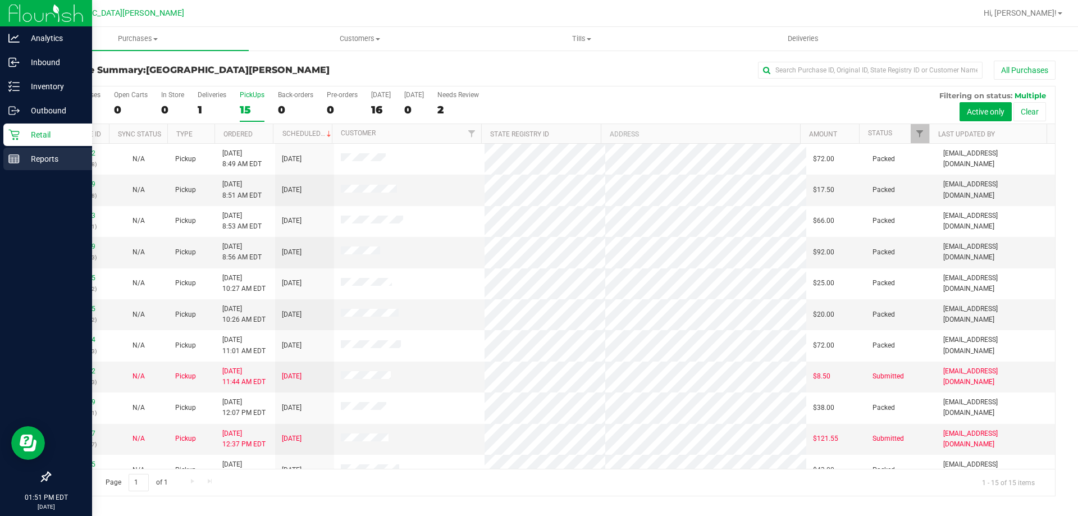
click at [11, 163] on icon at bounding box center [13, 158] width 11 height 11
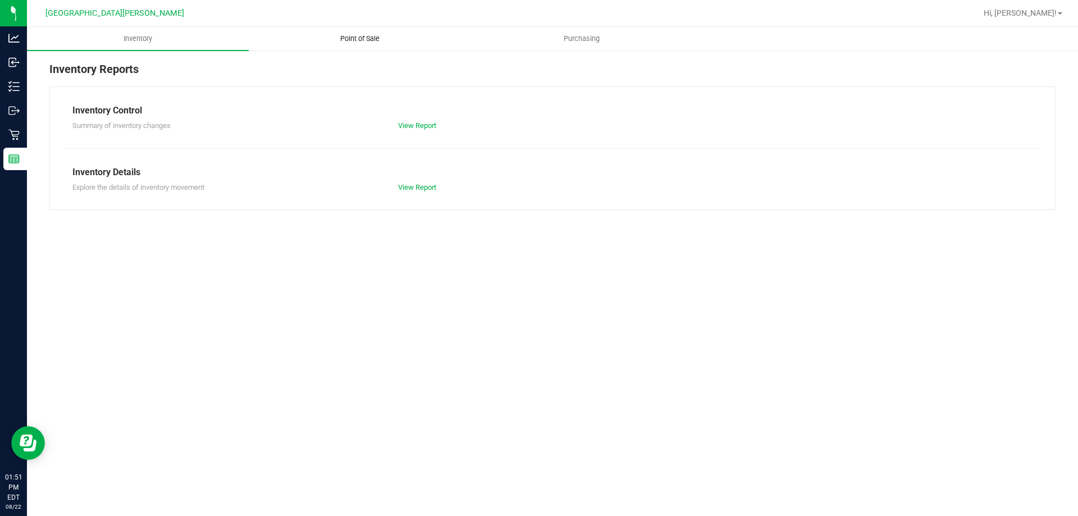
click at [368, 30] on uib-tab-heading "Point of Sale" at bounding box center [359, 39] width 221 height 22
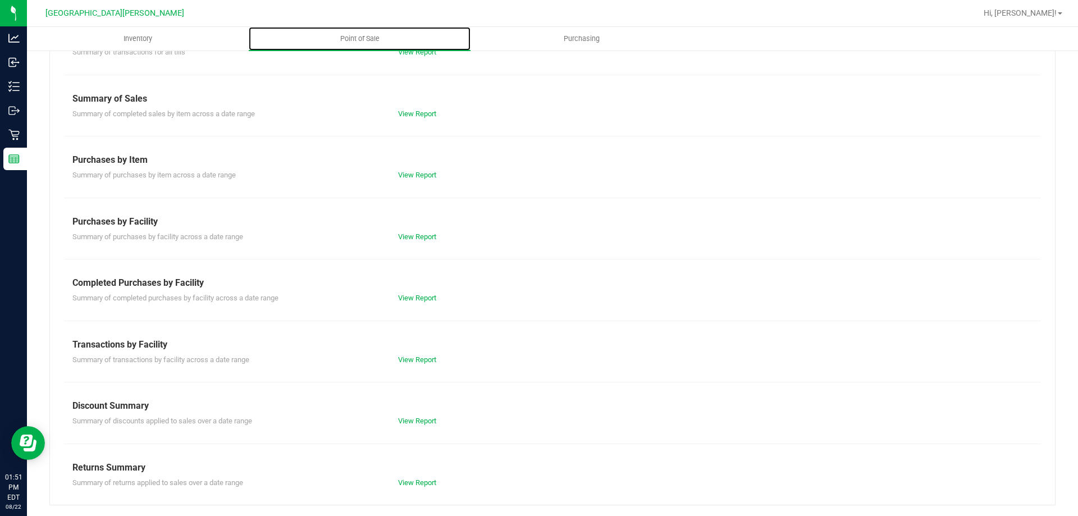
scroll to position [74, 0]
click at [414, 294] on link "View Report" at bounding box center [417, 297] width 38 height 8
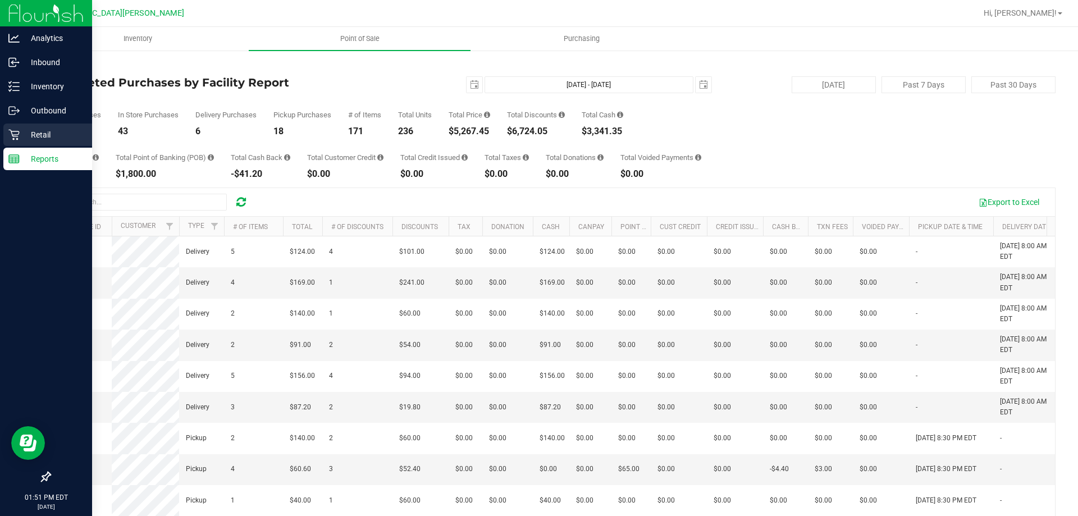
click at [37, 137] on p "Retail" at bounding box center [53, 134] width 67 height 13
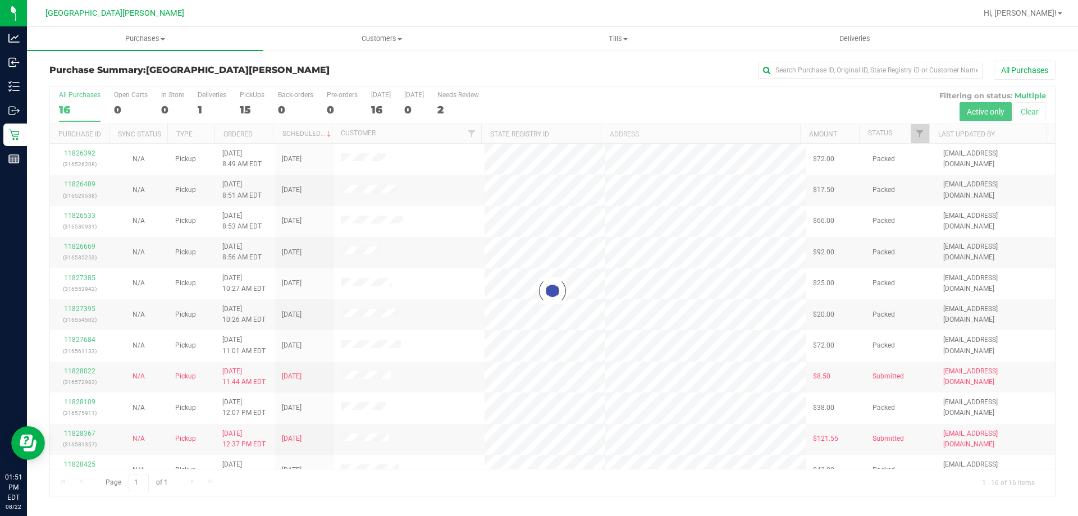
click at [206, 97] on div at bounding box center [552, 290] width 1005 height 409
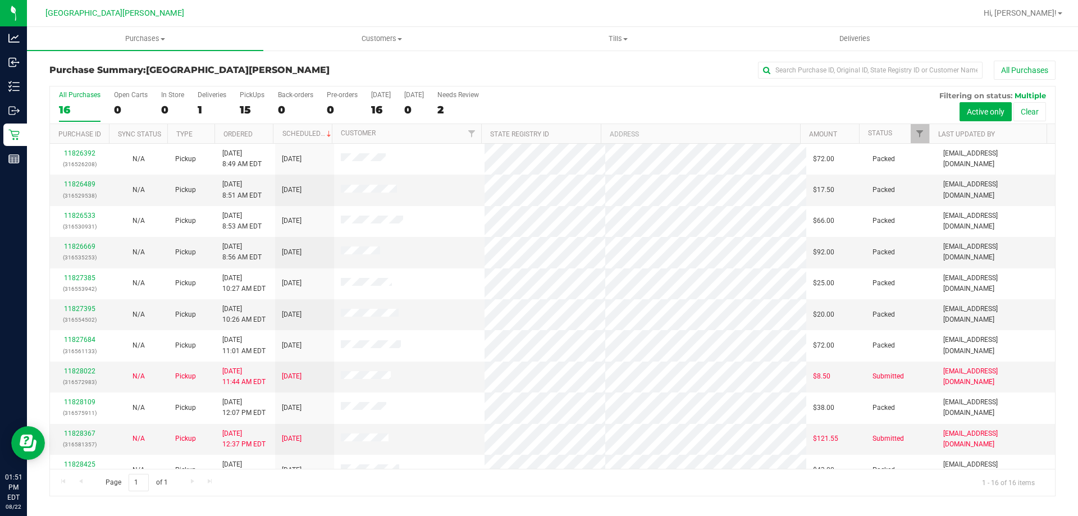
click at [206, 97] on div "Deliveries" at bounding box center [212, 95] width 29 height 8
click at [0, 0] on input "Deliveries 1" at bounding box center [0, 0] width 0 height 0
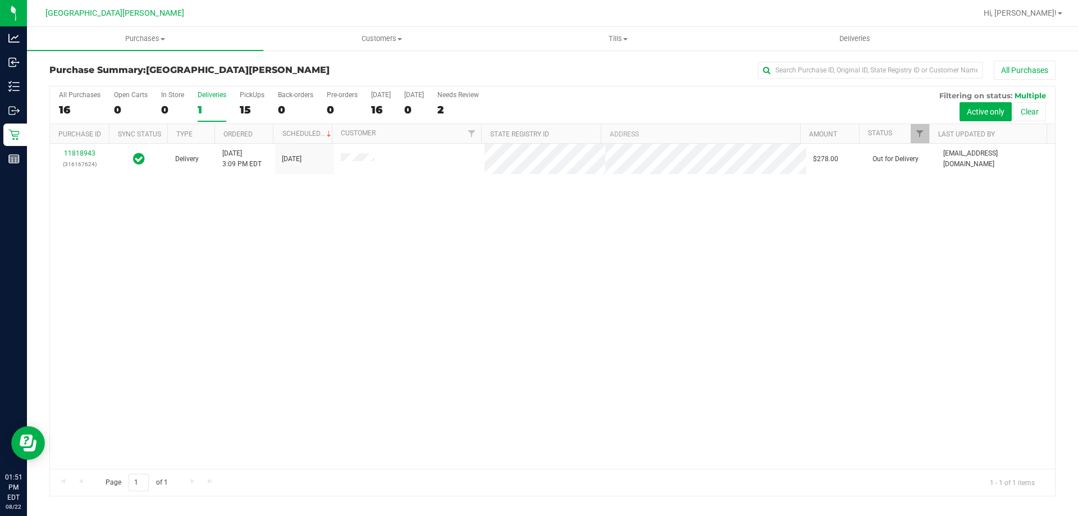
click at [206, 97] on div "Deliveries" at bounding box center [212, 95] width 29 height 8
click at [0, 0] on input "Deliveries 1" at bounding box center [0, 0] width 0 height 0
click at [257, 96] on div "PickUps" at bounding box center [252, 95] width 25 height 8
click at [0, 0] on input "PickUps 15" at bounding box center [0, 0] width 0 height 0
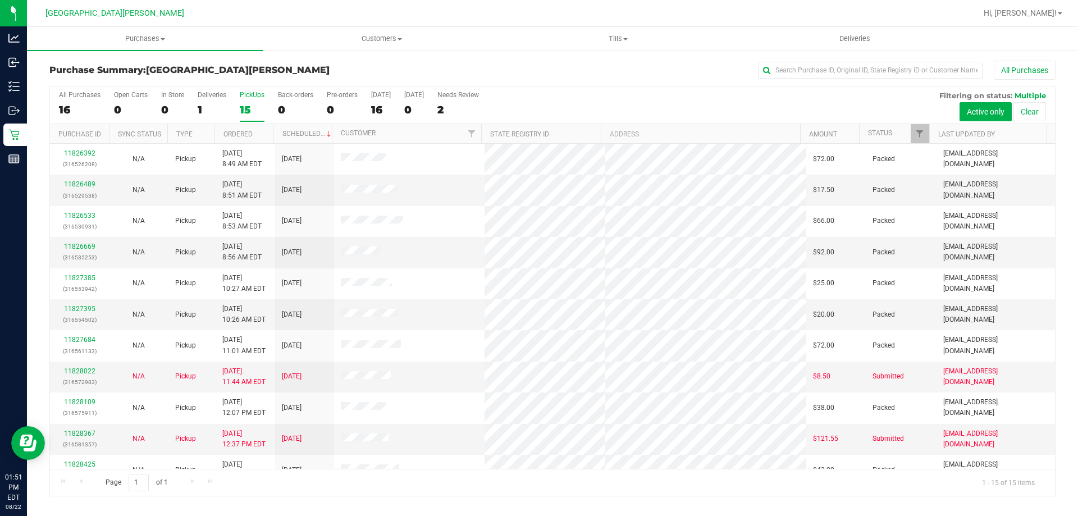
click at [257, 96] on div "PickUps" at bounding box center [252, 95] width 25 height 8
click at [0, 0] on input "PickUps 15" at bounding box center [0, 0] width 0 height 0
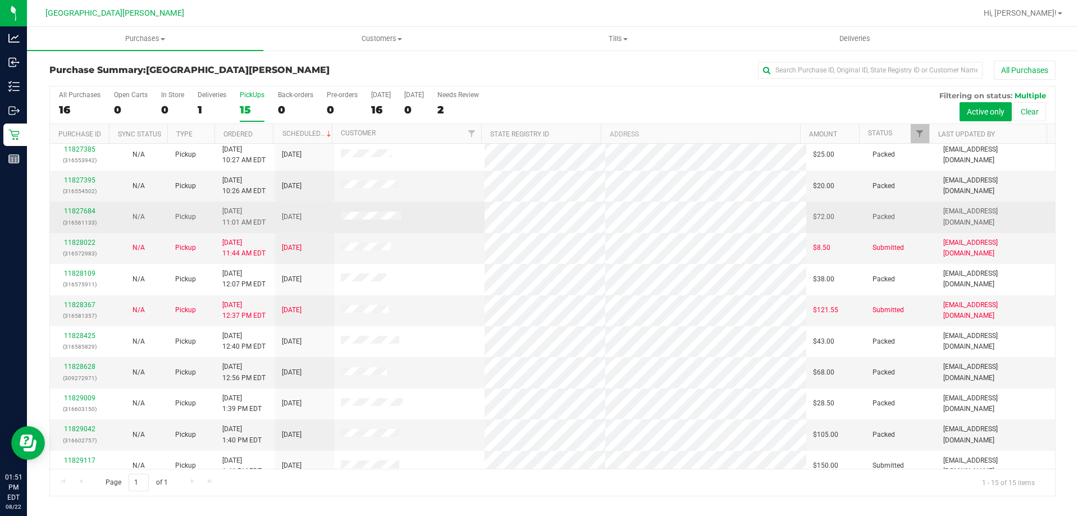
scroll to position [141, 0]
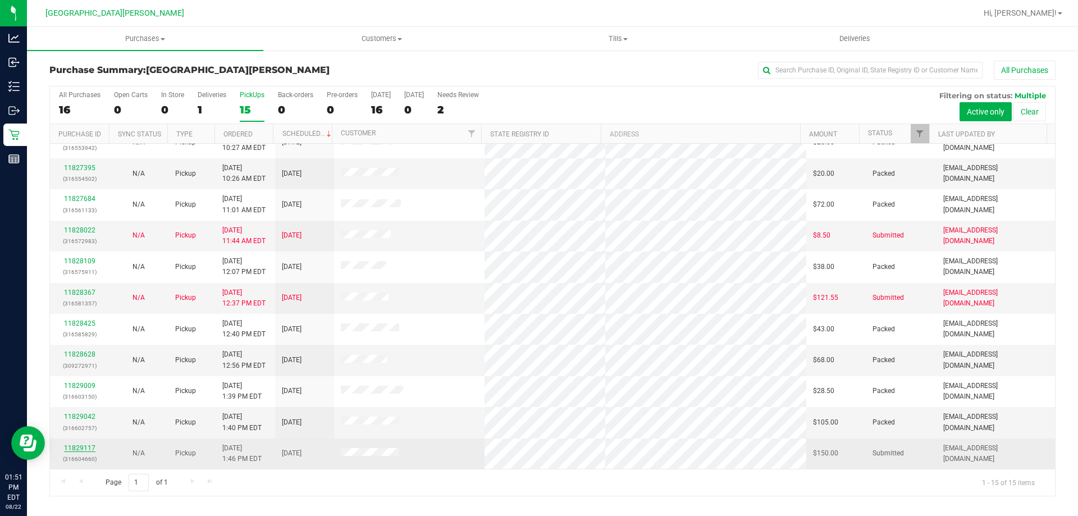
click at [81, 450] on link "11829117" at bounding box center [79, 448] width 31 height 8
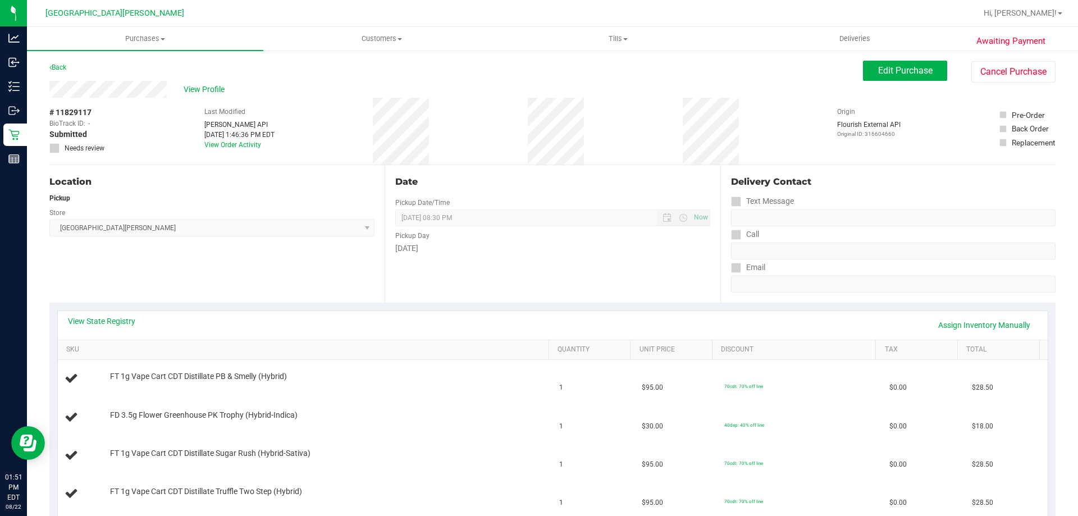
click at [117, 327] on div "View State Registry Assign Inventory Manually" at bounding box center [553, 325] width 970 height 19
click at [117, 324] on link "View State Registry" at bounding box center [101, 321] width 67 height 11
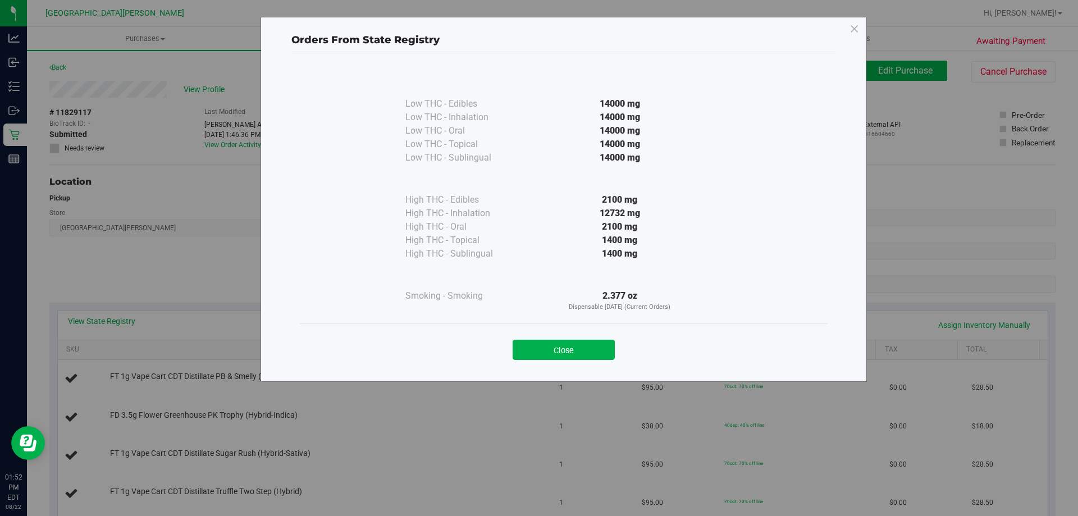
click at [563, 361] on div "Close" at bounding box center [564, 345] width 528 height 45
click at [573, 350] on button "Close" at bounding box center [564, 350] width 102 height 20
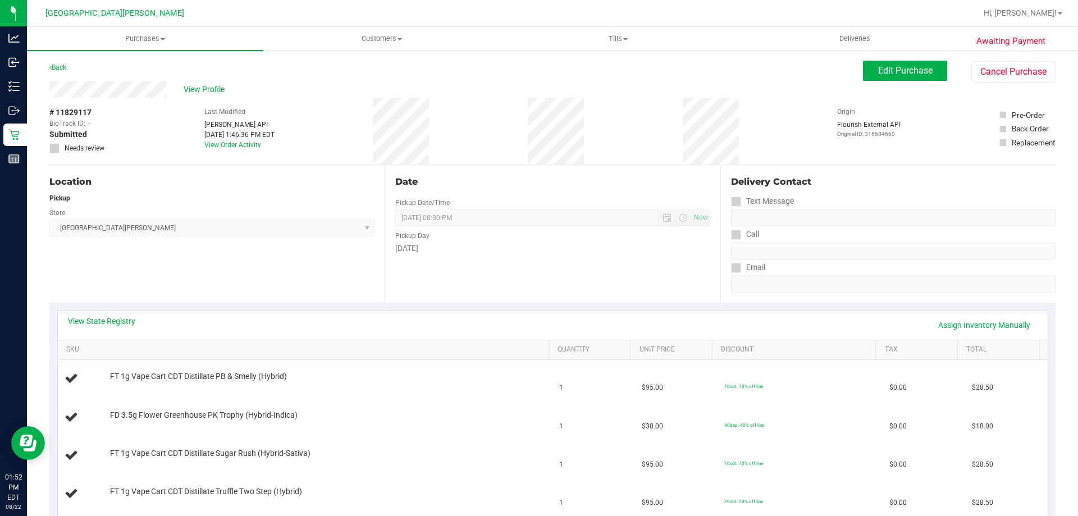
click at [217, 319] on div "View State Registry Assign Inventory Manually" at bounding box center [553, 325] width 970 height 19
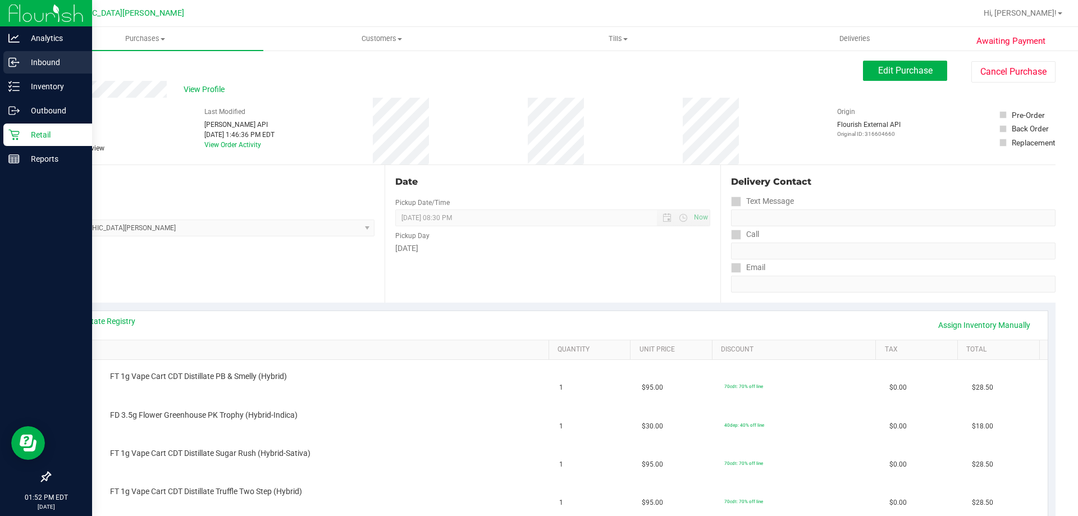
click at [51, 67] on p "Inbound" at bounding box center [53, 62] width 67 height 13
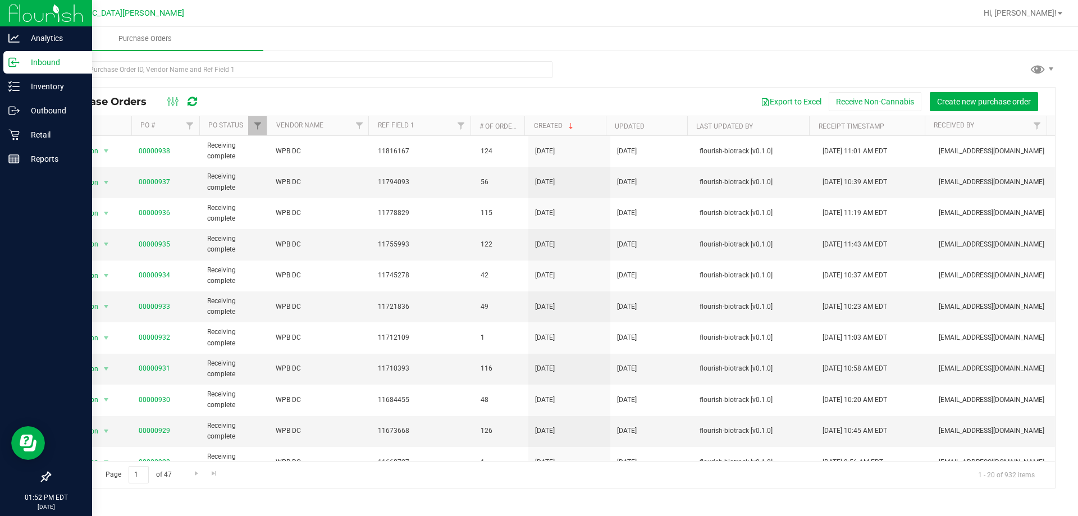
click at [12, 61] on icon at bounding box center [13, 62] width 11 height 11
click at [49, 43] on p "Analytics" at bounding box center [53, 37] width 67 height 13
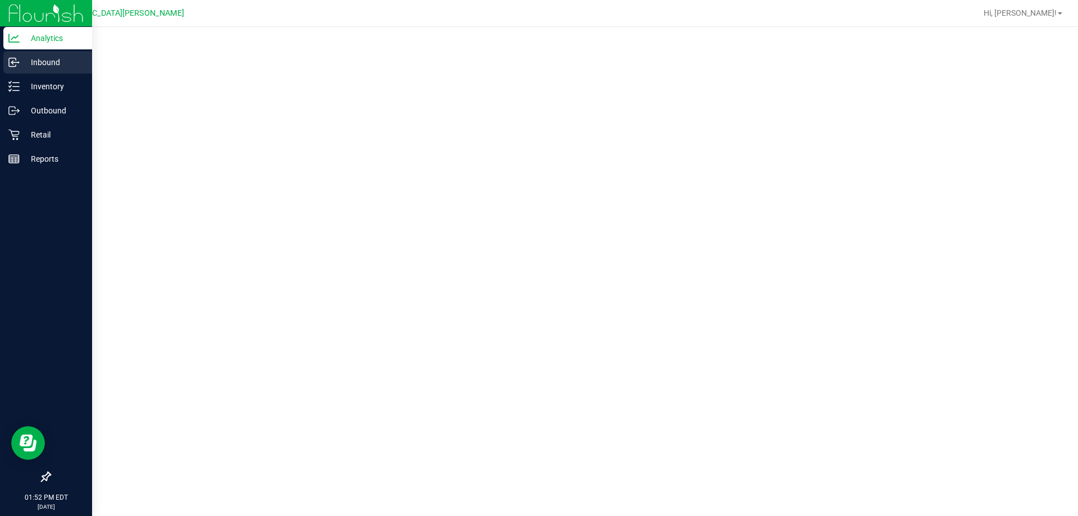
click at [49, 54] on div "Inbound" at bounding box center [47, 62] width 89 height 22
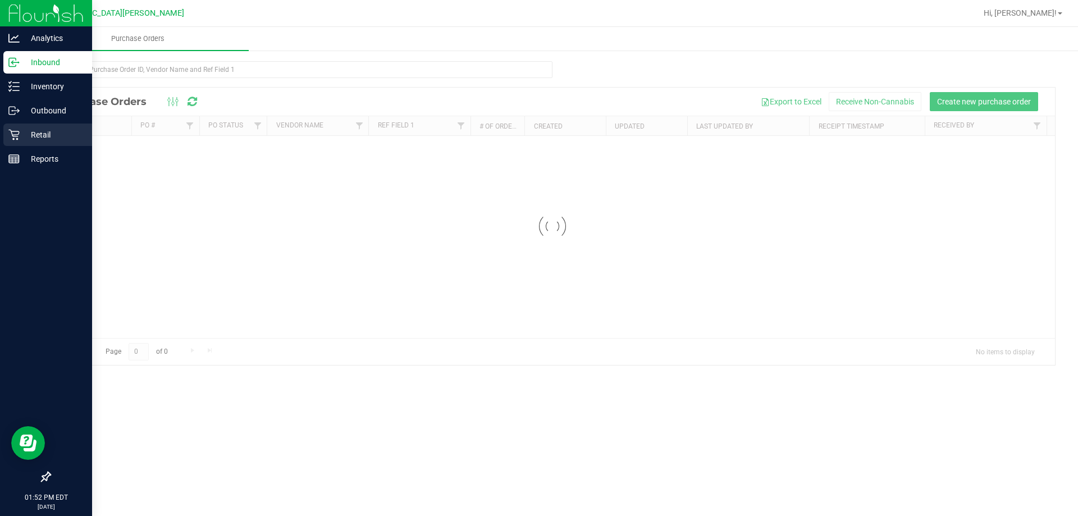
click at [37, 134] on p "Retail" at bounding box center [53, 134] width 67 height 13
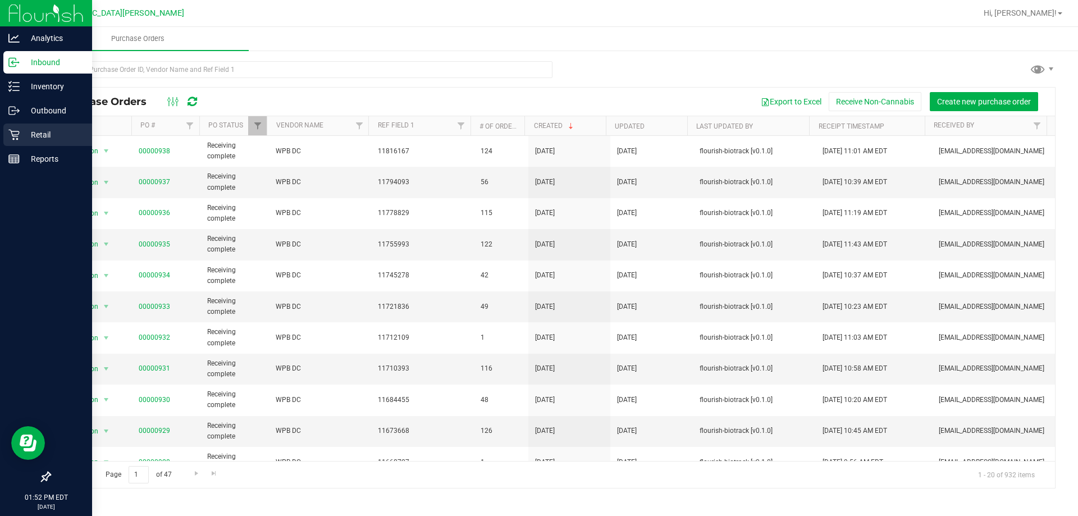
click at [37, 134] on p "Retail" at bounding box center [53, 134] width 67 height 13
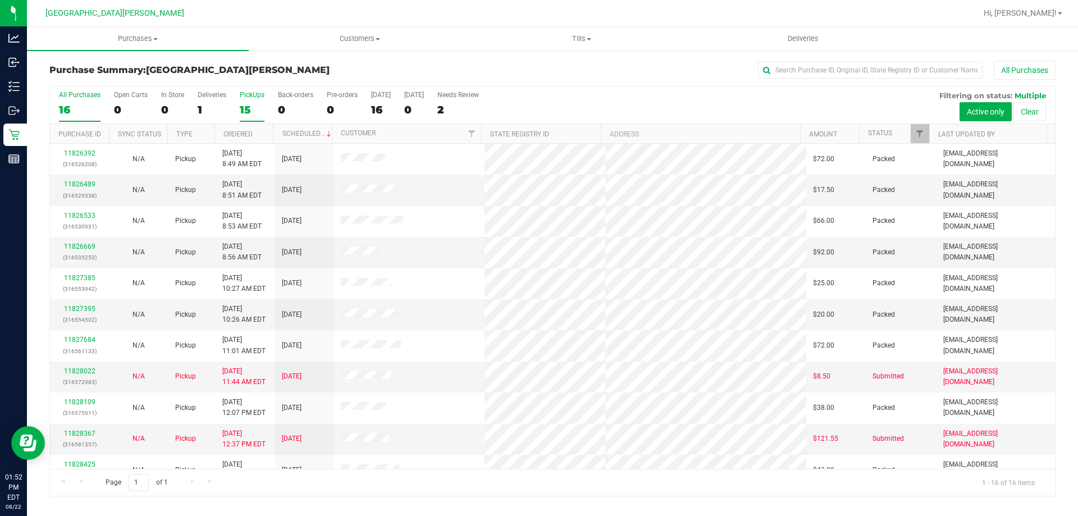
click at [248, 110] on div "15" at bounding box center [252, 109] width 25 height 13
click at [0, 0] on input "PickUps 15" at bounding box center [0, 0] width 0 height 0
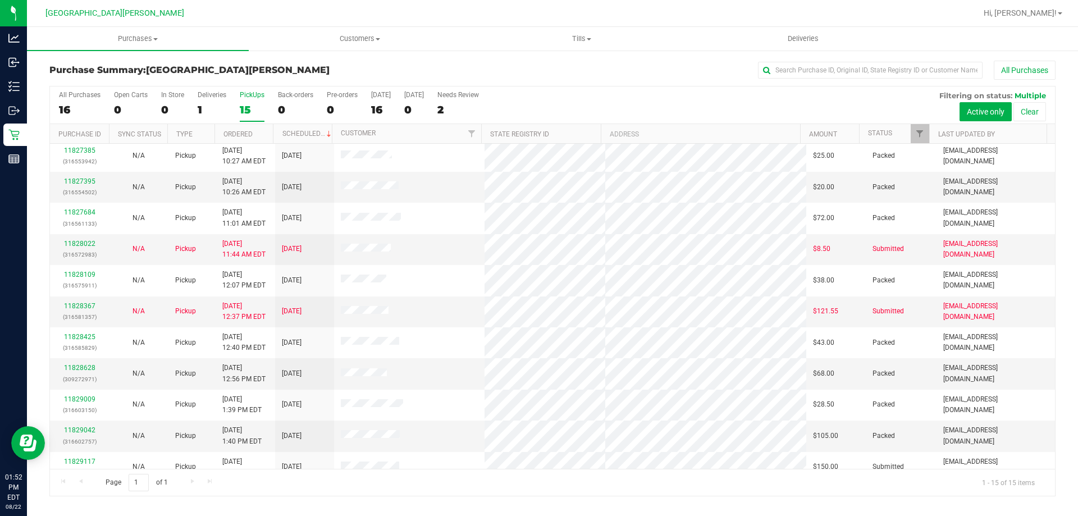
scroll to position [141, 0]
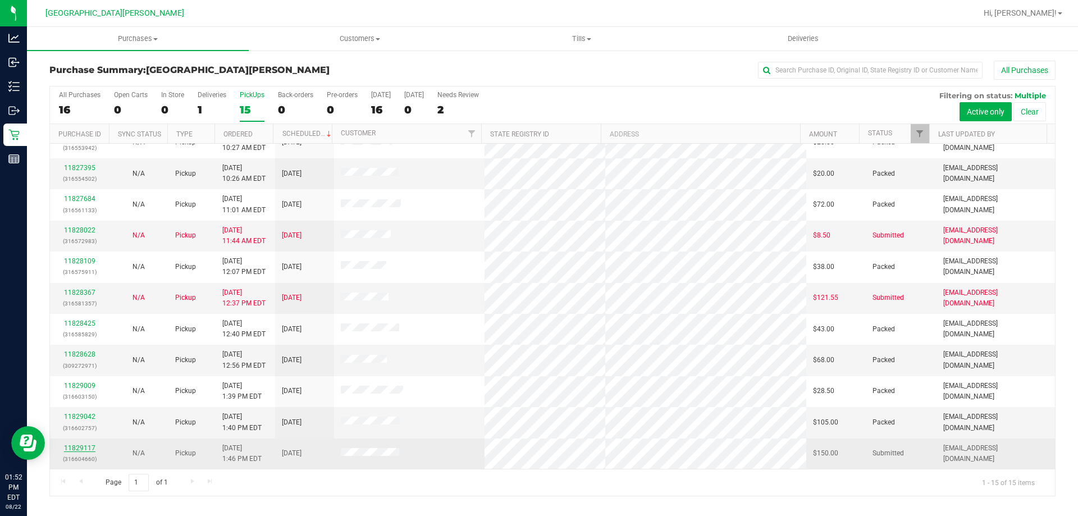
click at [83, 447] on link "11829117" at bounding box center [79, 448] width 31 height 8
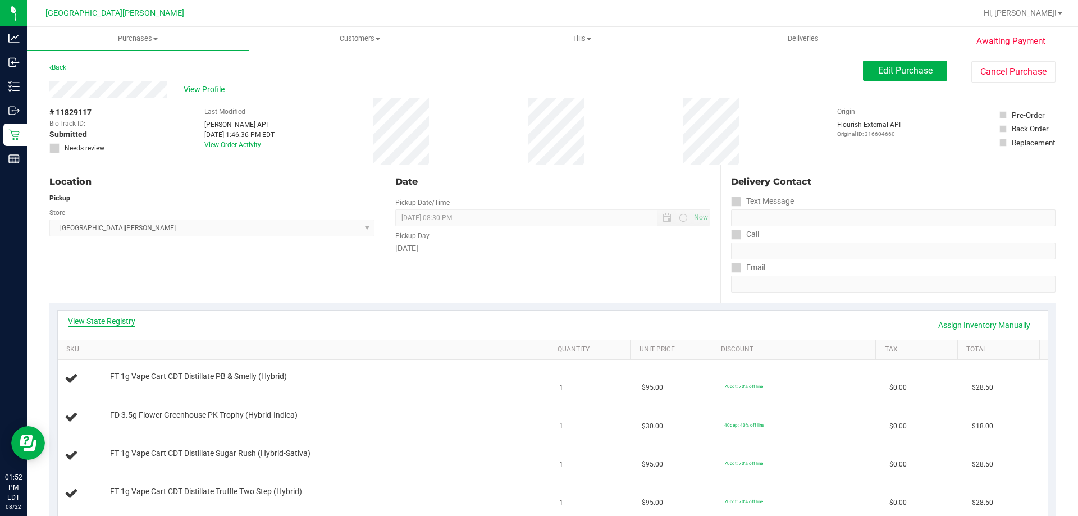
click at [107, 316] on link "View State Registry" at bounding box center [101, 321] width 67 height 11
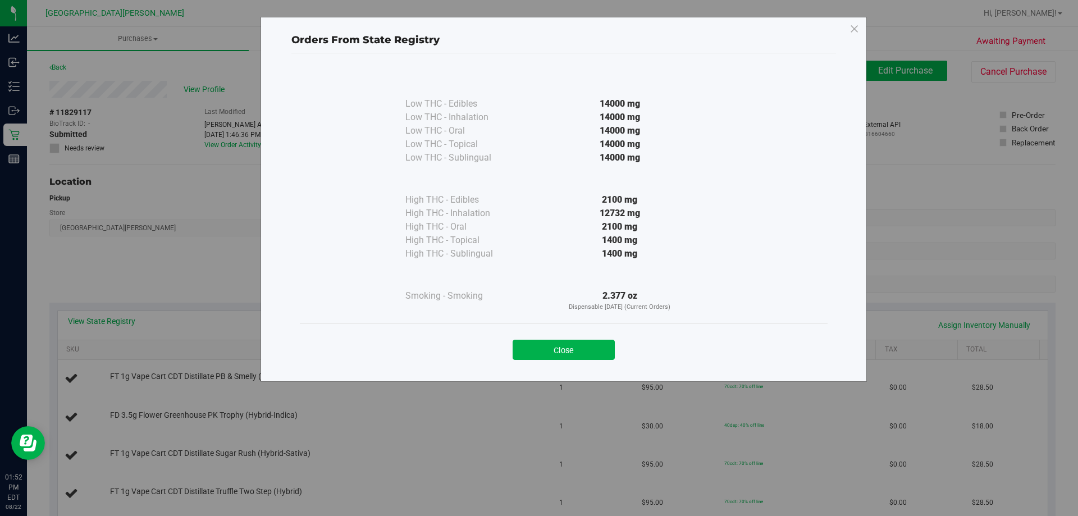
click at [614, 286] on div at bounding box center [620, 275] width 204 height 29
click at [616, 294] on div "2.377 oz Dispensable [DATE] (Current Orders)" at bounding box center [620, 300] width 204 height 23
click at [582, 350] on button "Close" at bounding box center [564, 350] width 102 height 20
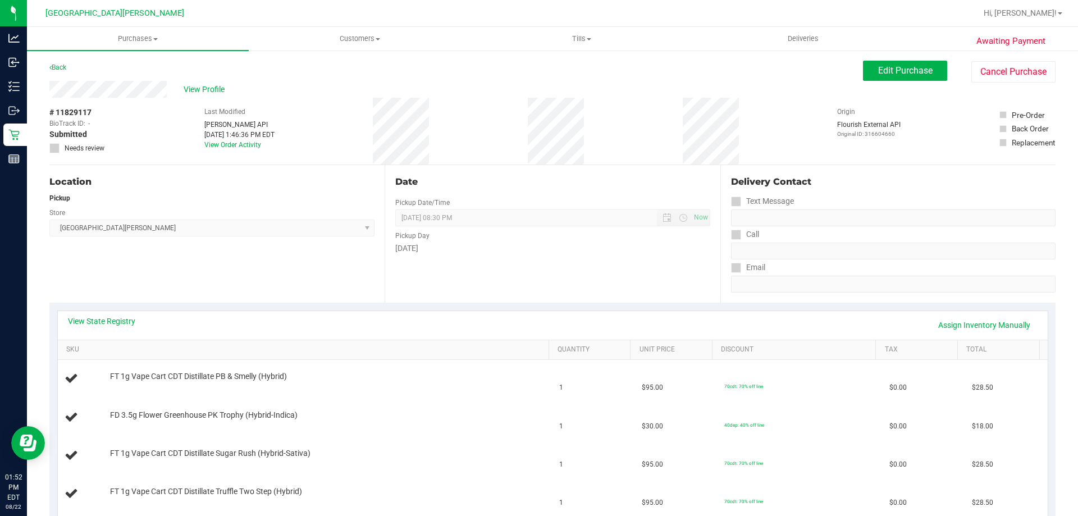
click at [481, 332] on div "View State Registry Assign Inventory Manually" at bounding box center [553, 325] width 970 height 19
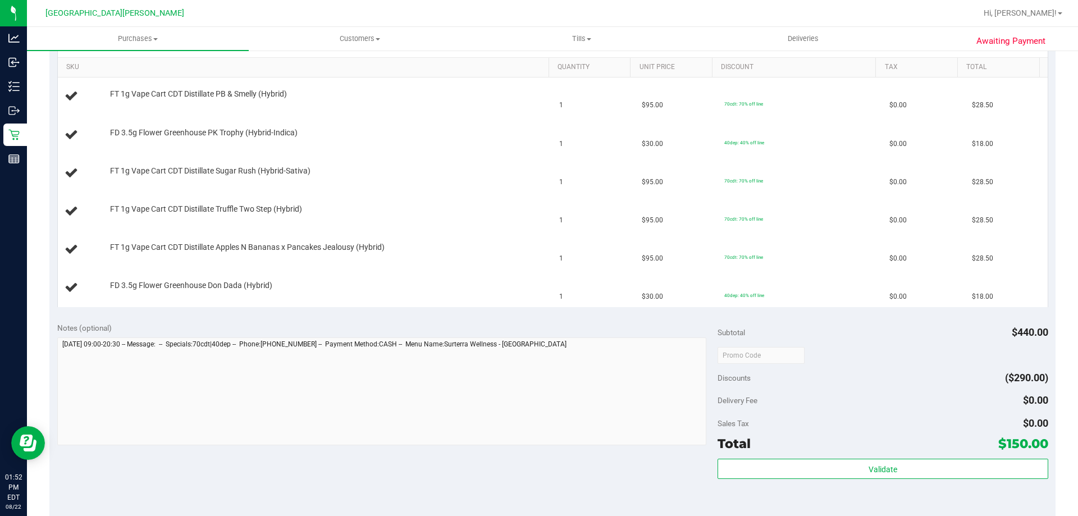
scroll to position [281, 0]
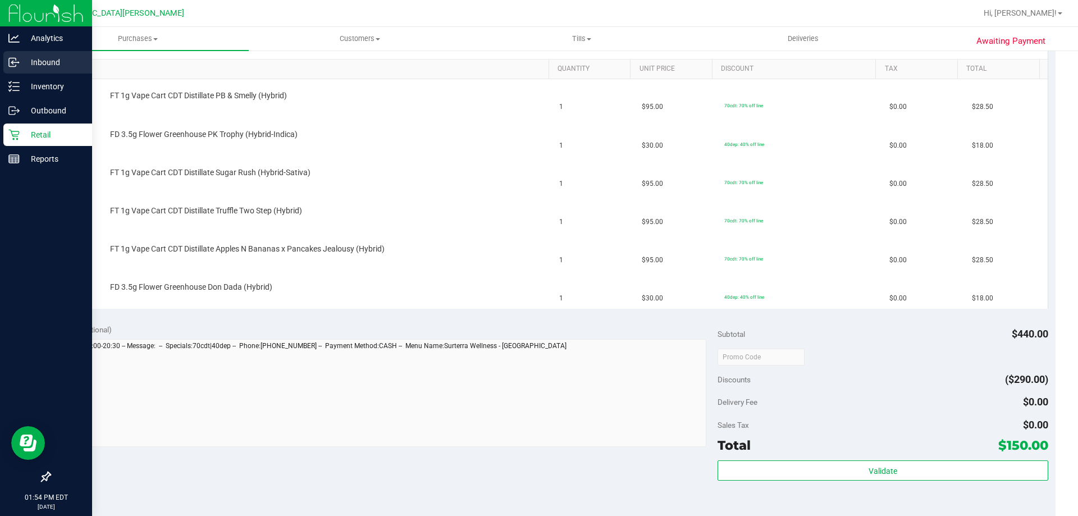
click at [48, 58] on p "Inbound" at bounding box center [53, 62] width 67 height 13
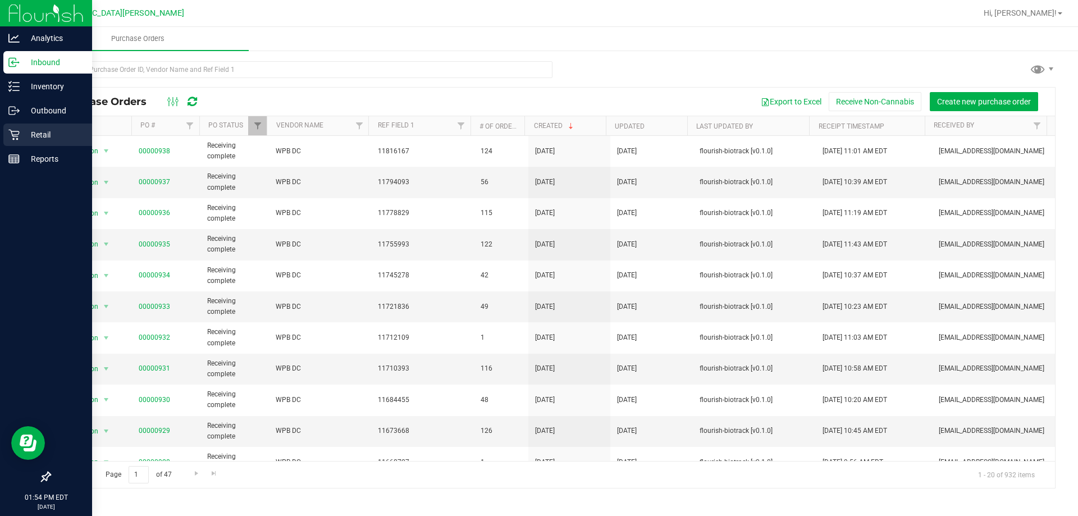
click at [17, 138] on icon at bounding box center [13, 135] width 11 height 11
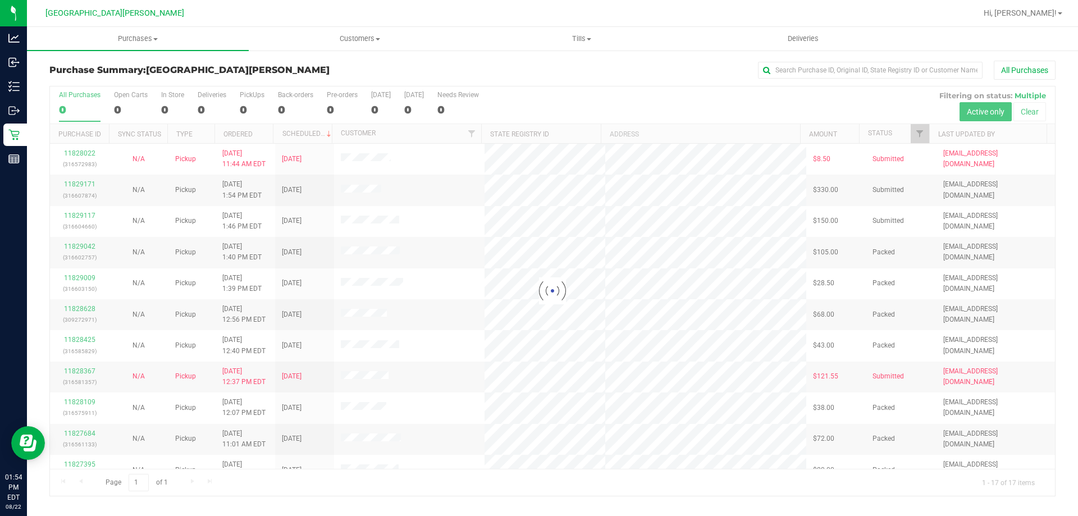
click at [253, 102] on div at bounding box center [552, 290] width 1005 height 409
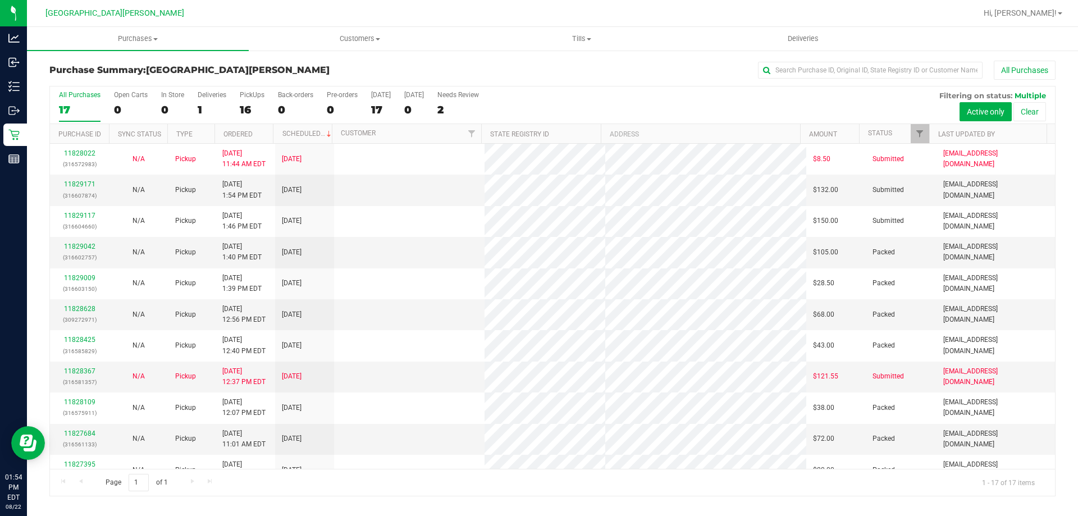
click at [253, 102] on label "PickUps 16" at bounding box center [252, 106] width 25 height 31
click at [0, 0] on input "PickUps 16" at bounding box center [0, 0] width 0 height 0
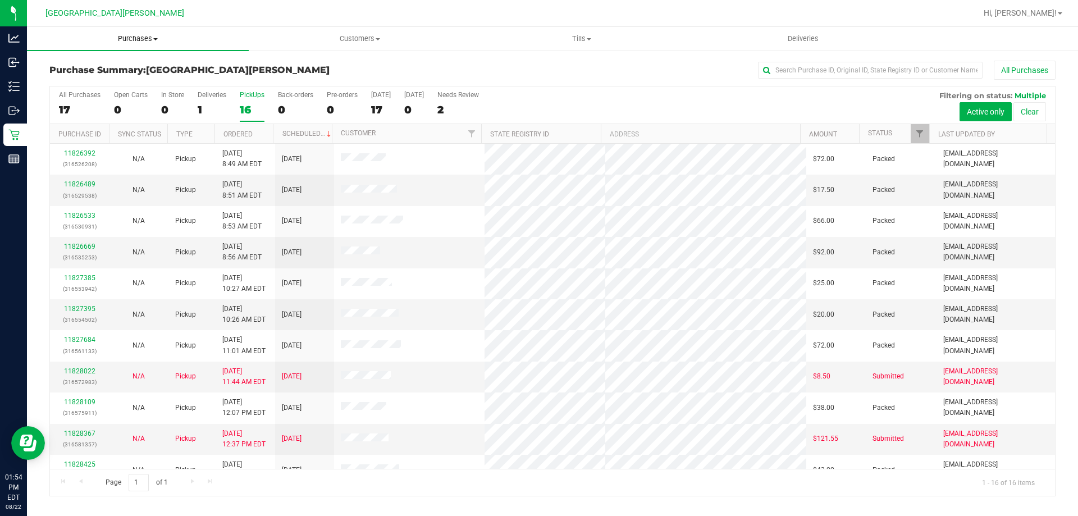
click at [130, 34] on span "Purchases" at bounding box center [138, 39] width 222 height 10
click at [93, 80] on span "Fulfillment" at bounding box center [62, 81] width 70 height 10
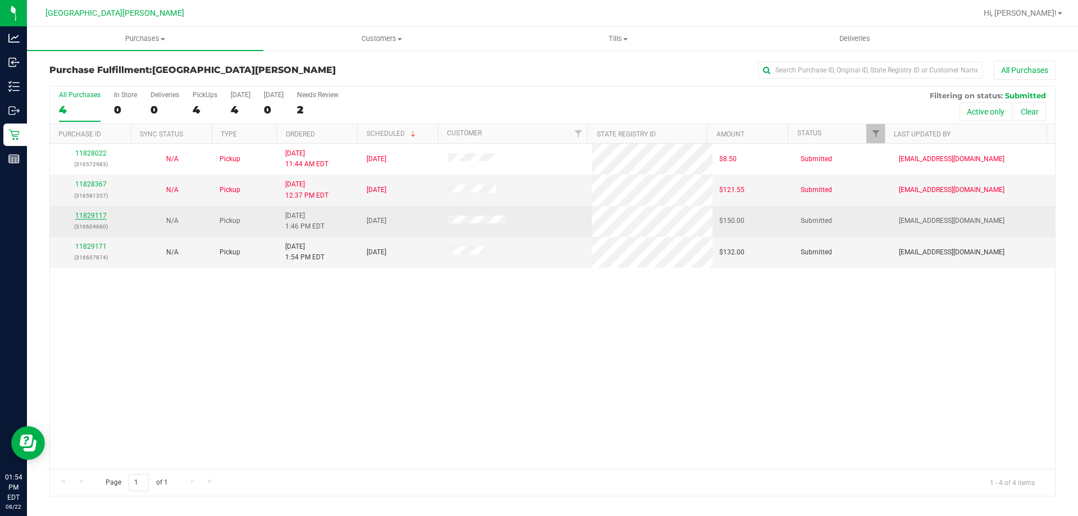
click at [92, 217] on link "11829117" at bounding box center [90, 216] width 31 height 8
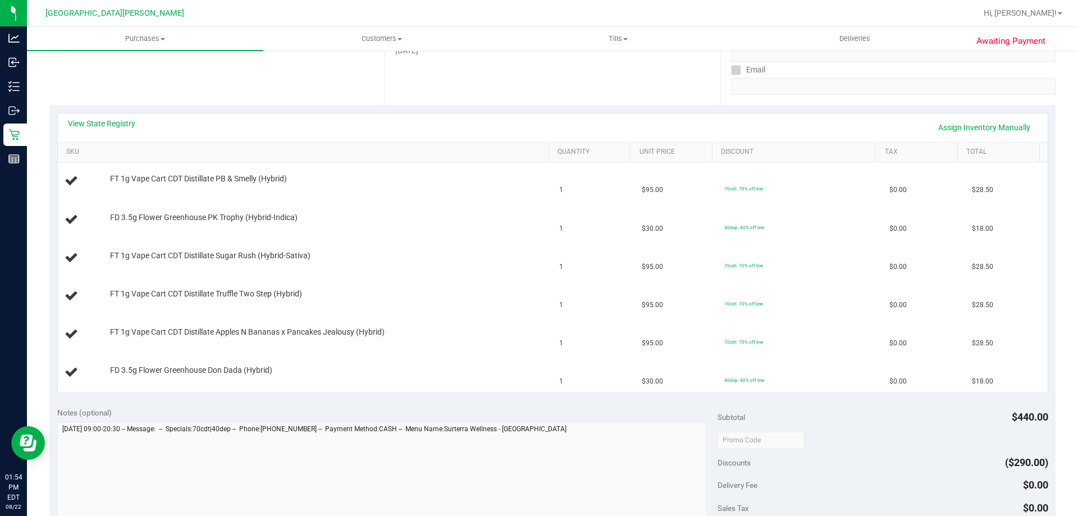
scroll to position [225, 0]
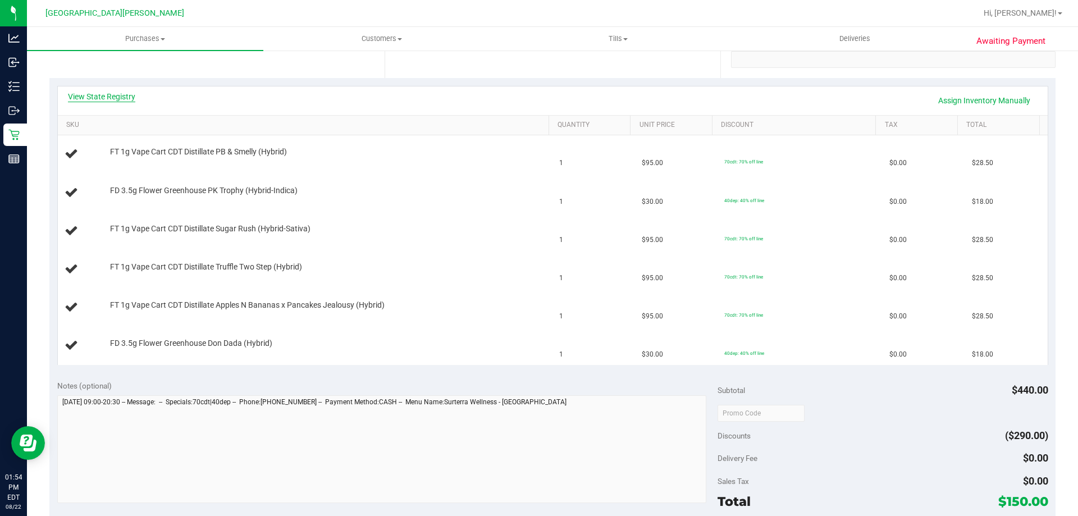
click at [134, 97] on link "View State Registry" at bounding box center [101, 96] width 67 height 11
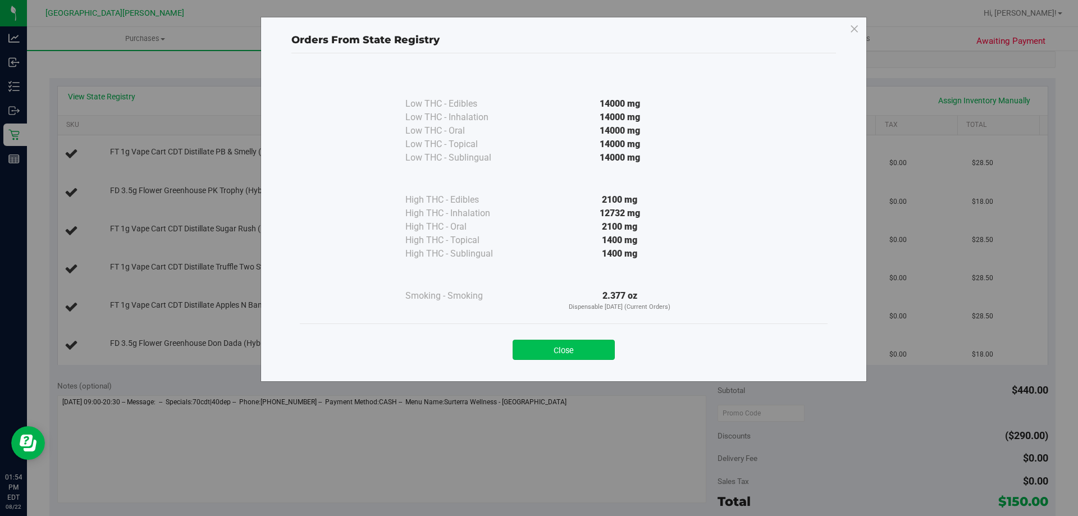
click at [543, 351] on button "Close" at bounding box center [564, 350] width 102 height 20
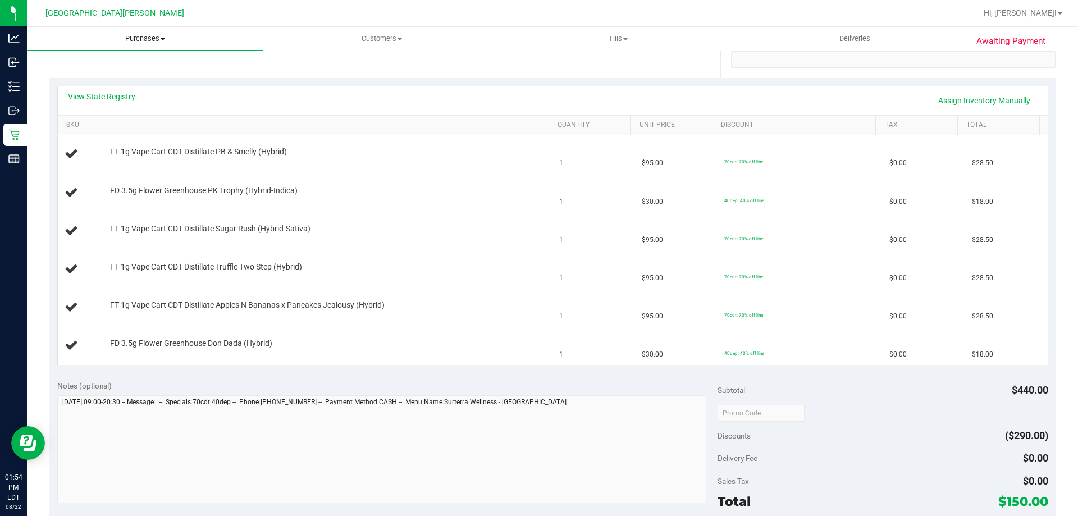
click at [149, 41] on span "Purchases" at bounding box center [145, 39] width 236 height 10
click at [83, 84] on span "Fulfillment" at bounding box center [62, 81] width 70 height 10
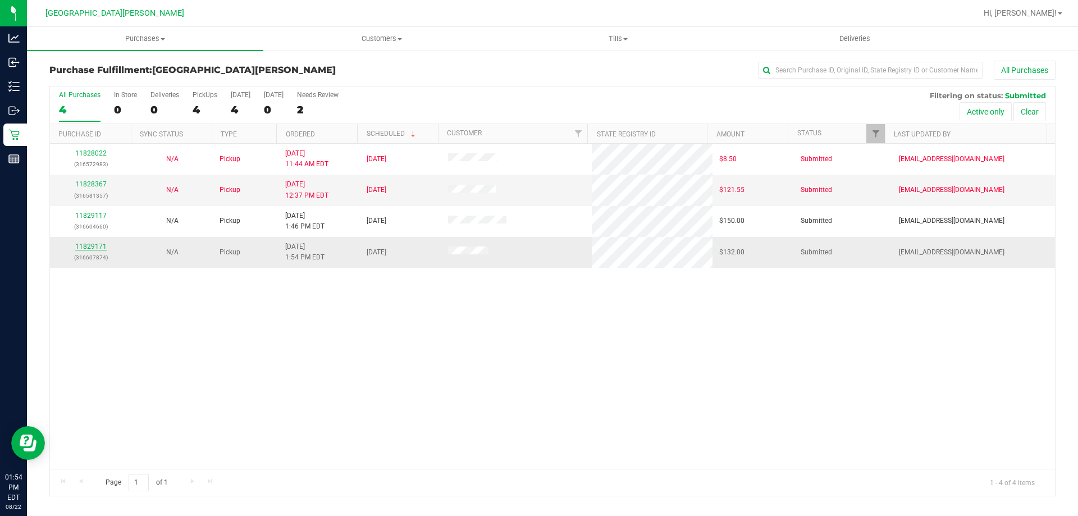
click at [93, 245] on link "11829171" at bounding box center [90, 247] width 31 height 8
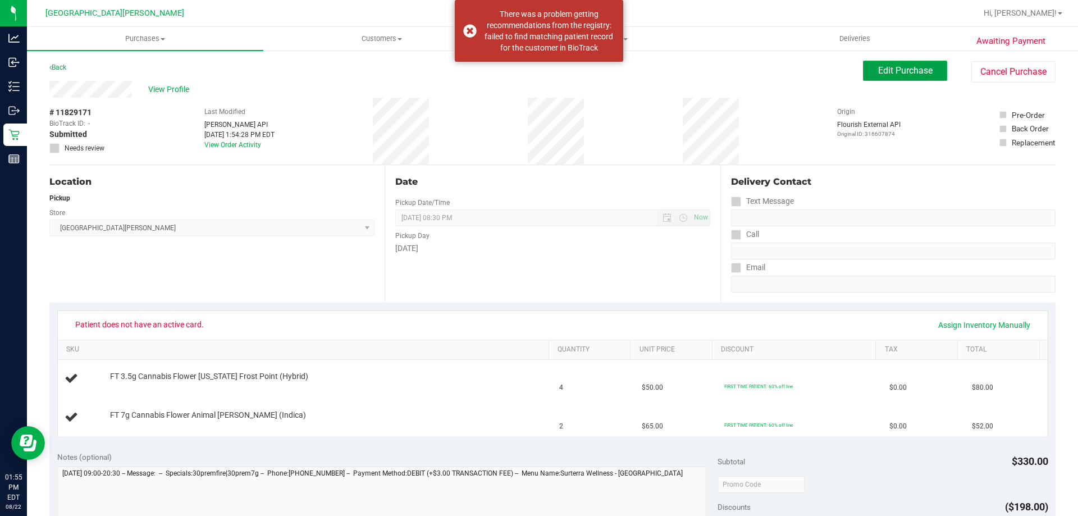
click at [883, 74] on span "Edit Purchase" at bounding box center [905, 70] width 54 height 11
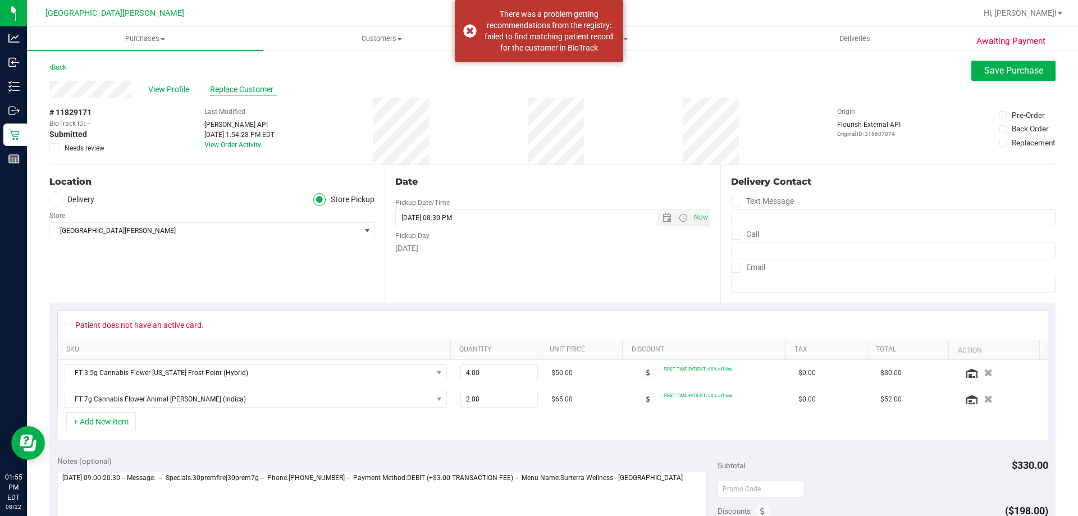
click at [229, 88] on span "Replace Customer" at bounding box center [243, 90] width 67 height 12
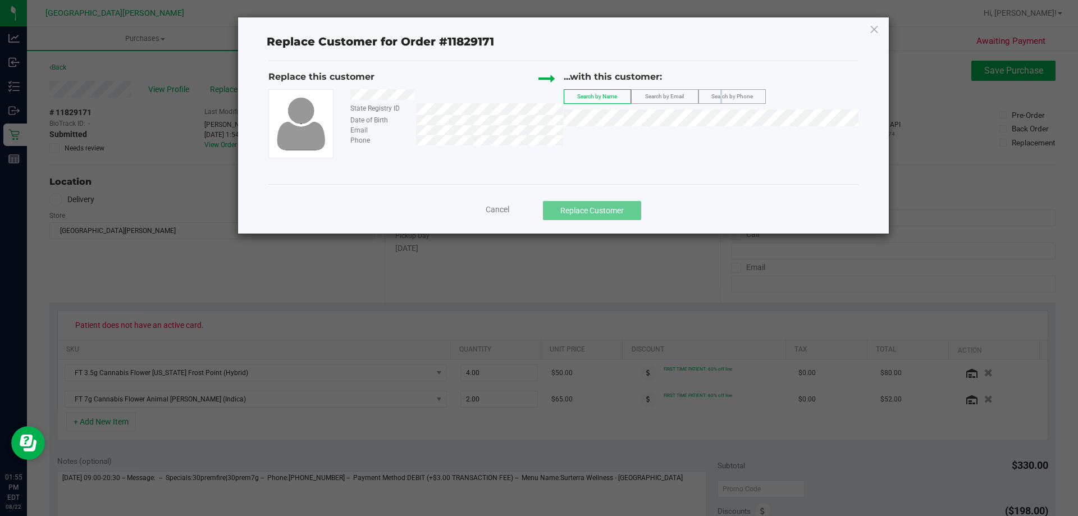
click at [720, 89] on div "Search by Phone" at bounding box center [732, 96] width 67 height 15
click at [726, 92] on label "Search by Phone" at bounding box center [732, 96] width 66 height 13
click at [719, 93] on span "Search by Phone" at bounding box center [733, 96] width 42 height 6
click at [486, 210] on span "Cancel" at bounding box center [498, 209] width 24 height 9
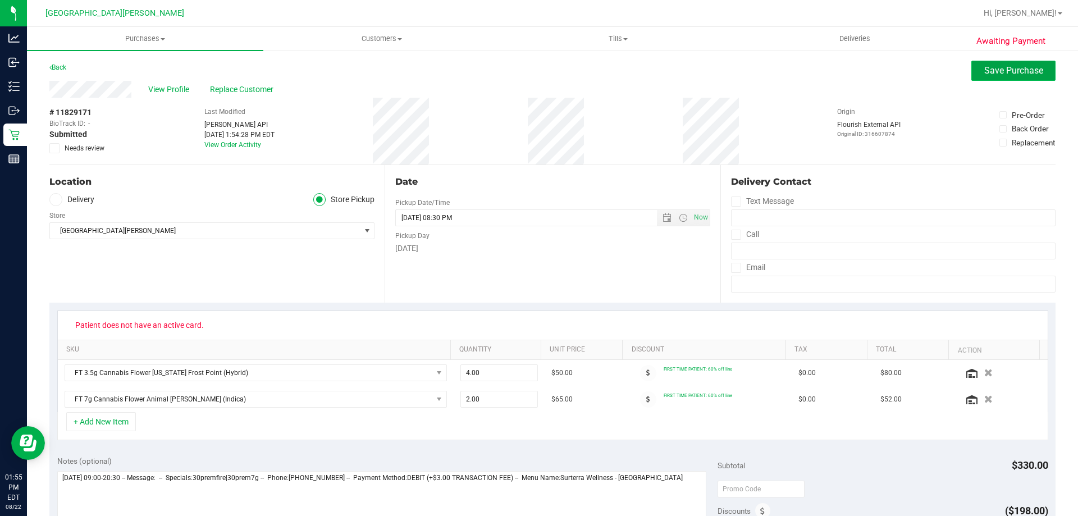
click at [979, 65] on button "Save Purchase" at bounding box center [1014, 71] width 84 height 20
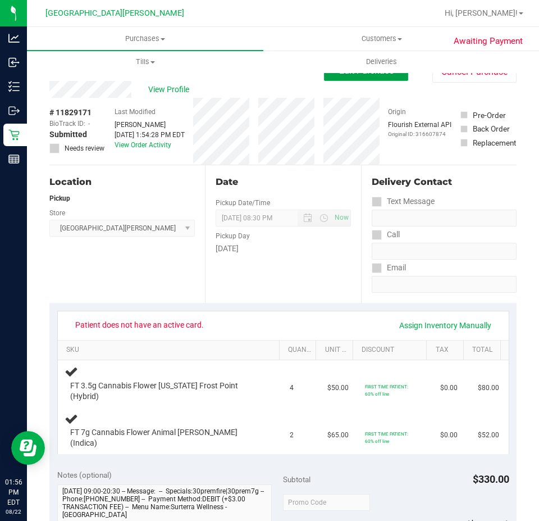
click at [341, 76] on button "Edit Purchase" at bounding box center [366, 71] width 84 height 20
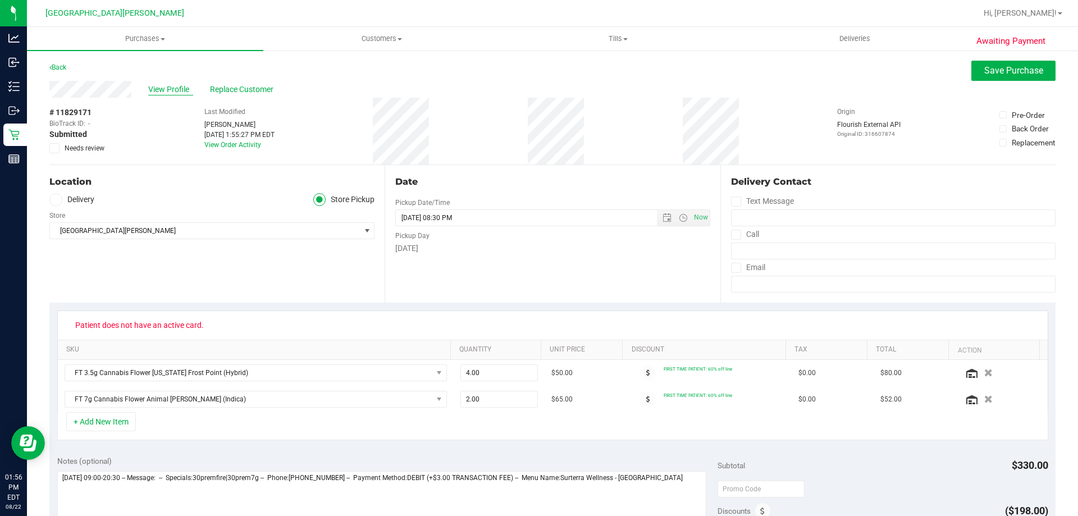
click at [169, 92] on span "View Profile" at bounding box center [170, 90] width 45 height 12
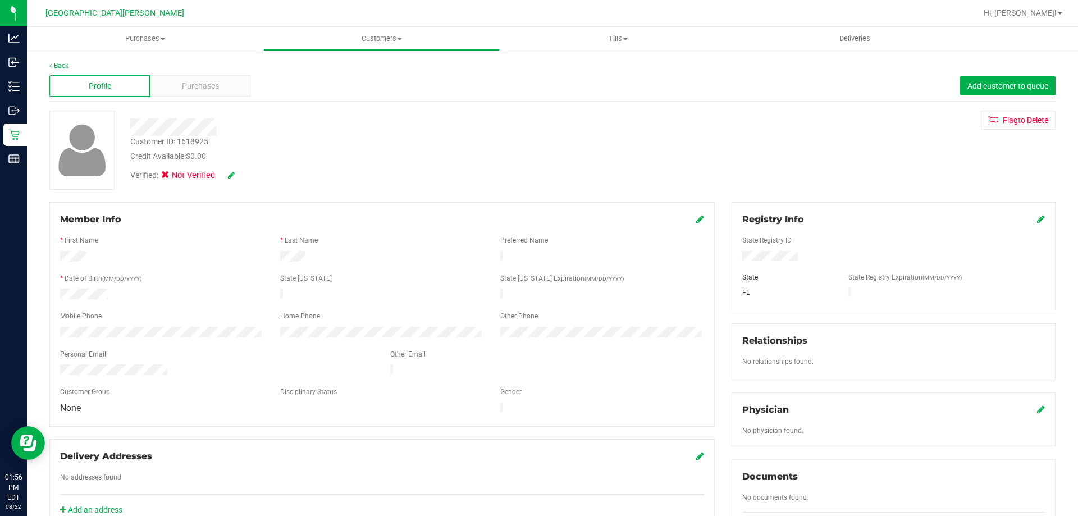
click at [1037, 220] on icon at bounding box center [1041, 219] width 8 height 9
click at [230, 180] on link at bounding box center [231, 175] width 7 height 9
drag, startPoint x: 167, startPoint y: 179, endPoint x: 209, endPoint y: 182, distance: 41.7
click at [168, 177] on icon at bounding box center [168, 177] width 7 height 0
click at [0, 0] on input "Medical" at bounding box center [0, 0] width 0 height 0
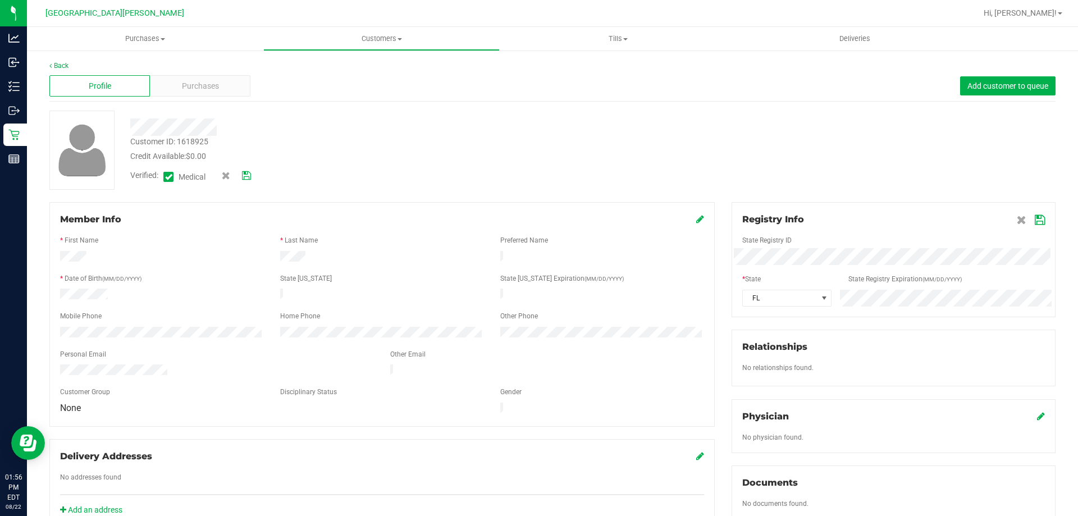
click at [250, 173] on icon at bounding box center [246, 176] width 9 height 8
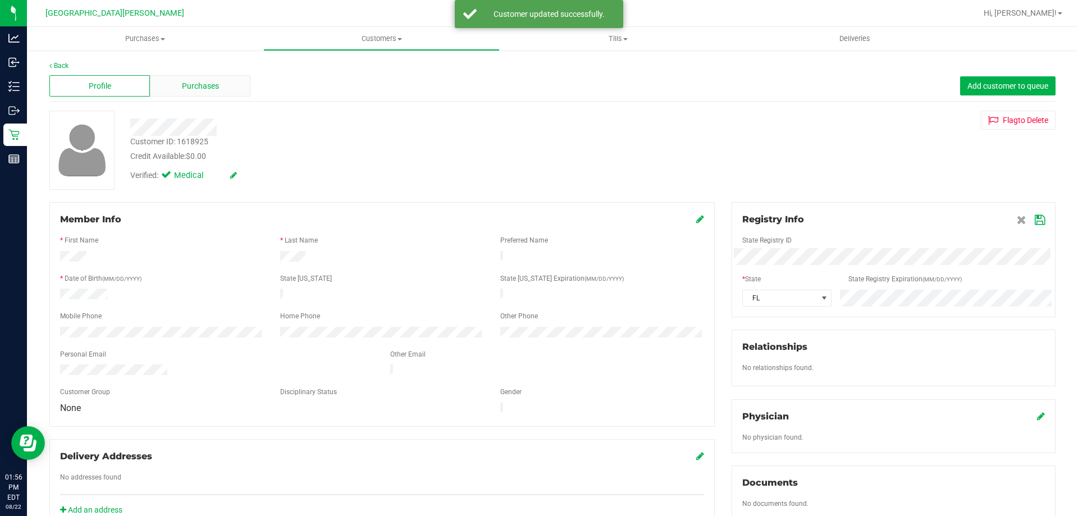
click at [206, 86] on span "Purchases" at bounding box center [200, 86] width 37 height 12
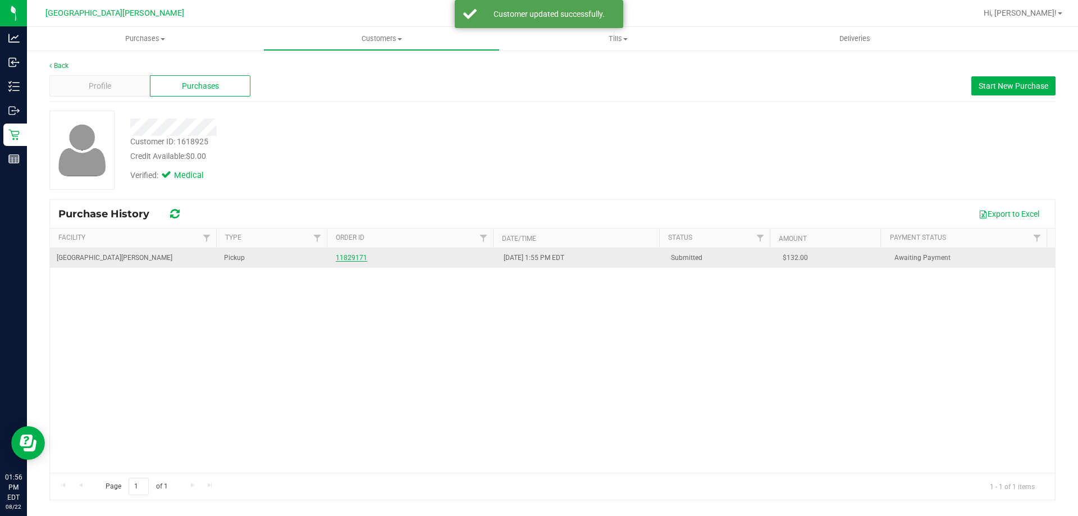
click at [347, 257] on link "11829171" at bounding box center [351, 258] width 31 height 8
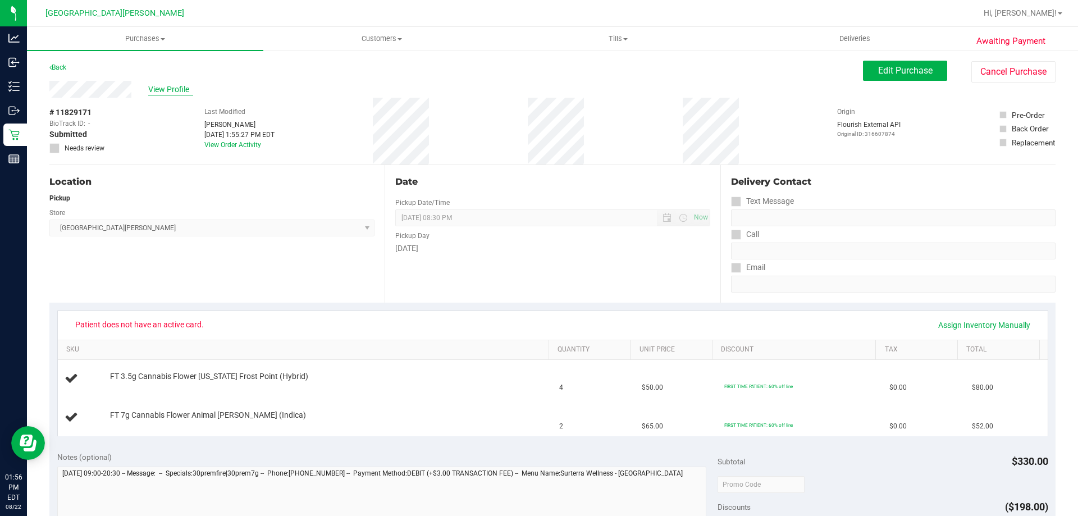
click at [175, 86] on span "View Profile" at bounding box center [170, 90] width 45 height 12
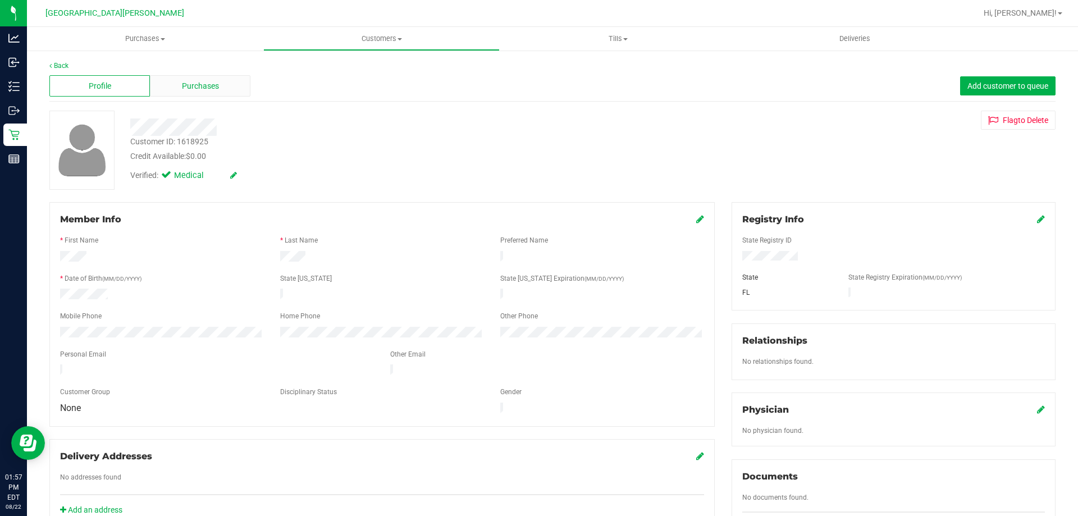
click at [200, 87] on span "Purchases" at bounding box center [200, 86] width 37 height 12
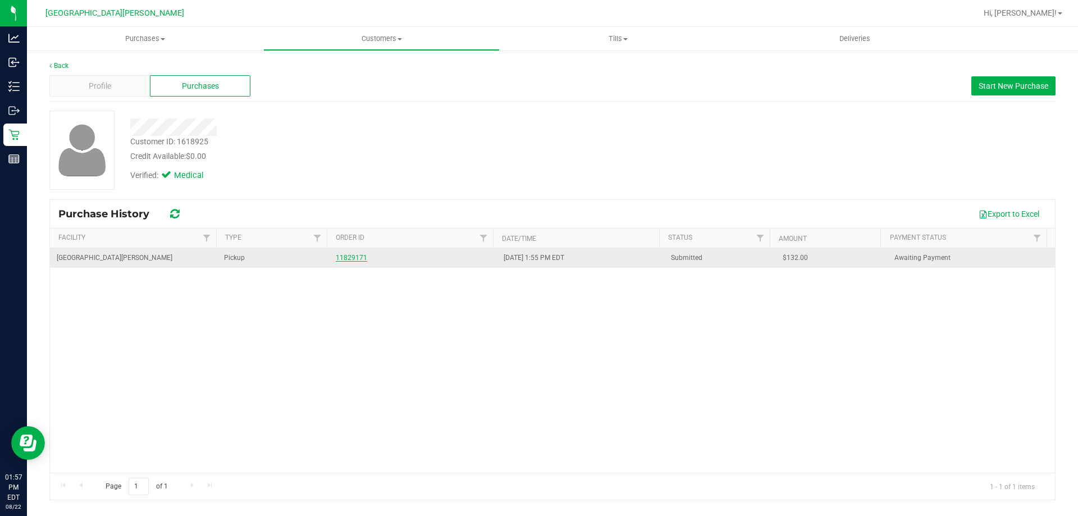
click at [349, 258] on link "11829171" at bounding box center [351, 258] width 31 height 8
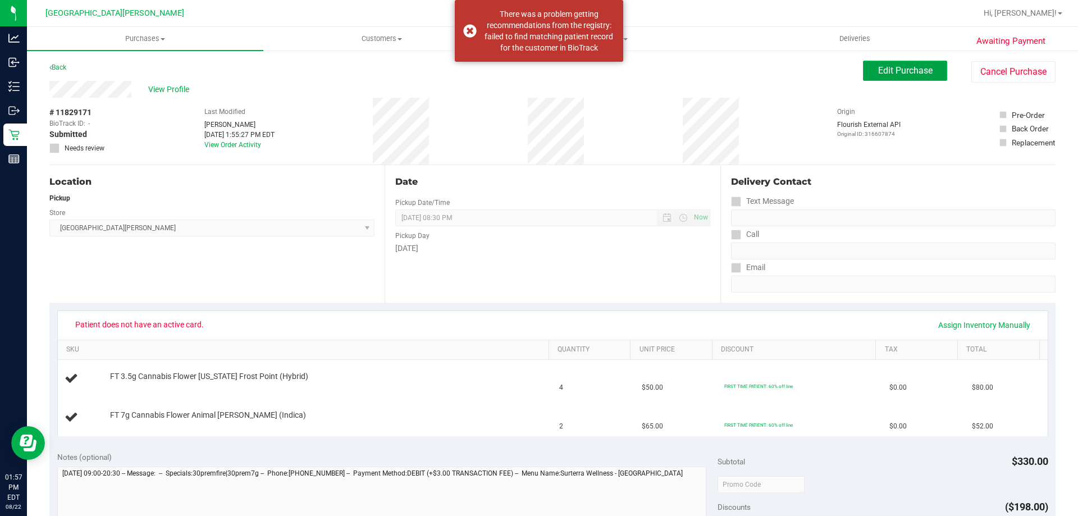
click at [884, 69] on span "Edit Purchase" at bounding box center [905, 70] width 54 height 11
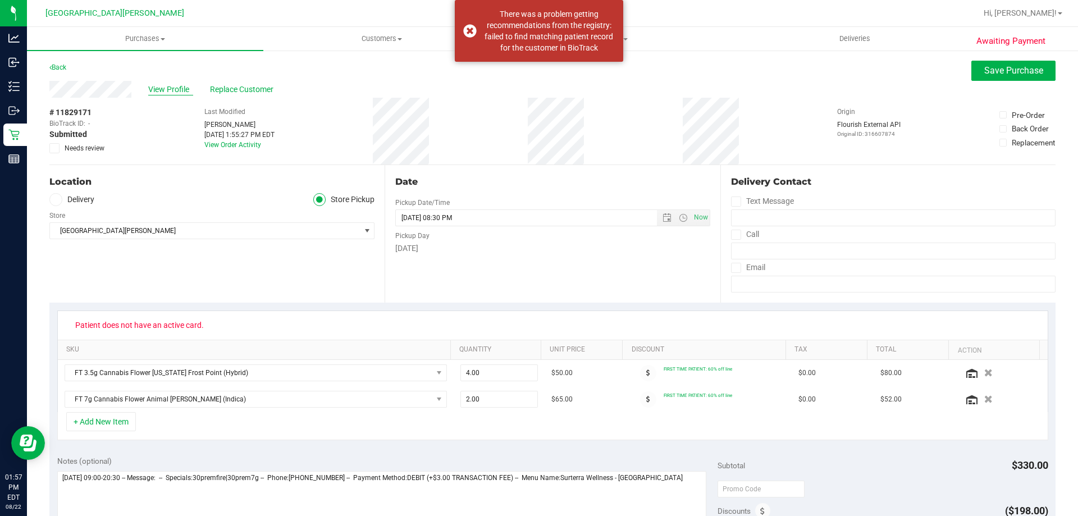
click at [174, 93] on span "View Profile" at bounding box center [170, 90] width 45 height 12
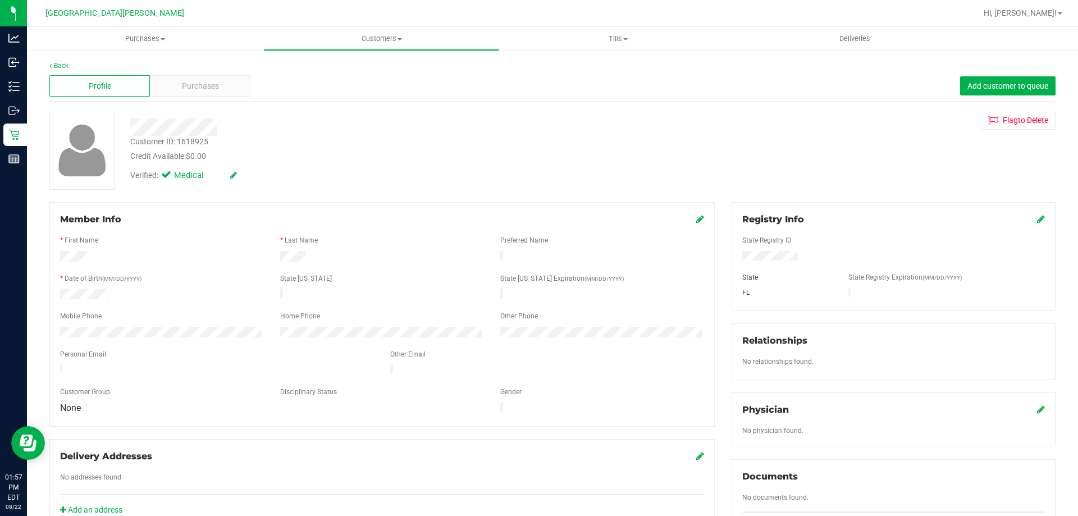
drag, startPoint x: 1031, startPoint y: 219, endPoint x: 866, endPoint y: 259, distance: 169.3
click at [1027, 220] on div "Registry Info" at bounding box center [893, 219] width 303 height 13
click at [1037, 214] on link at bounding box center [1041, 219] width 8 height 11
click at [1035, 224] on icon at bounding box center [1040, 220] width 10 height 9
